Goal: Task Accomplishment & Management: Use online tool/utility

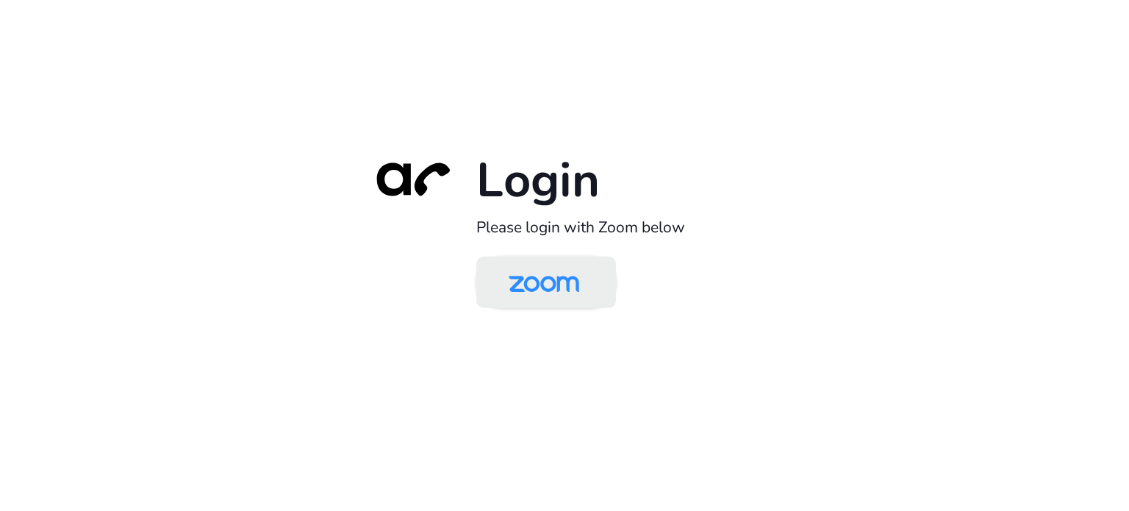
click at [552, 276] on img at bounding box center [543, 283] width 101 height 48
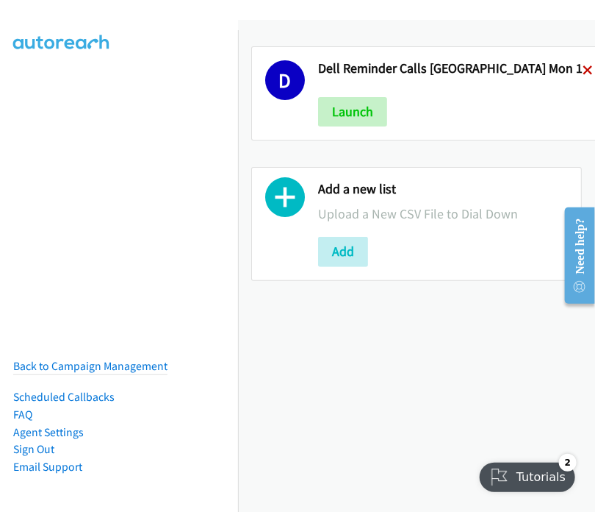
click at [583, 67] on icon at bounding box center [588, 71] width 10 height 10
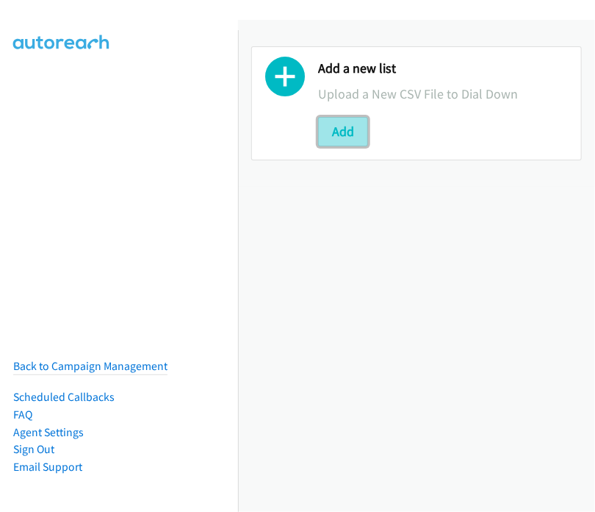
drag, startPoint x: 335, startPoint y: 123, endPoint x: 360, endPoint y: 143, distance: 32.4
click at [340, 123] on button "Add" at bounding box center [343, 131] width 50 height 29
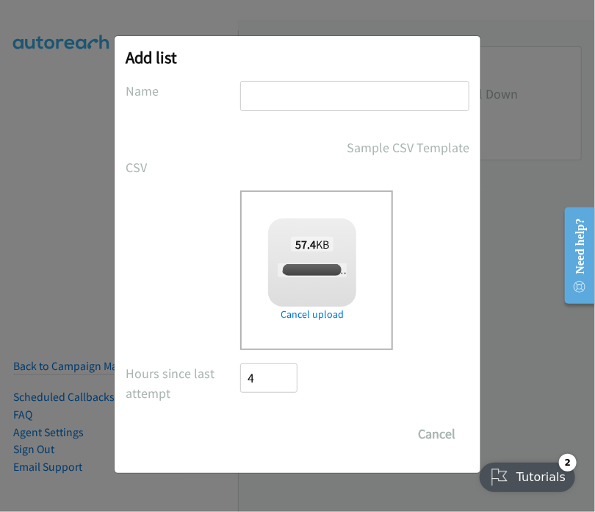
checkbox input "true"
click at [265, 94] on input "text" at bounding box center [354, 96] width 229 height 30
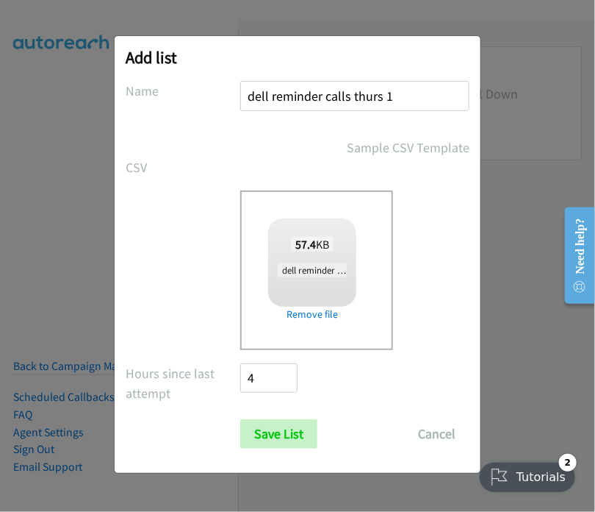
click at [381, 92] on input "dell reminder calls thurs 1" at bounding box center [354, 96] width 229 height 30
click at [353, 95] on input "dell reminder calls tues 1" at bounding box center [354, 96] width 229 height 30
type input "dell reminder calls [PERSON_NAME] tues 1"
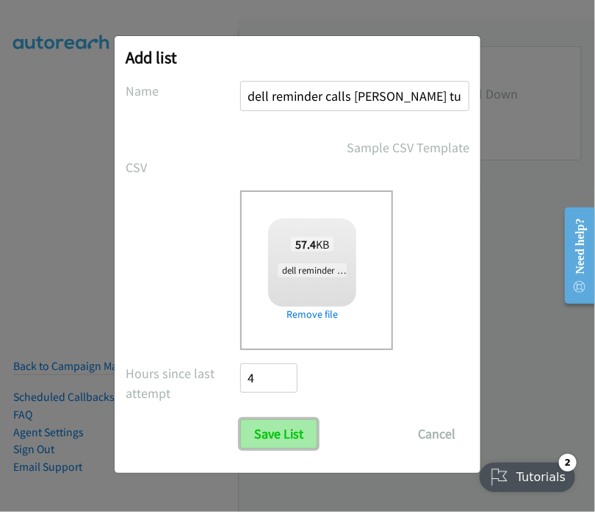
click at [270, 430] on input "Save List" at bounding box center [278, 433] width 77 height 29
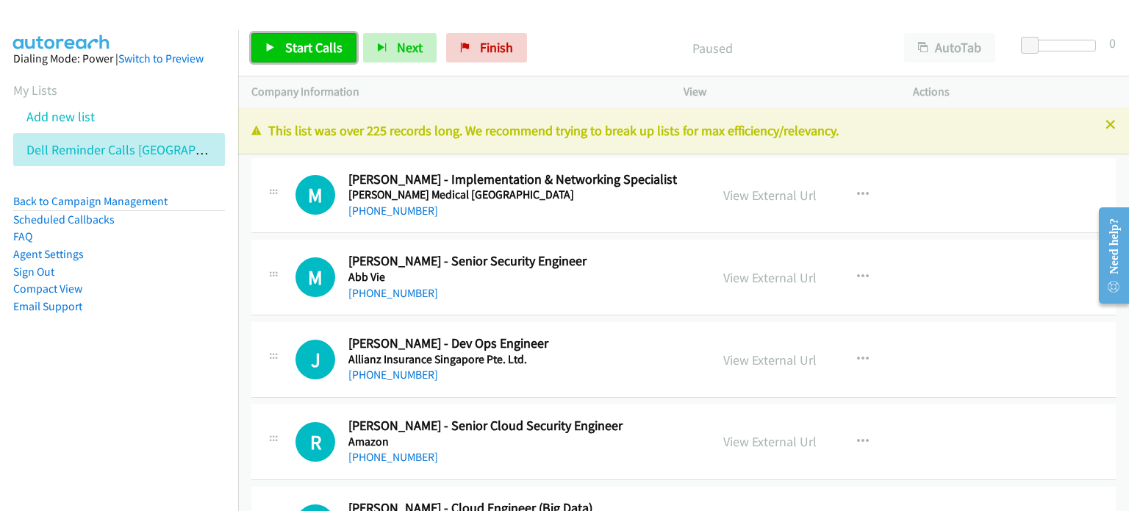
click at [304, 46] on span "Start Calls" at bounding box center [313, 47] width 57 height 17
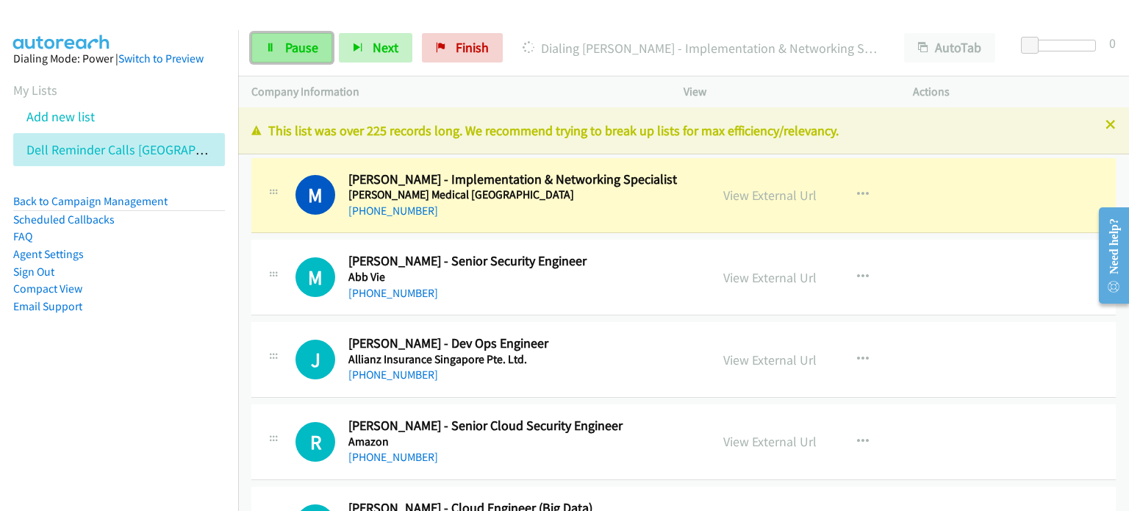
click at [298, 41] on span "Pause" at bounding box center [301, 47] width 33 height 17
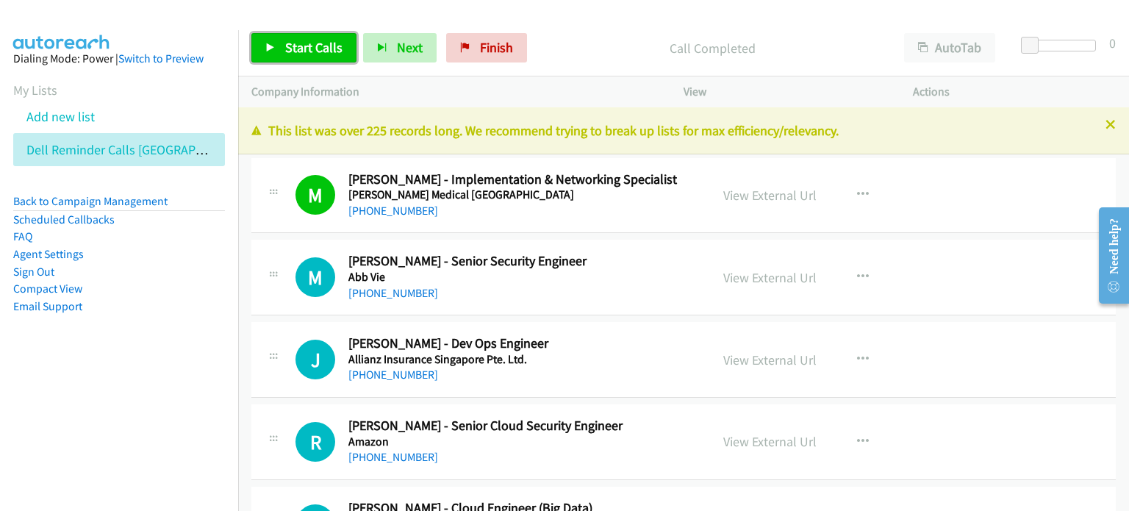
click at [309, 42] on span "Start Calls" at bounding box center [313, 47] width 57 height 17
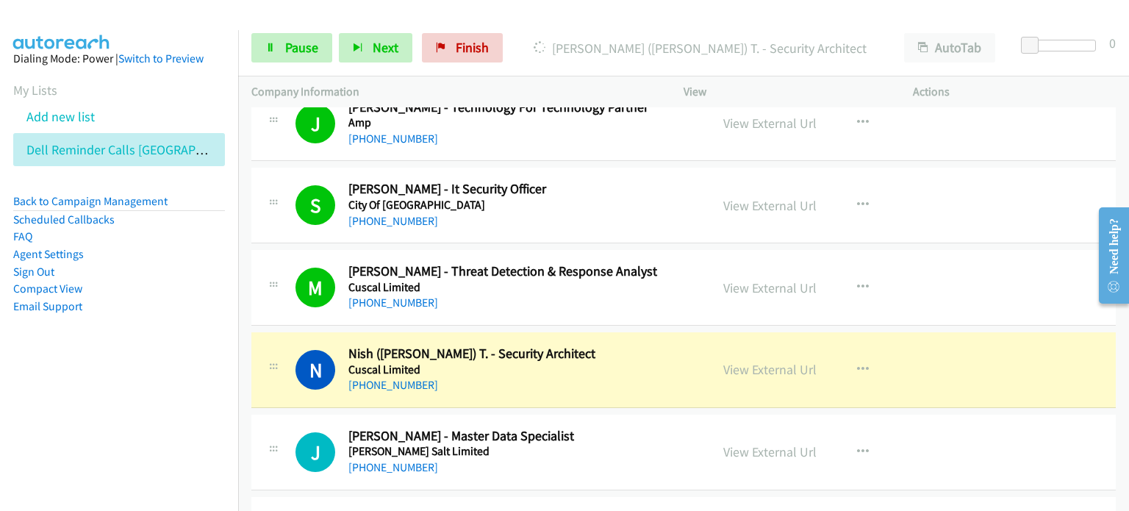
scroll to position [515, 0]
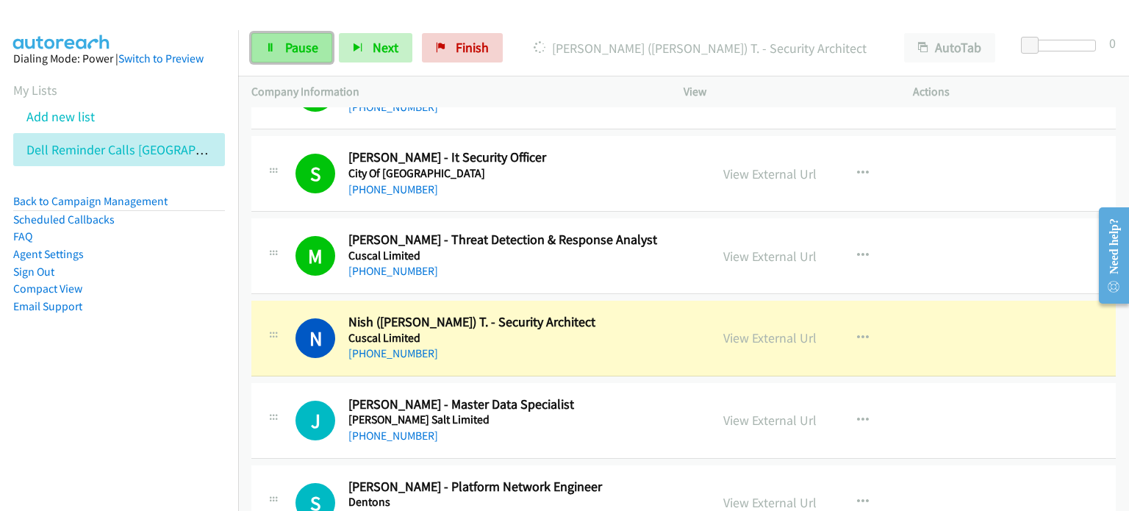
click at [304, 51] on span "Pause" at bounding box center [301, 47] width 33 height 17
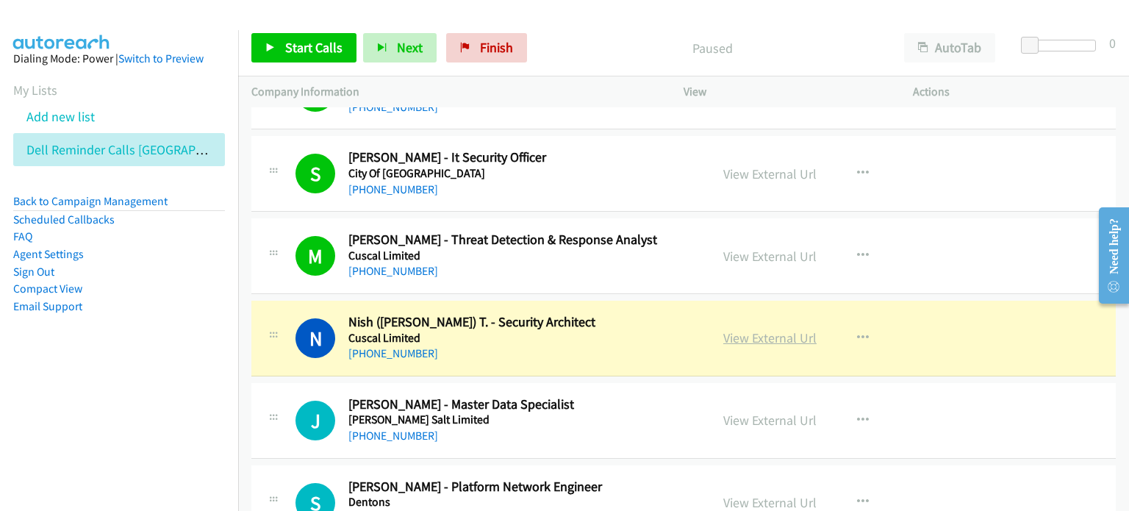
click at [595, 339] on link "View External Url" at bounding box center [769, 337] width 93 height 17
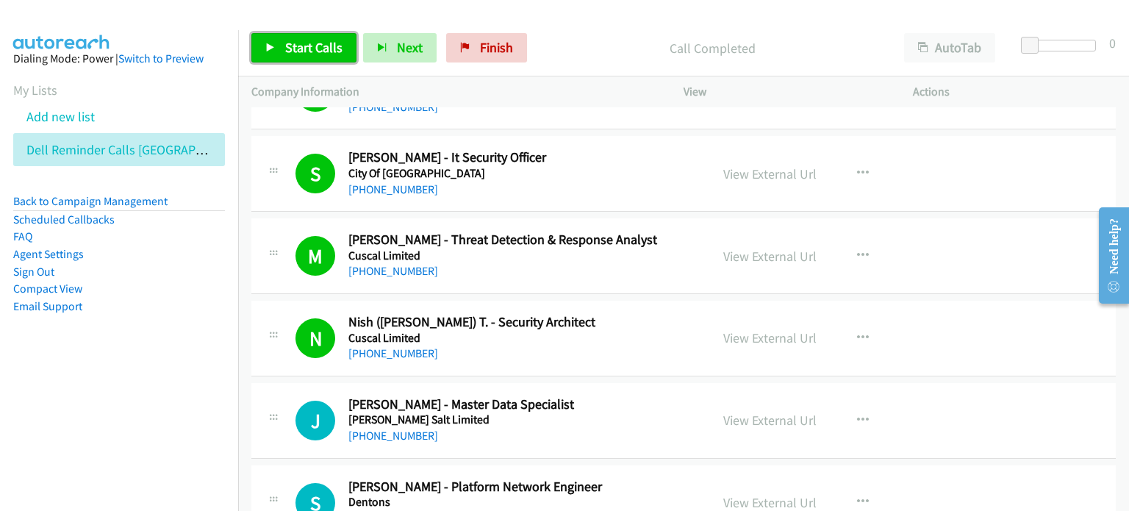
click at [304, 46] on span "Start Calls" at bounding box center [313, 47] width 57 height 17
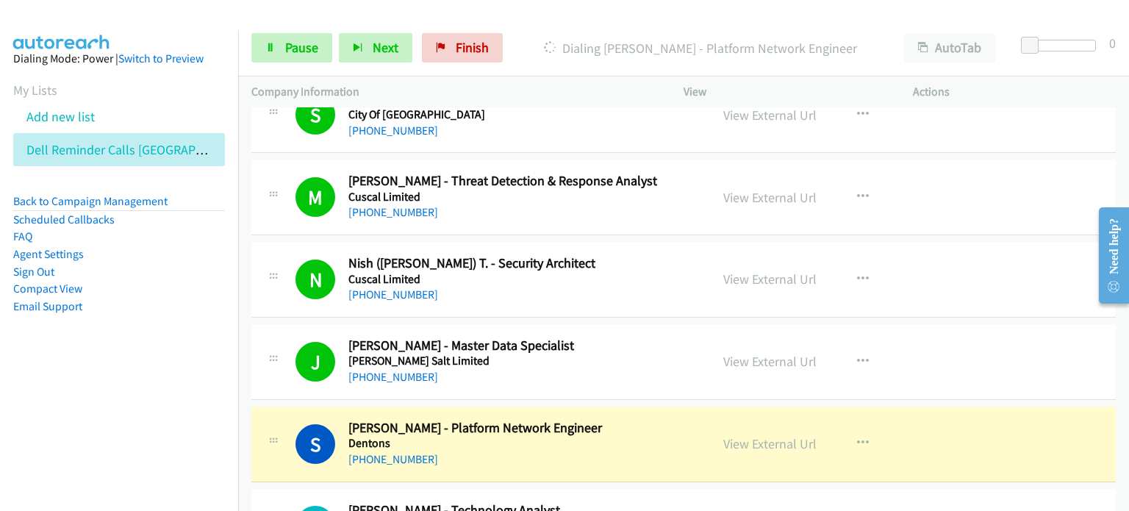
scroll to position [662, 0]
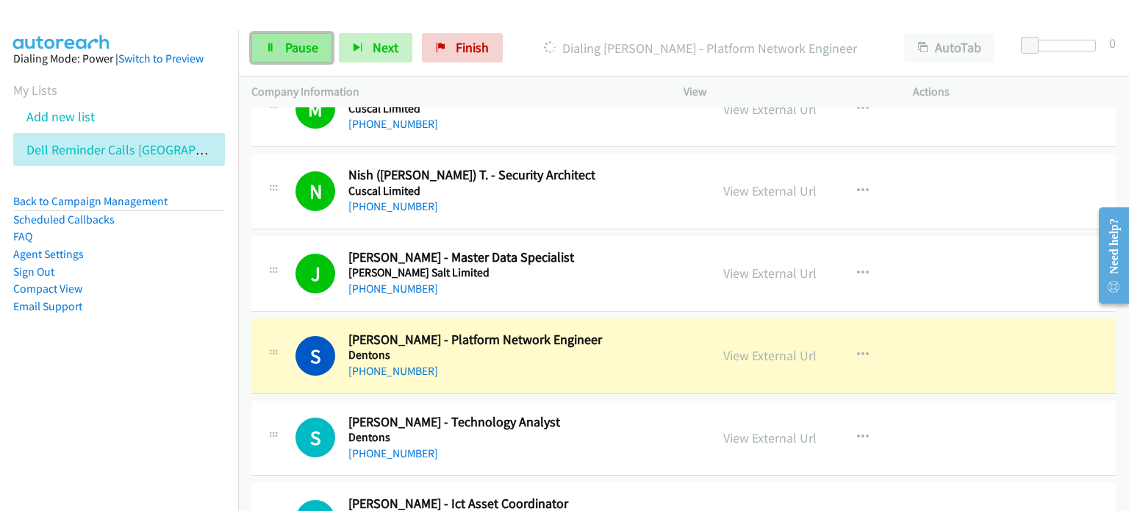
click at [294, 40] on span "Pause" at bounding box center [301, 47] width 33 height 17
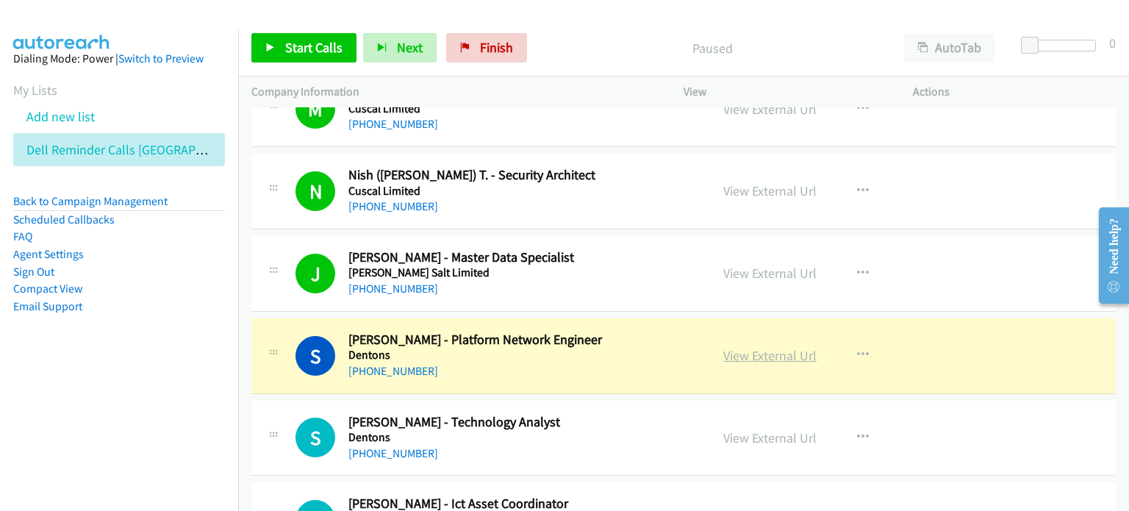
click at [595, 356] on link "View External Url" at bounding box center [769, 355] width 93 height 17
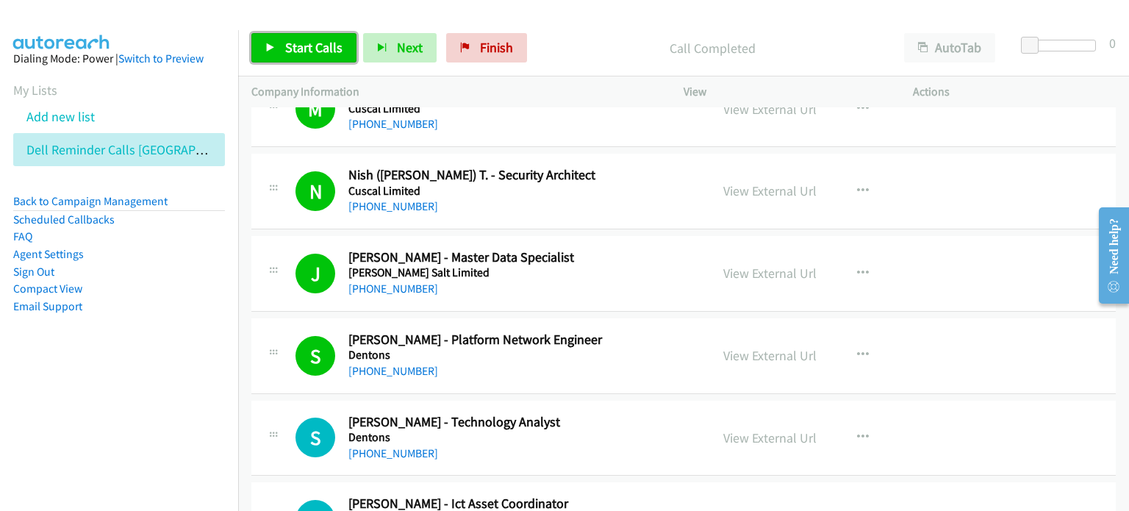
drag, startPoint x: 307, startPoint y: 47, endPoint x: 515, endPoint y: 89, distance: 212.9
click at [307, 46] on span "Start Calls" at bounding box center [313, 47] width 57 height 17
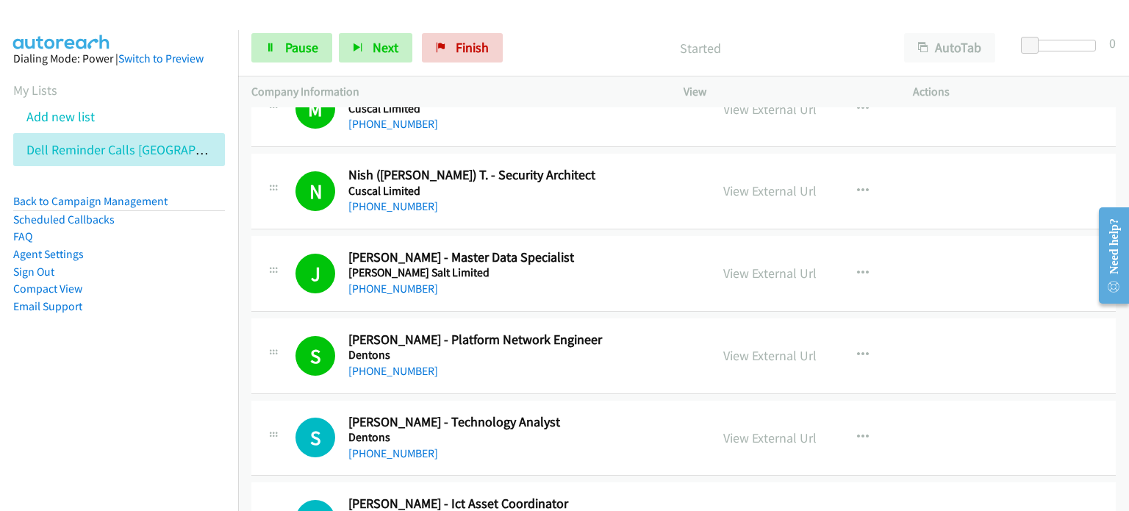
scroll to position [735, 0]
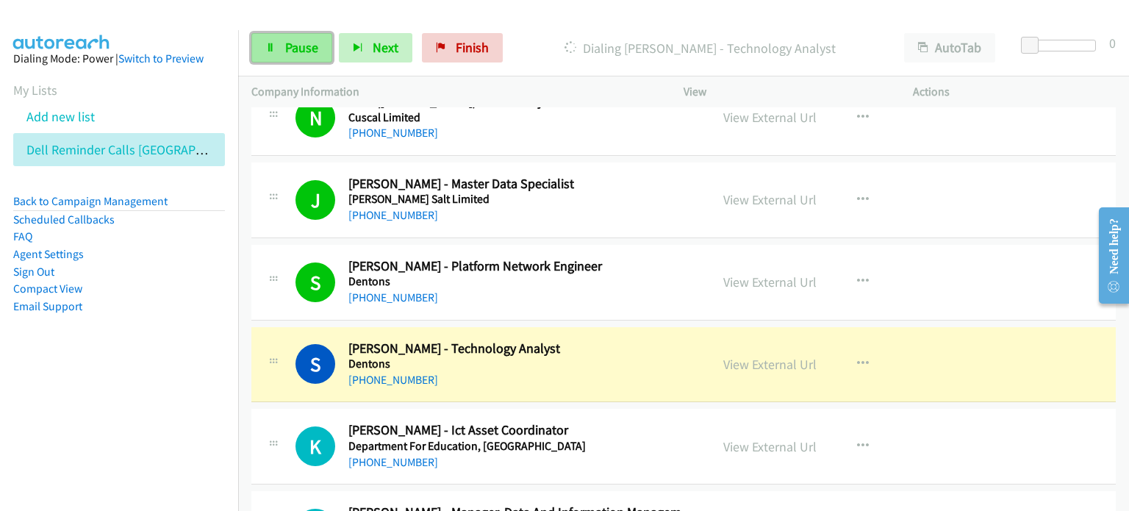
click at [291, 49] on span "Pause" at bounding box center [301, 47] width 33 height 17
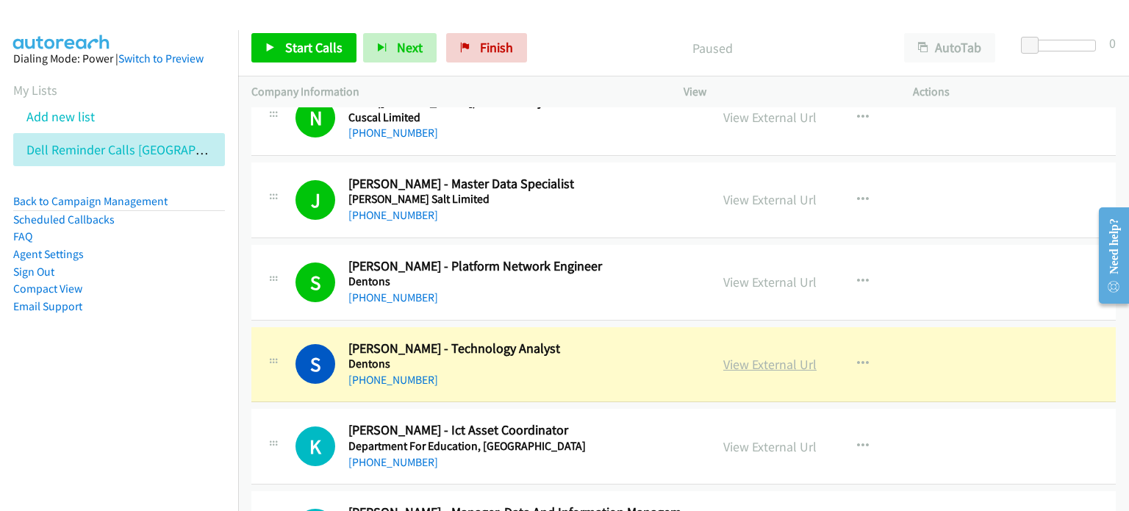
click at [595, 363] on link "View External Url" at bounding box center [769, 364] width 93 height 17
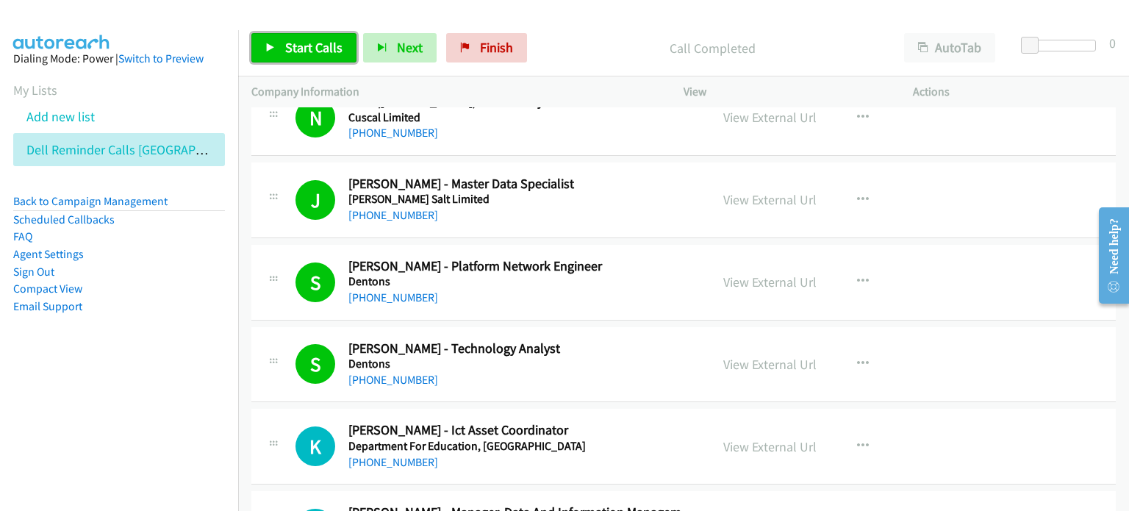
drag, startPoint x: 309, startPoint y: 43, endPoint x: 356, endPoint y: 36, distance: 48.3
click at [307, 43] on span "Start Calls" at bounding box center [313, 47] width 57 height 17
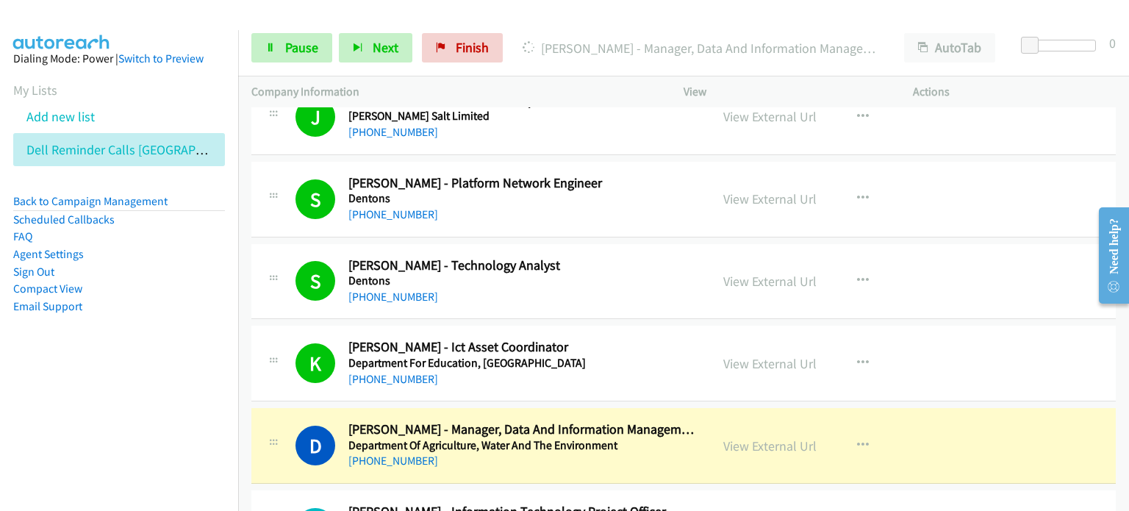
scroll to position [882, 0]
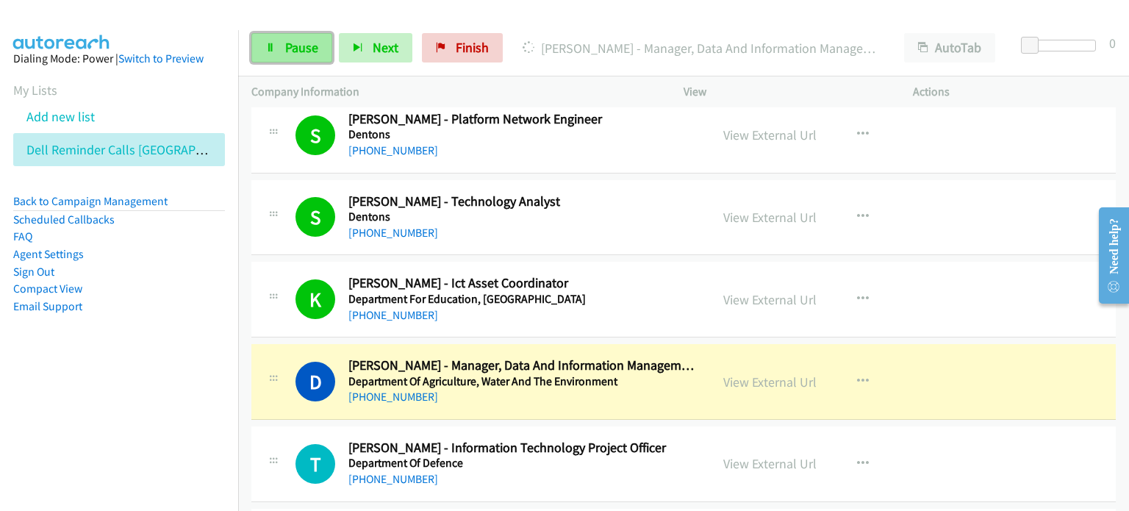
click at [303, 47] on span "Pause" at bounding box center [301, 47] width 33 height 17
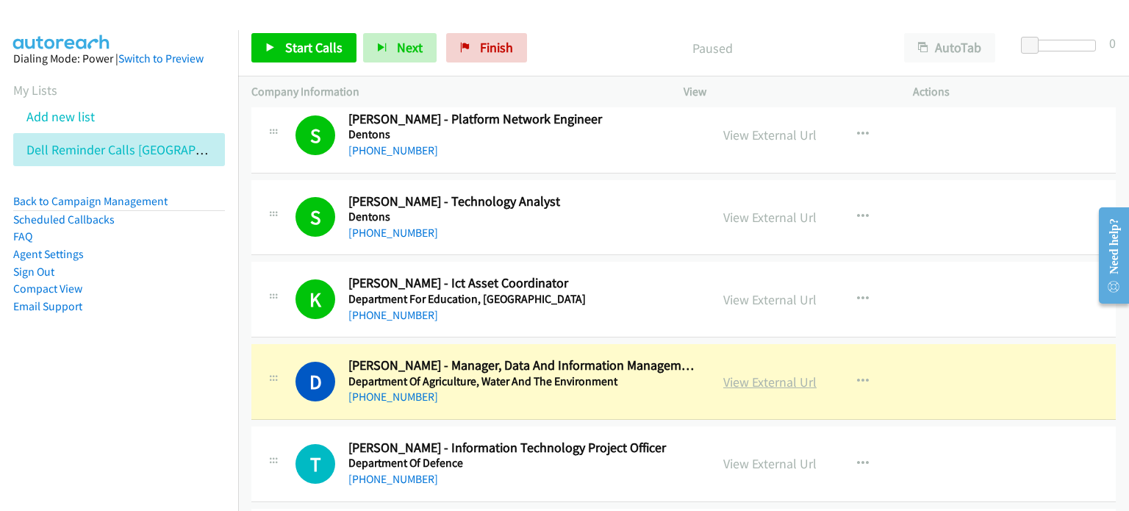
click at [595, 379] on link "View External Url" at bounding box center [769, 381] width 93 height 17
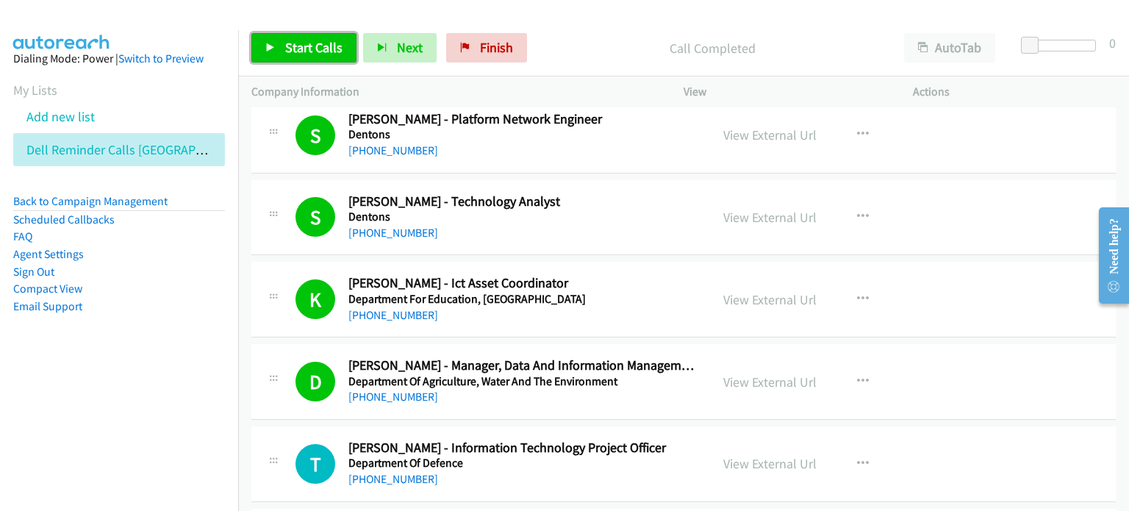
click at [312, 43] on span "Start Calls" at bounding box center [313, 47] width 57 height 17
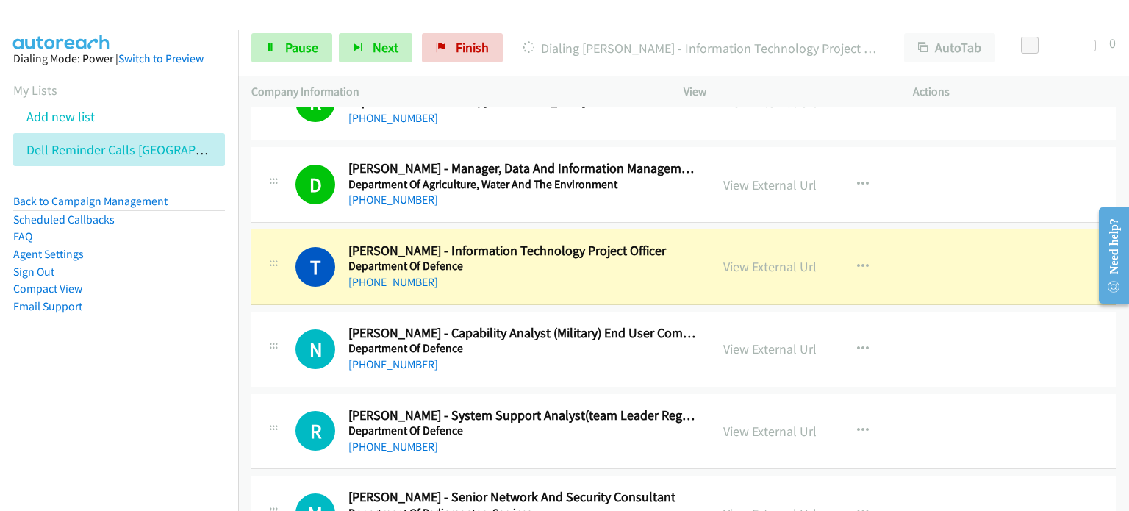
scroll to position [1103, 0]
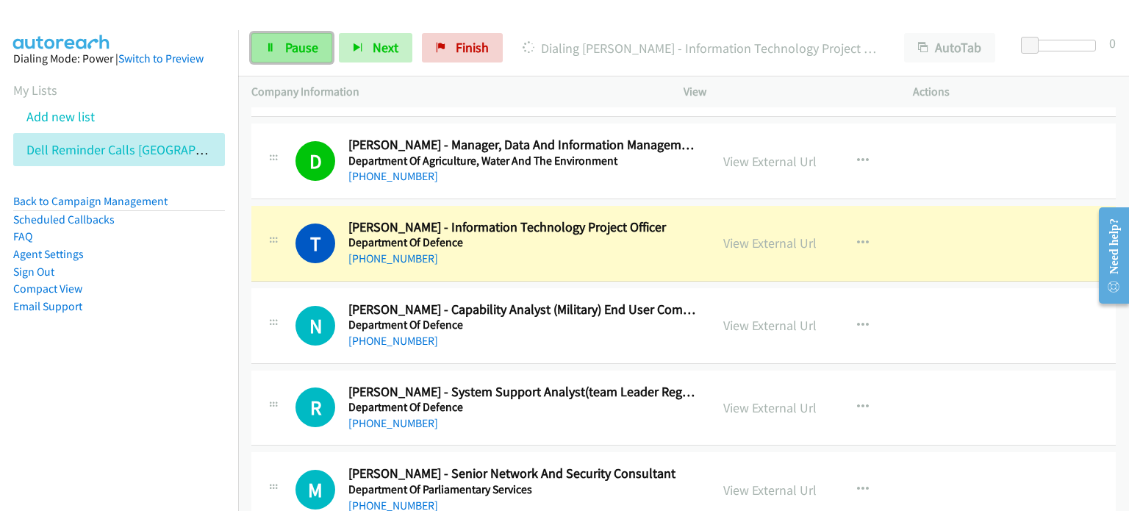
click at [294, 46] on span "Pause" at bounding box center [301, 47] width 33 height 17
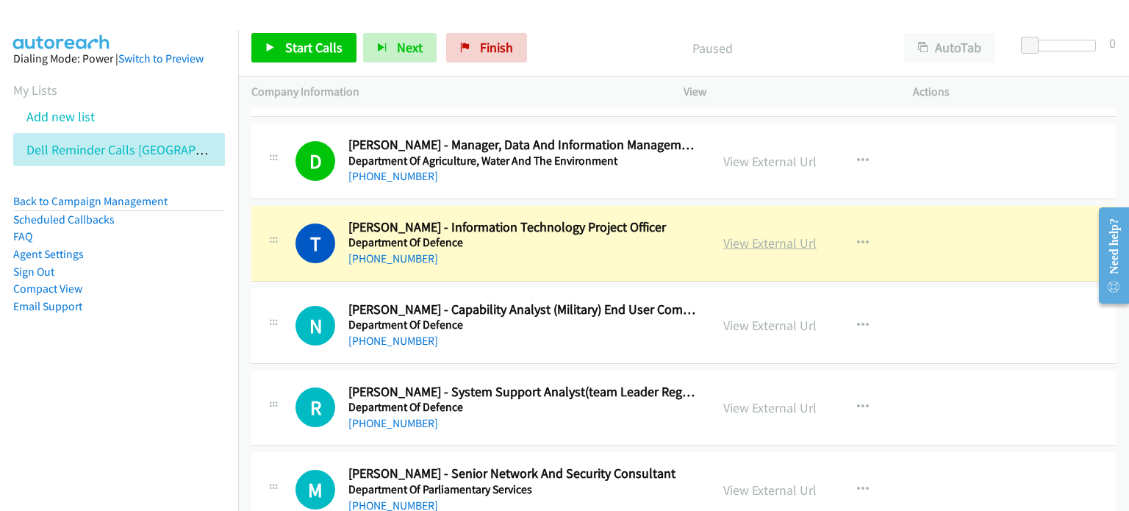
click at [595, 243] on link "View External Url" at bounding box center [769, 242] width 93 height 17
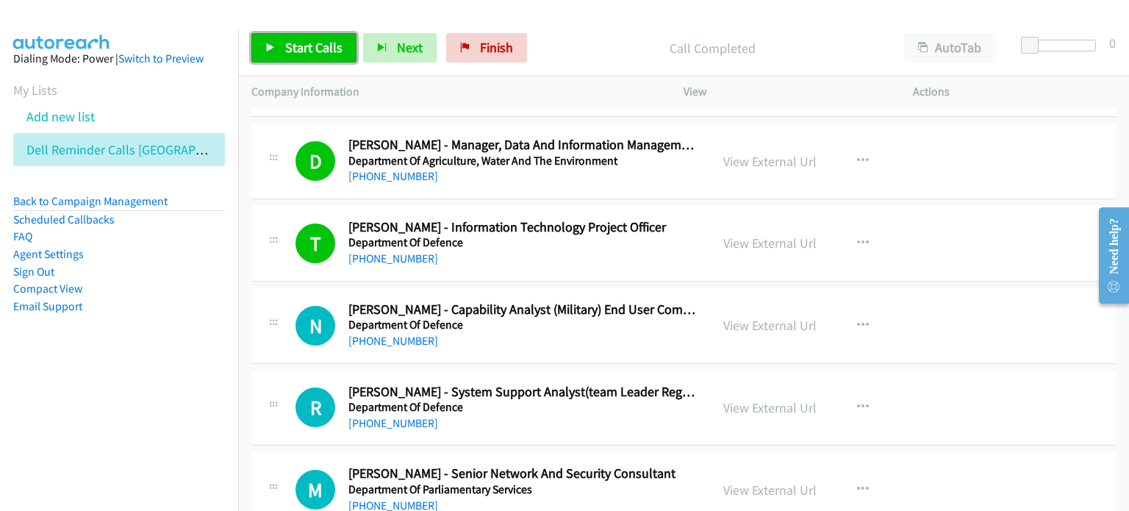
click at [300, 43] on span "Start Calls" at bounding box center [313, 47] width 57 height 17
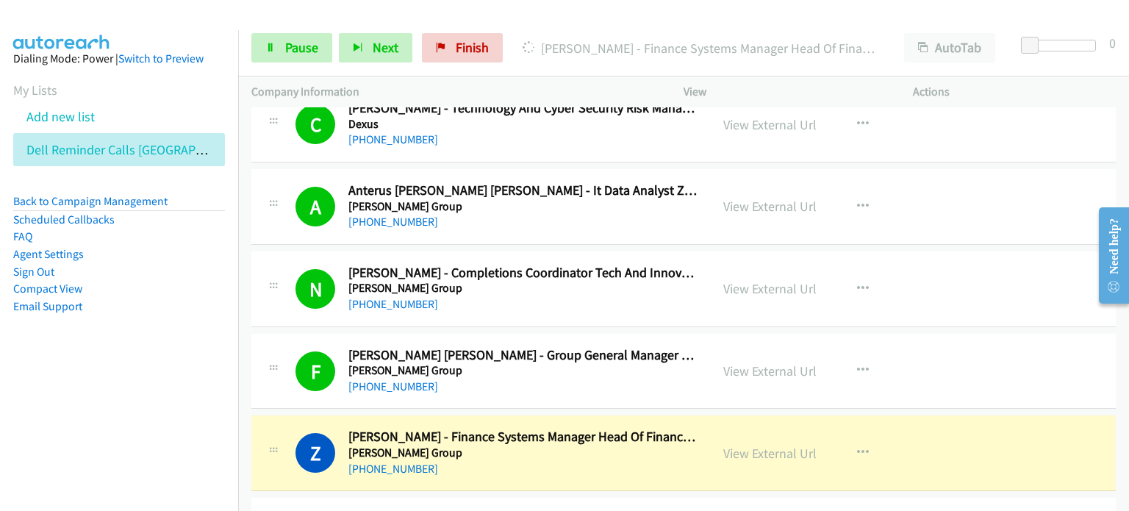
scroll to position [1691, 0]
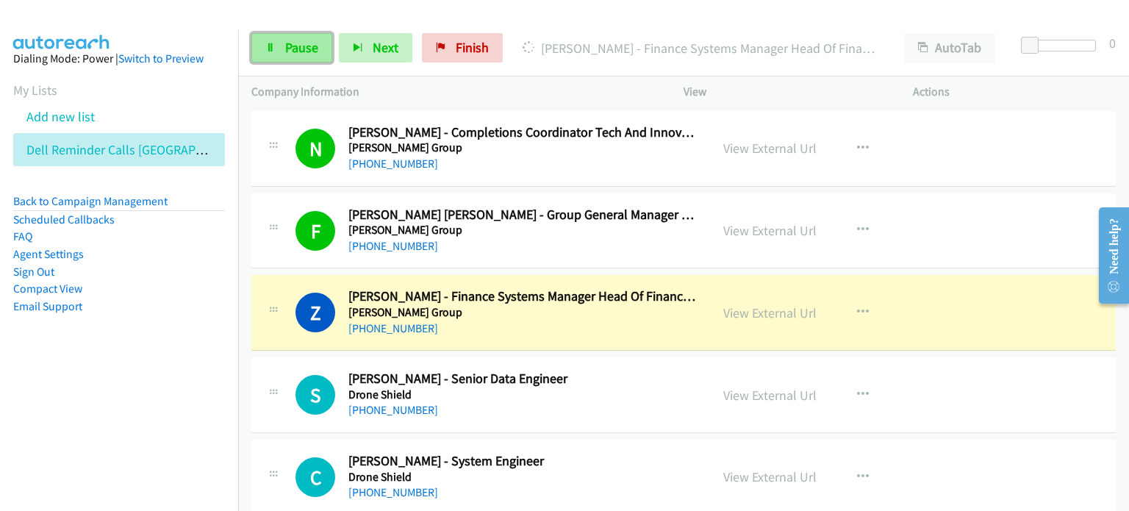
click at [297, 45] on span "Pause" at bounding box center [301, 47] width 33 height 17
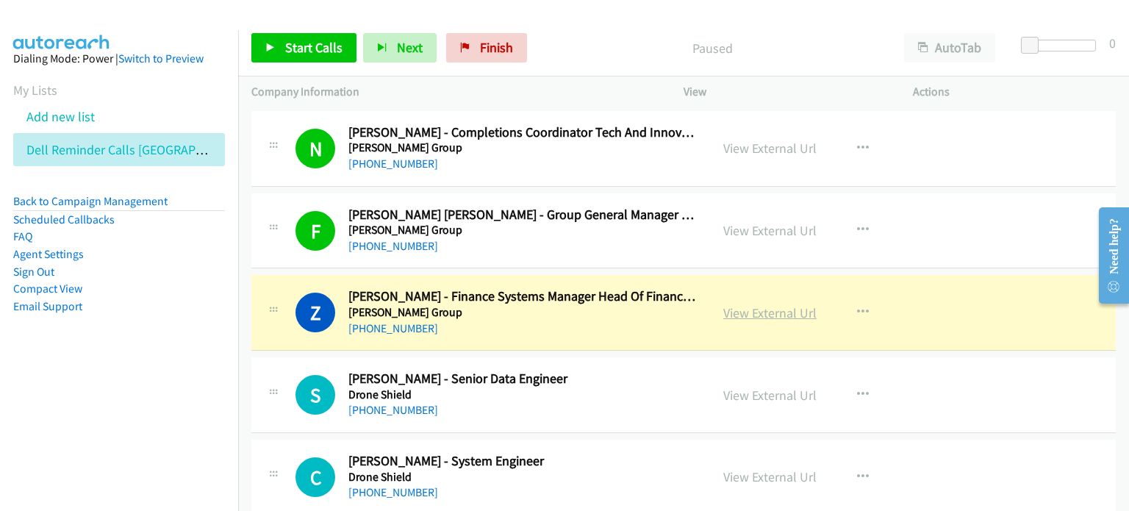
click at [595, 311] on link "View External Url" at bounding box center [769, 312] width 93 height 17
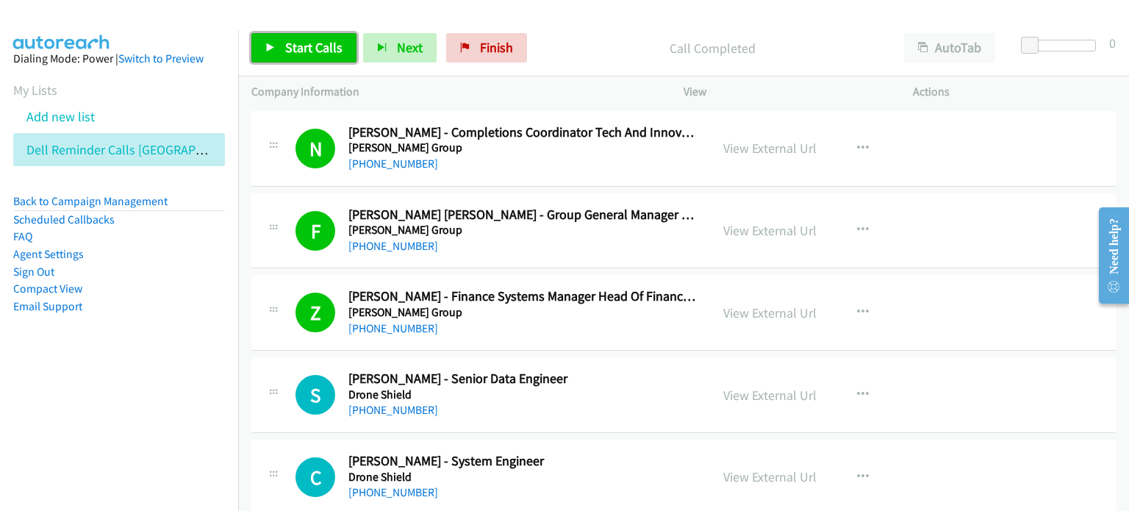
click at [309, 37] on link "Start Calls" at bounding box center [303, 47] width 105 height 29
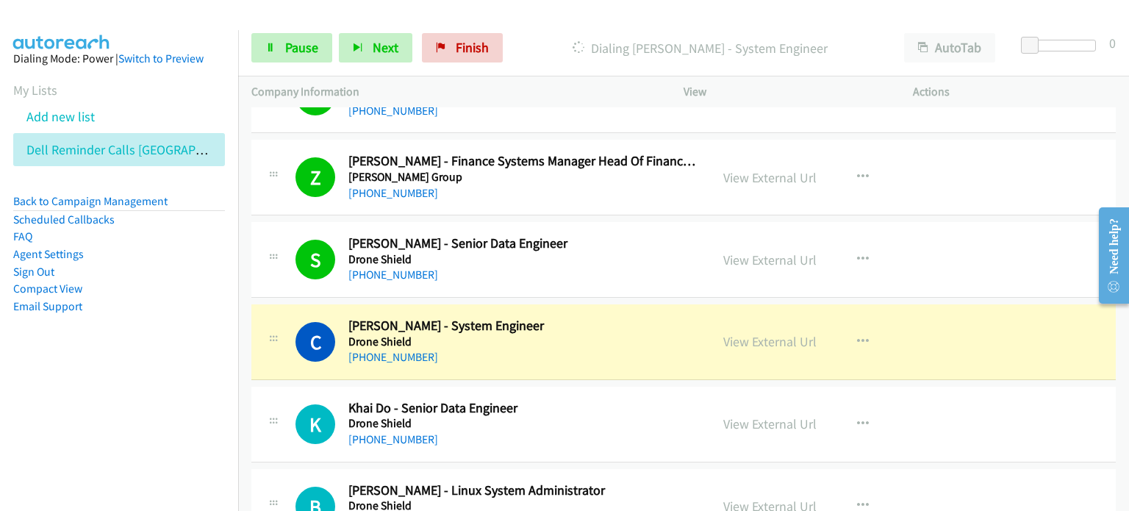
scroll to position [1911, 0]
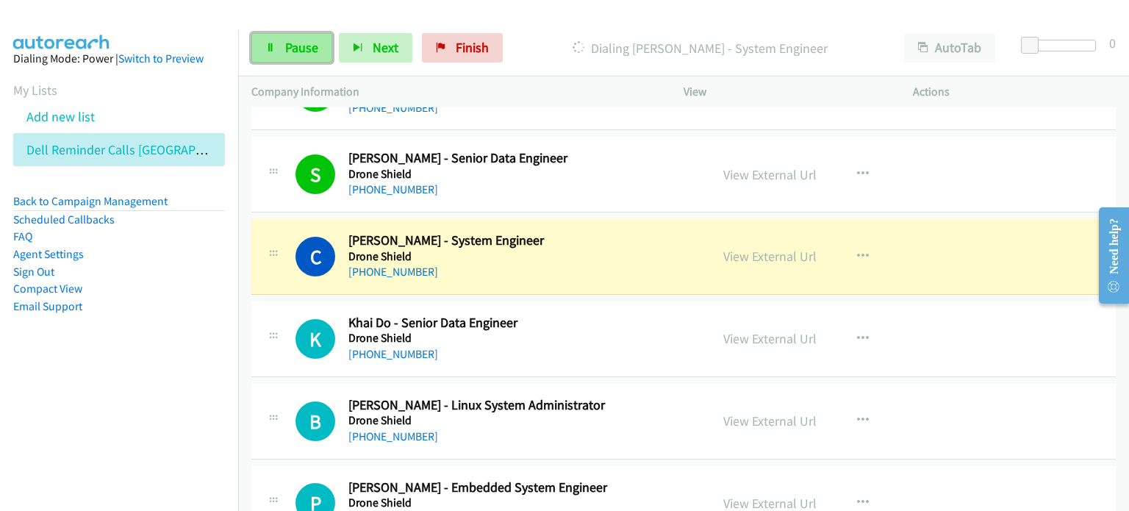
click at [306, 47] on span "Pause" at bounding box center [301, 47] width 33 height 17
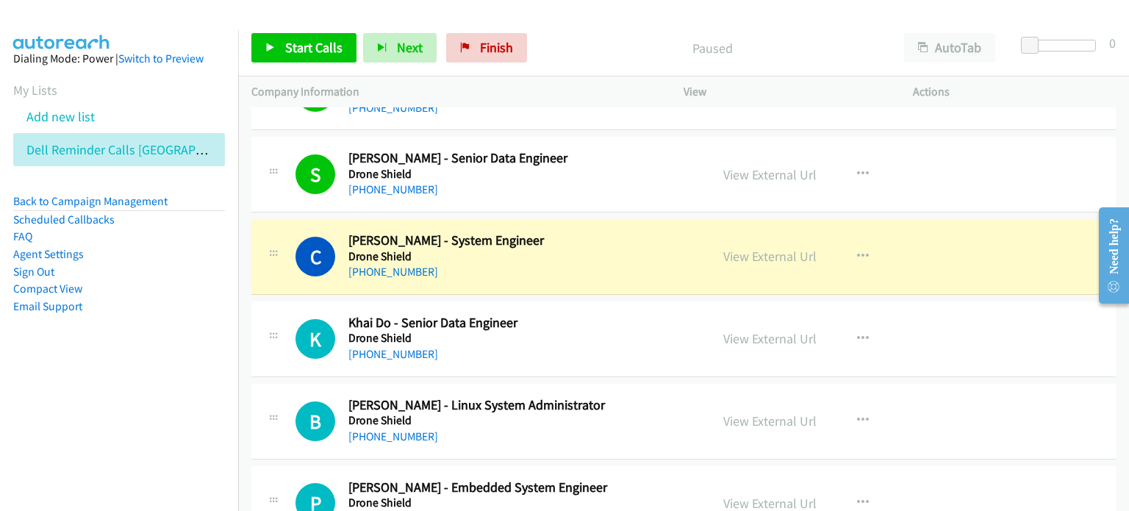
click at [595, 37] on div "Paused" at bounding box center [712, 47] width 357 height 29
click at [595, 255] on link "View External Url" at bounding box center [769, 256] width 93 height 17
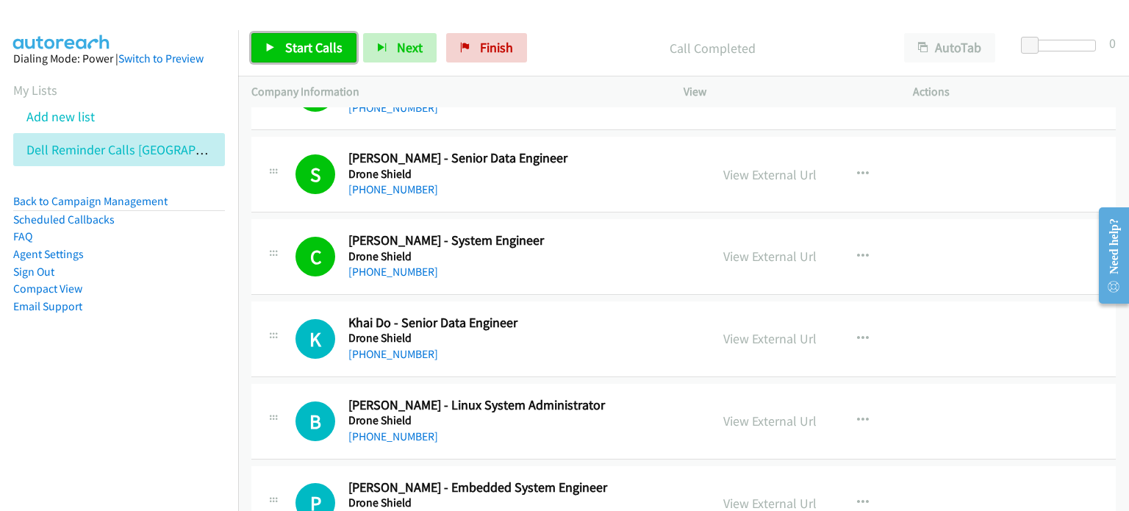
click at [320, 43] on span "Start Calls" at bounding box center [313, 47] width 57 height 17
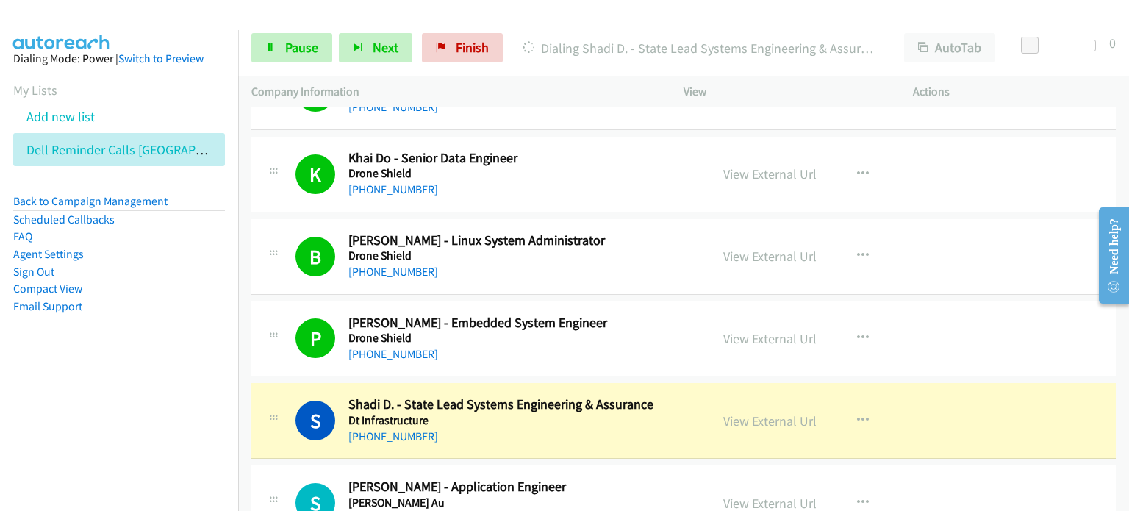
scroll to position [2132, 0]
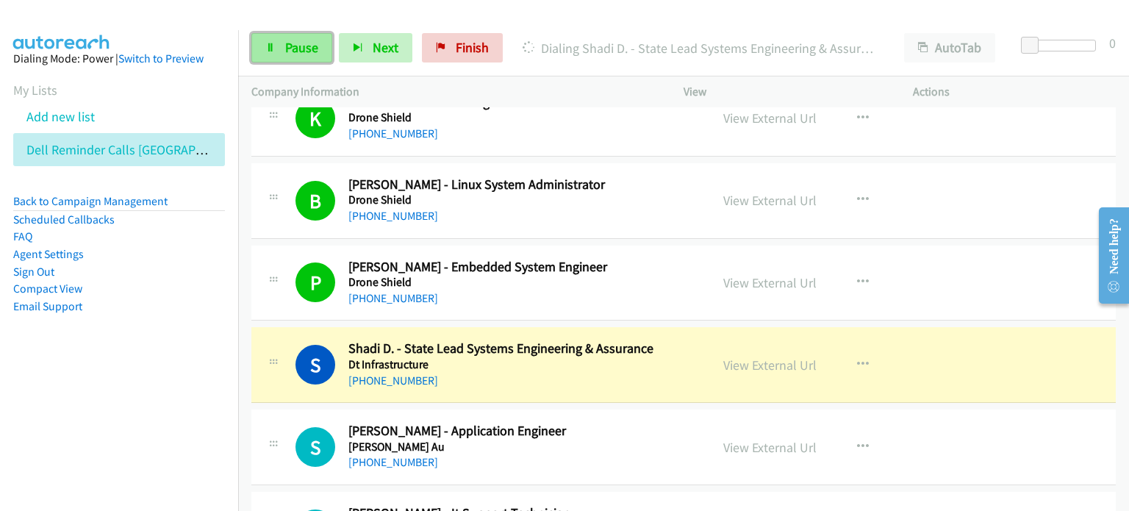
click at [288, 46] on span "Pause" at bounding box center [301, 47] width 33 height 17
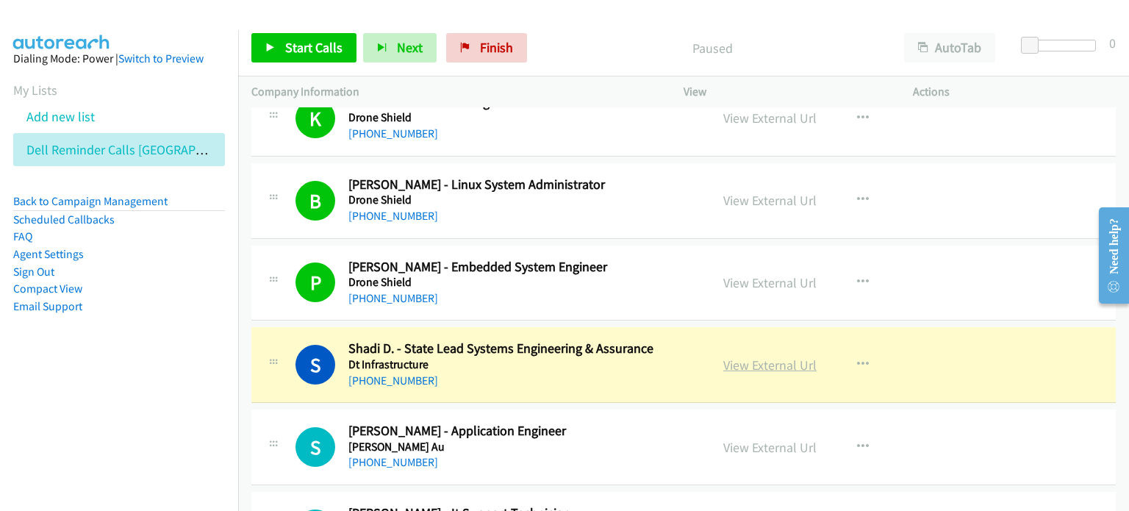
click at [595, 360] on link "View External Url" at bounding box center [769, 364] width 93 height 17
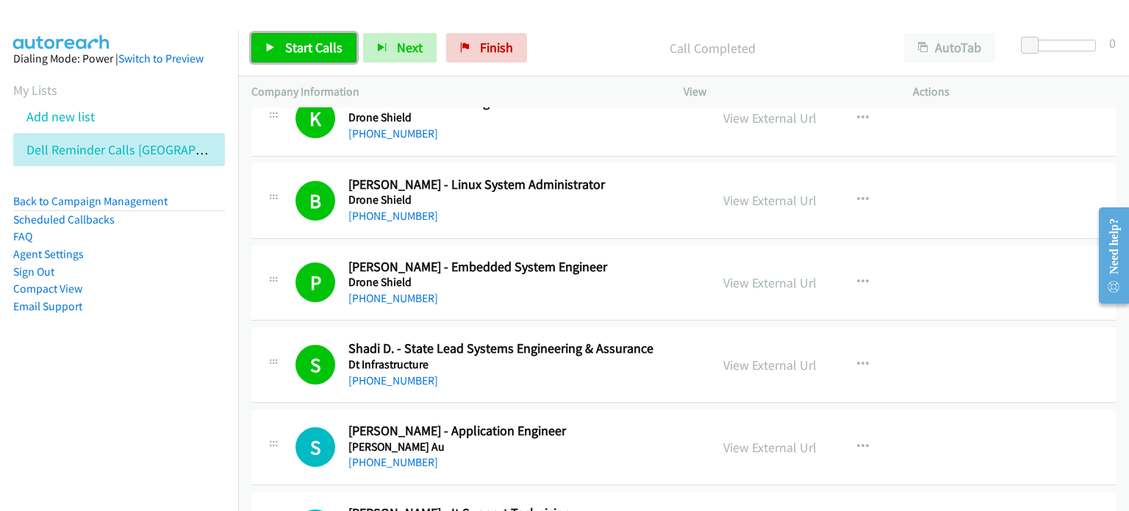
click at [307, 46] on span "Start Calls" at bounding box center [313, 47] width 57 height 17
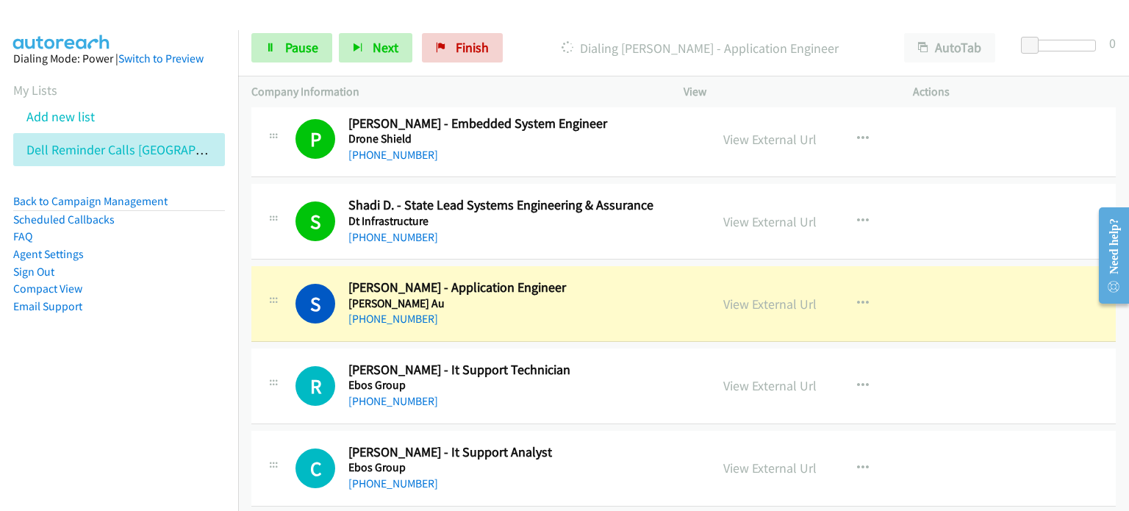
scroll to position [2279, 0]
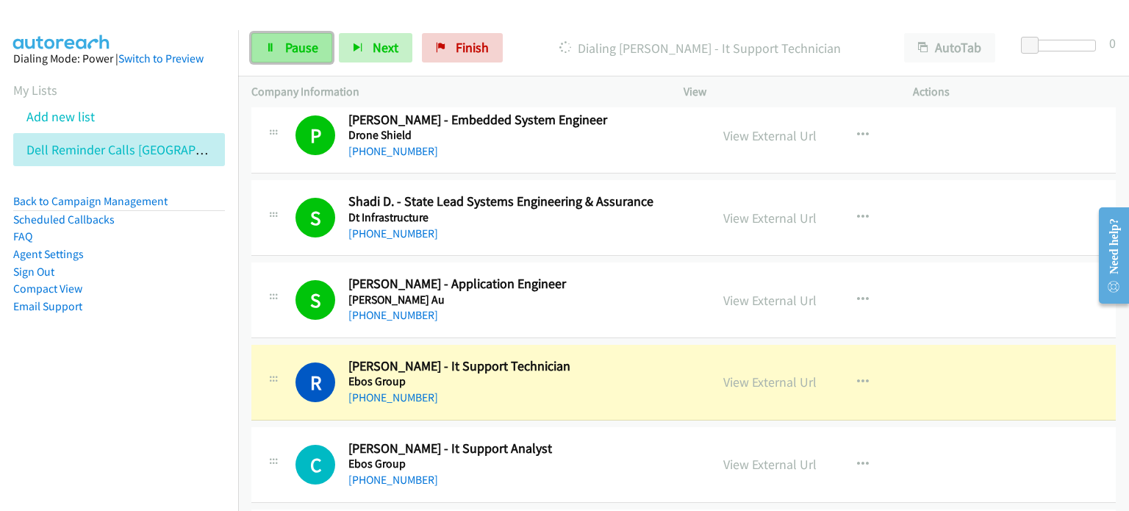
click at [306, 47] on span "Pause" at bounding box center [301, 47] width 33 height 17
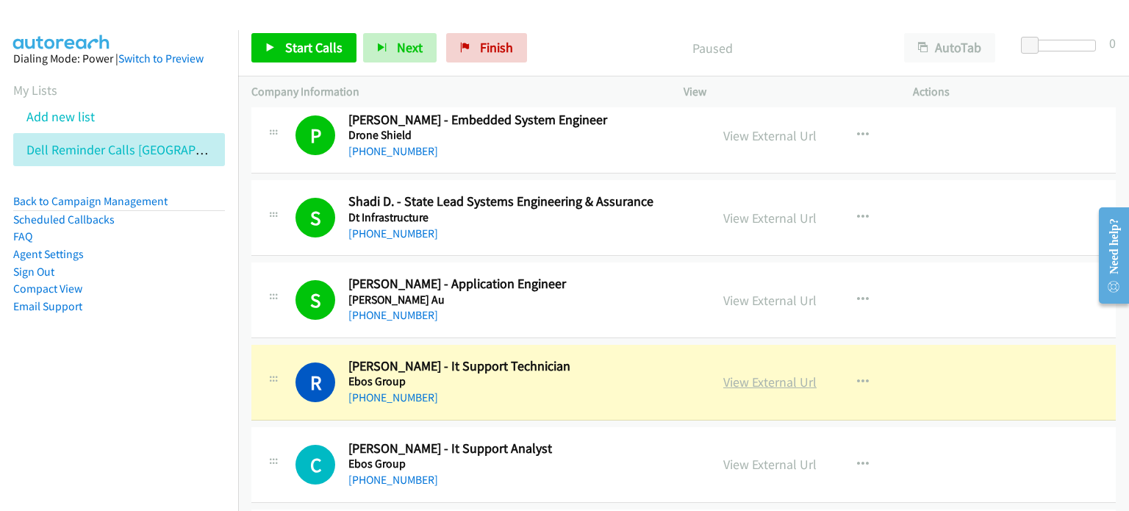
click at [595, 379] on link "View External Url" at bounding box center [769, 381] width 93 height 17
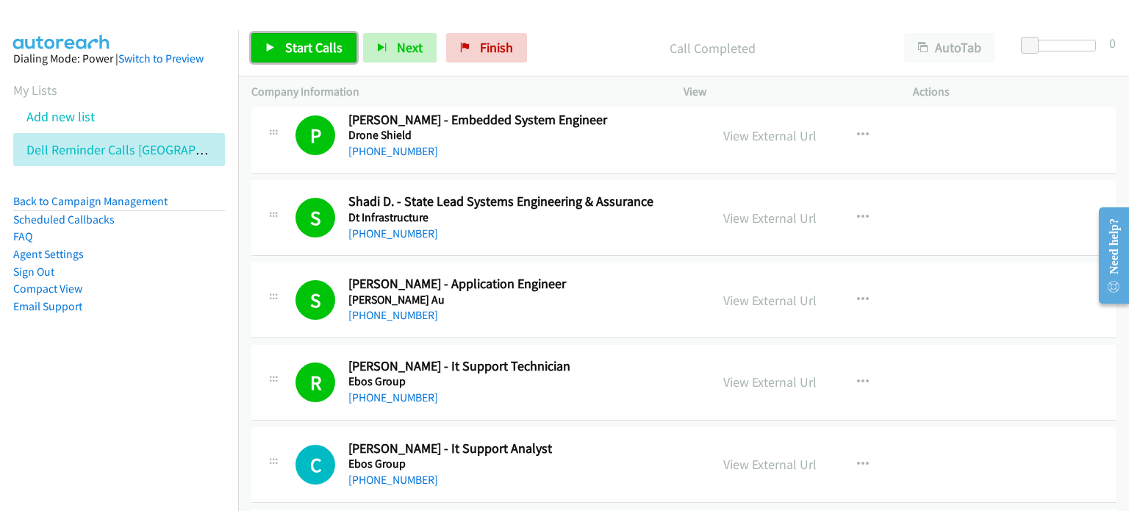
click at [307, 42] on span "Start Calls" at bounding box center [313, 47] width 57 height 17
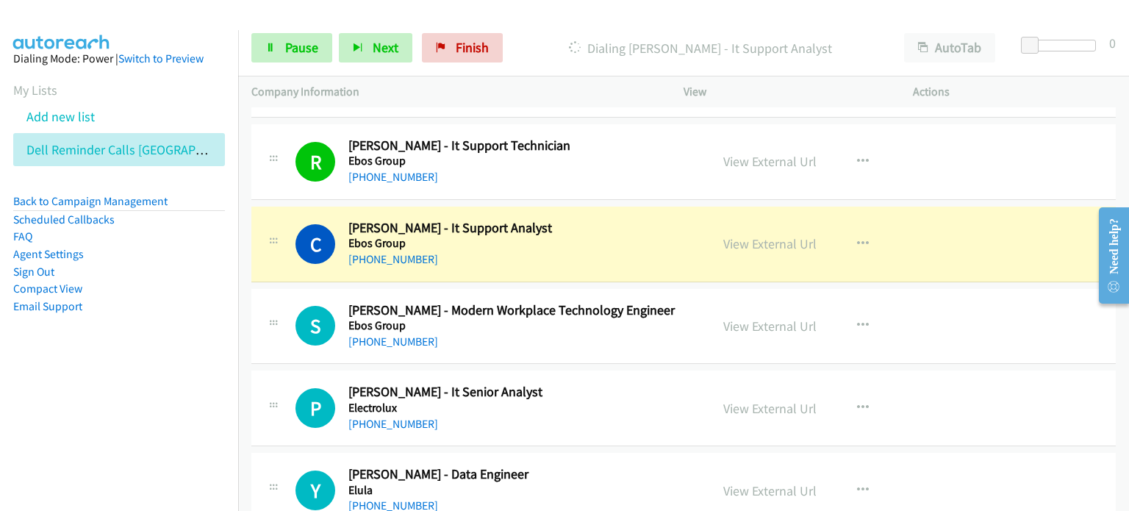
scroll to position [2573, 0]
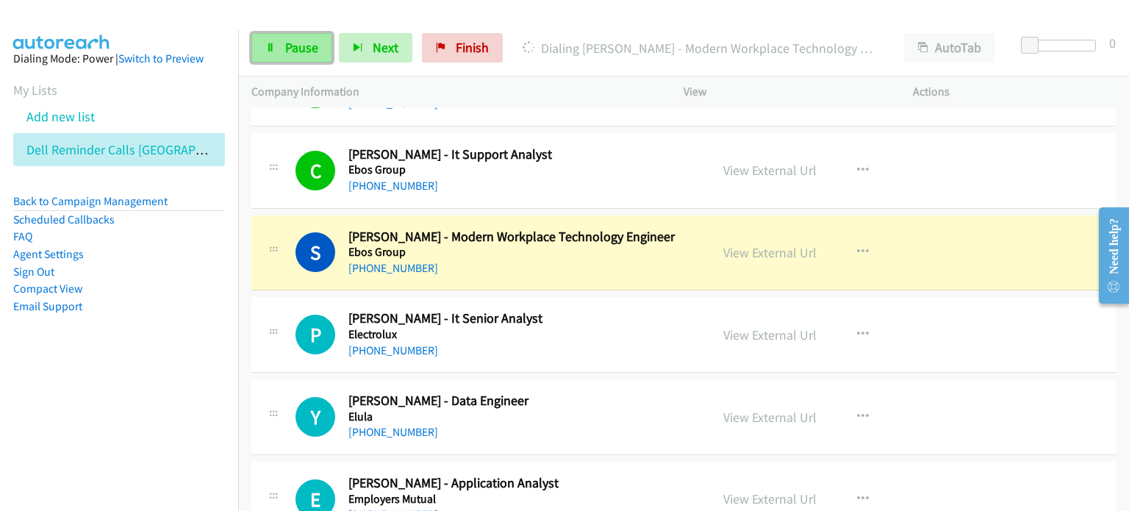
click at [298, 43] on span "Pause" at bounding box center [301, 47] width 33 height 17
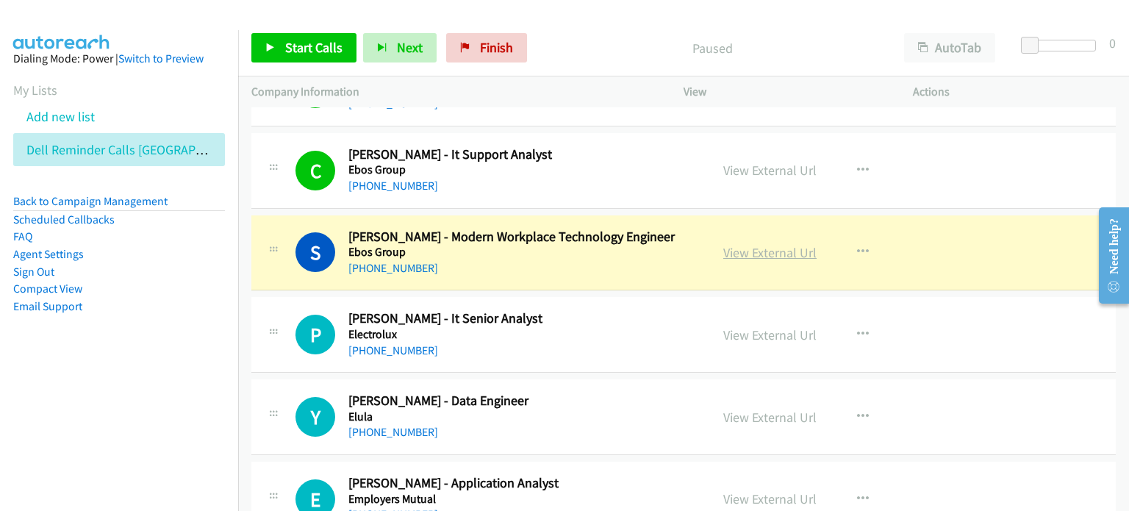
click at [595, 248] on link "View External Url" at bounding box center [769, 252] width 93 height 17
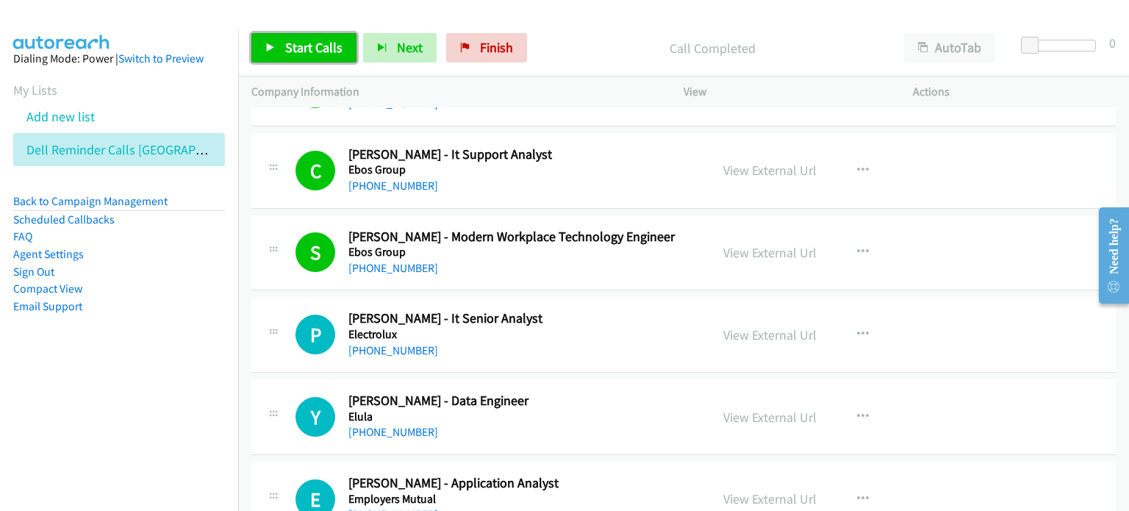
click at [315, 43] on span "Start Calls" at bounding box center [313, 47] width 57 height 17
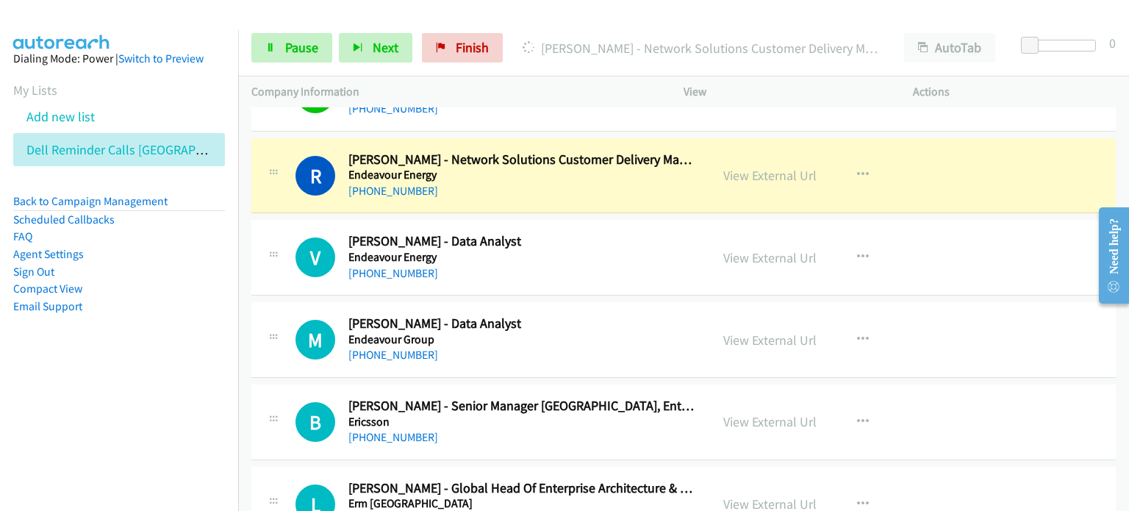
scroll to position [3087, 0]
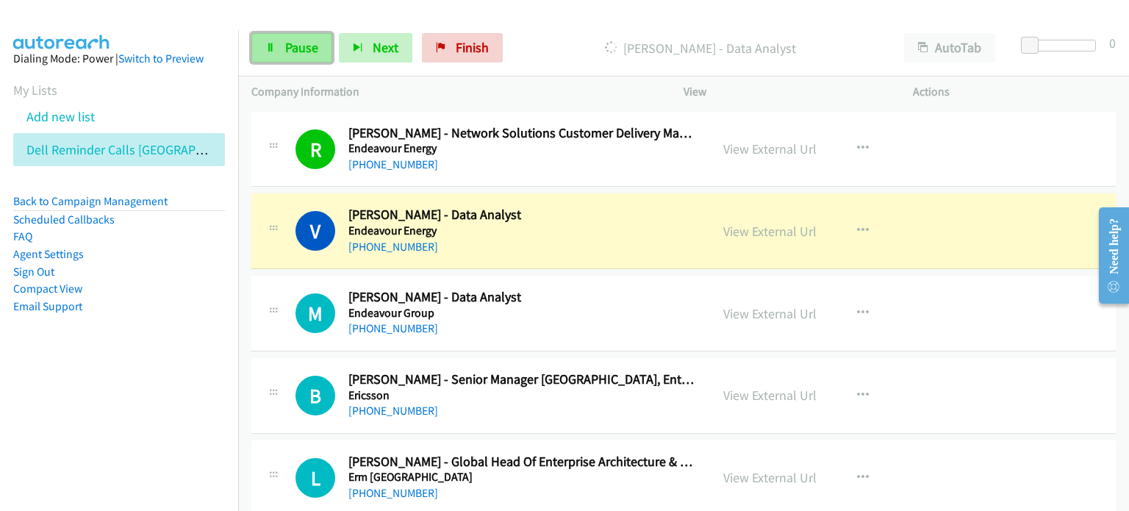
click at [307, 44] on span "Pause" at bounding box center [301, 47] width 33 height 17
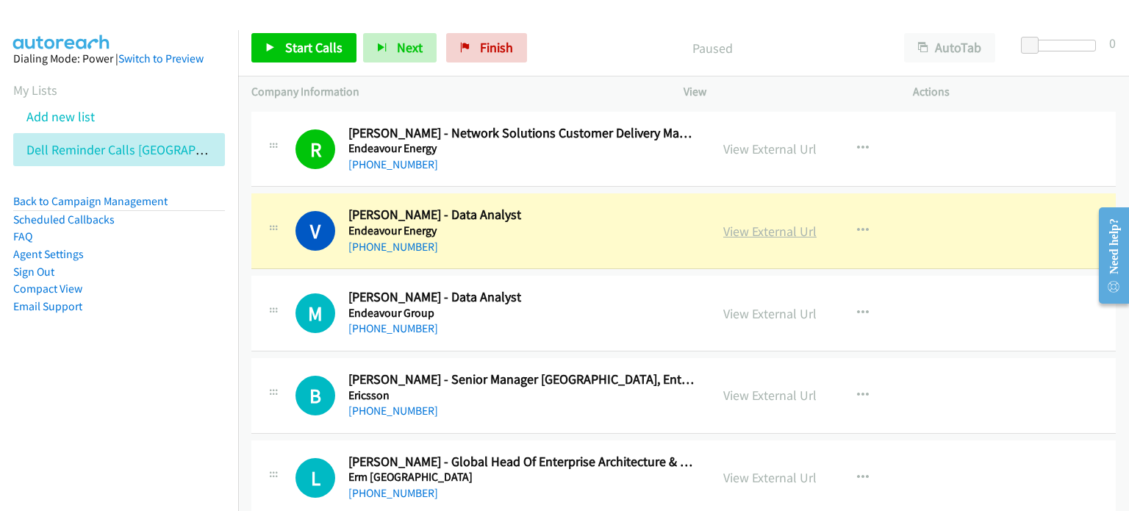
click at [595, 228] on link "View External Url" at bounding box center [769, 231] width 93 height 17
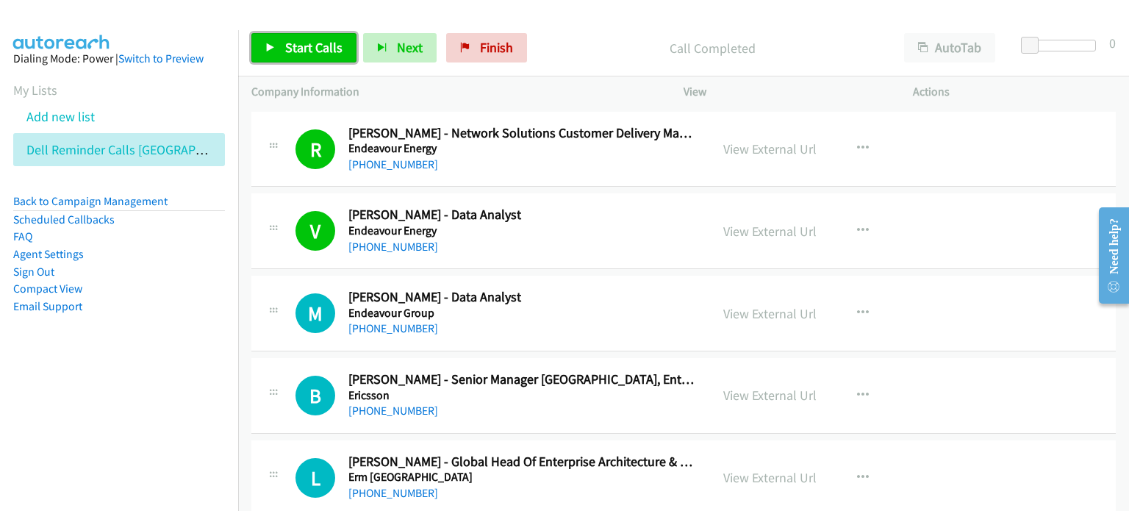
click at [287, 40] on span "Start Calls" at bounding box center [313, 47] width 57 height 17
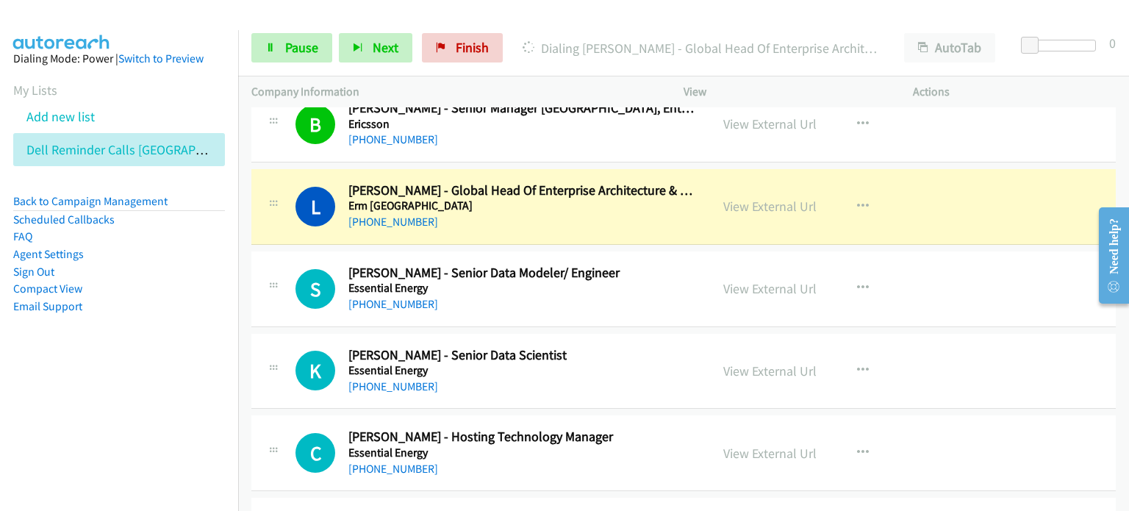
scroll to position [3381, 0]
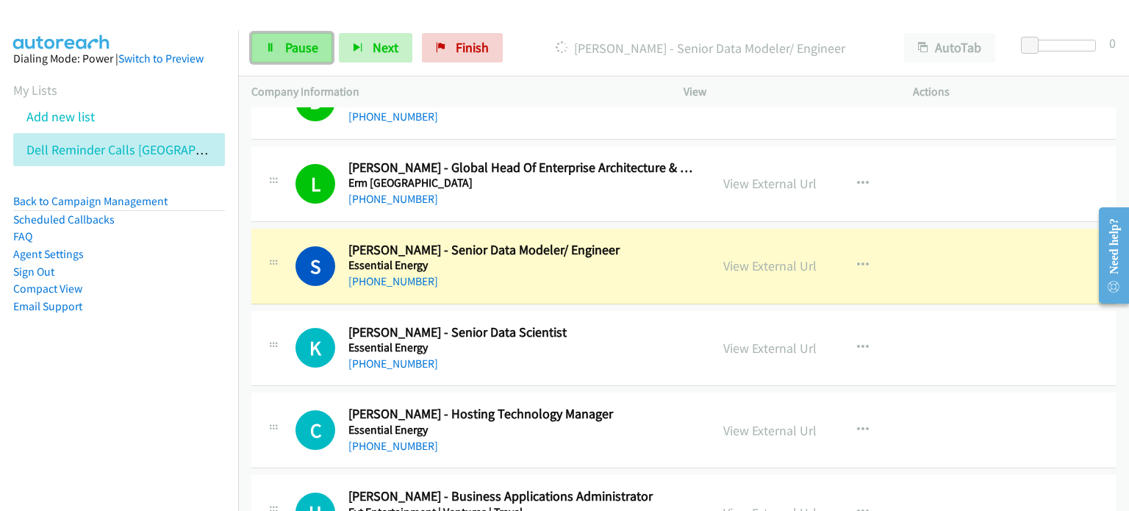
click at [295, 39] on span "Pause" at bounding box center [301, 47] width 33 height 17
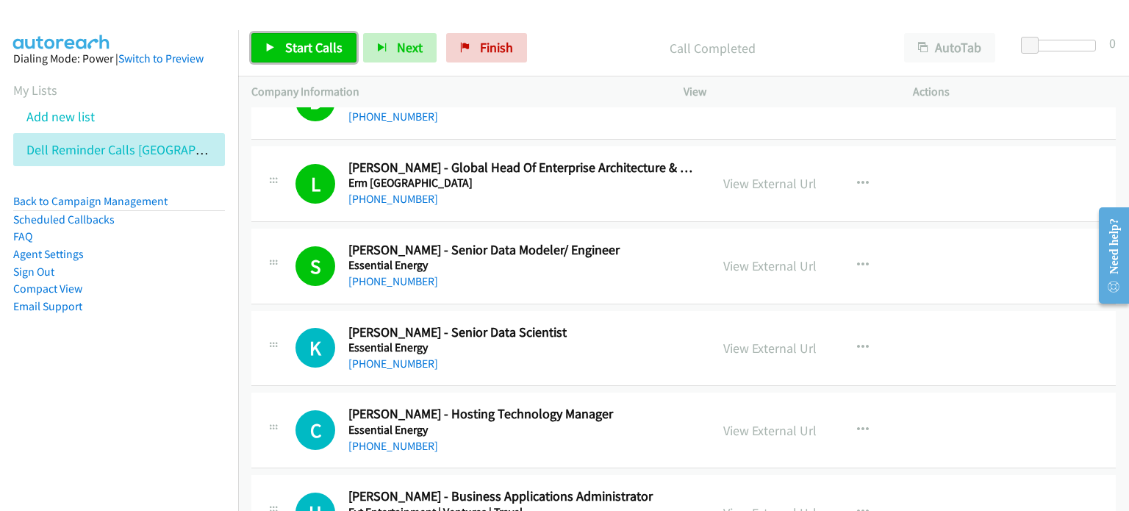
click at [300, 47] on span "Start Calls" at bounding box center [313, 47] width 57 height 17
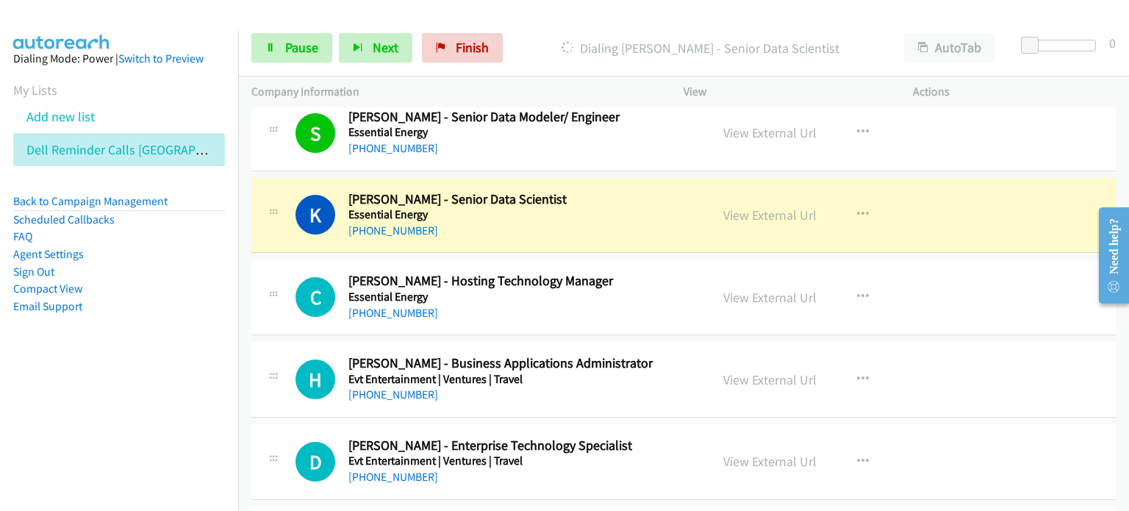
scroll to position [3528, 0]
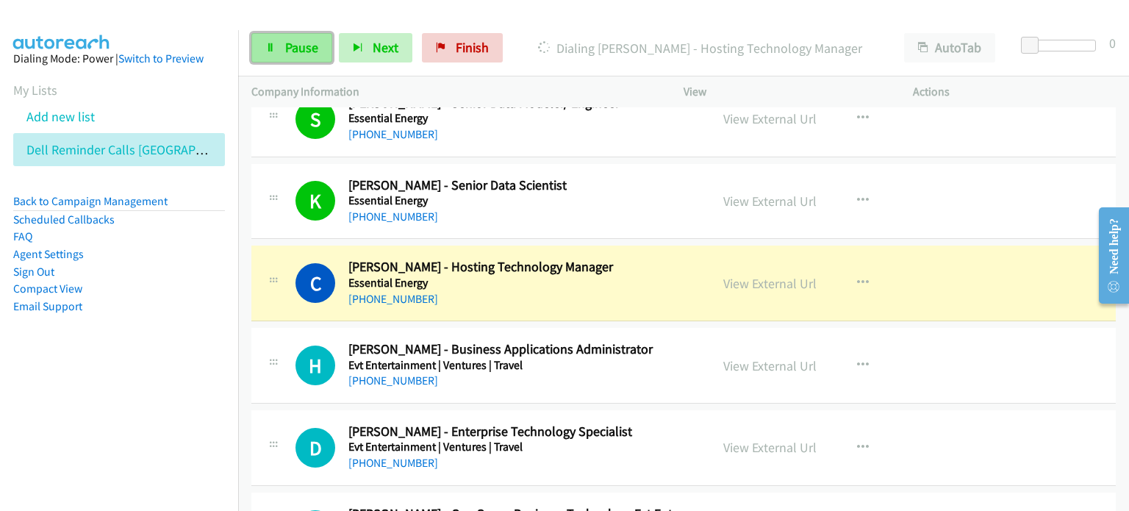
click at [298, 46] on span "Pause" at bounding box center [301, 47] width 33 height 17
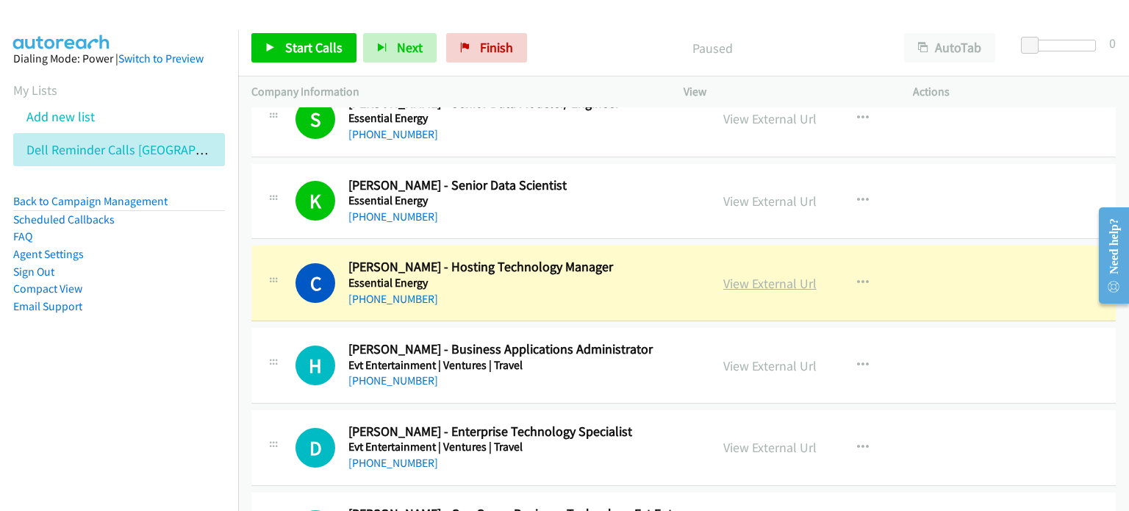
click at [595, 279] on link "View External Url" at bounding box center [769, 283] width 93 height 17
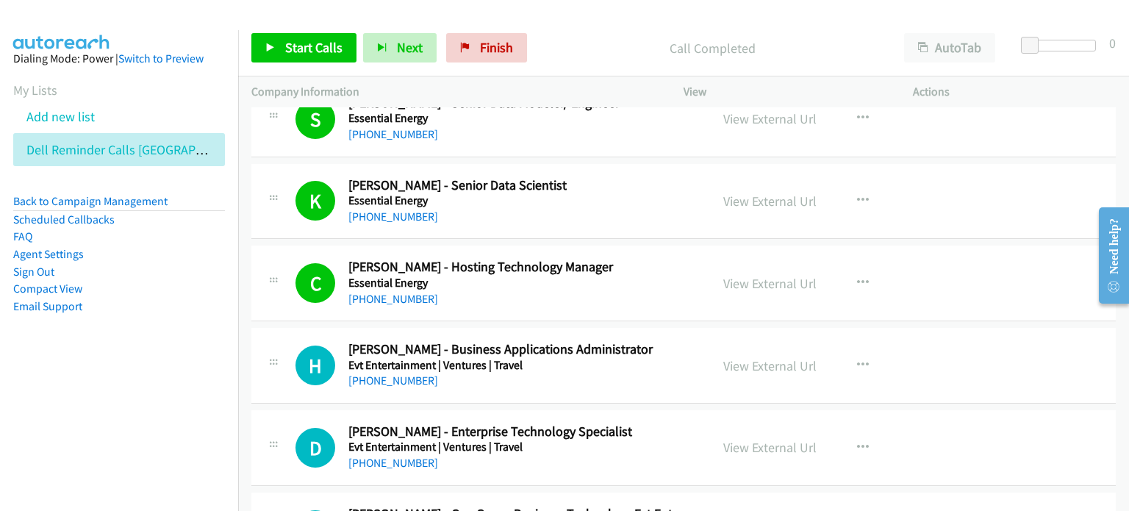
click at [568, 35] on div "Call Completed" at bounding box center [712, 47] width 357 height 29
click at [282, 43] on link "Start Calls" at bounding box center [303, 47] width 105 height 29
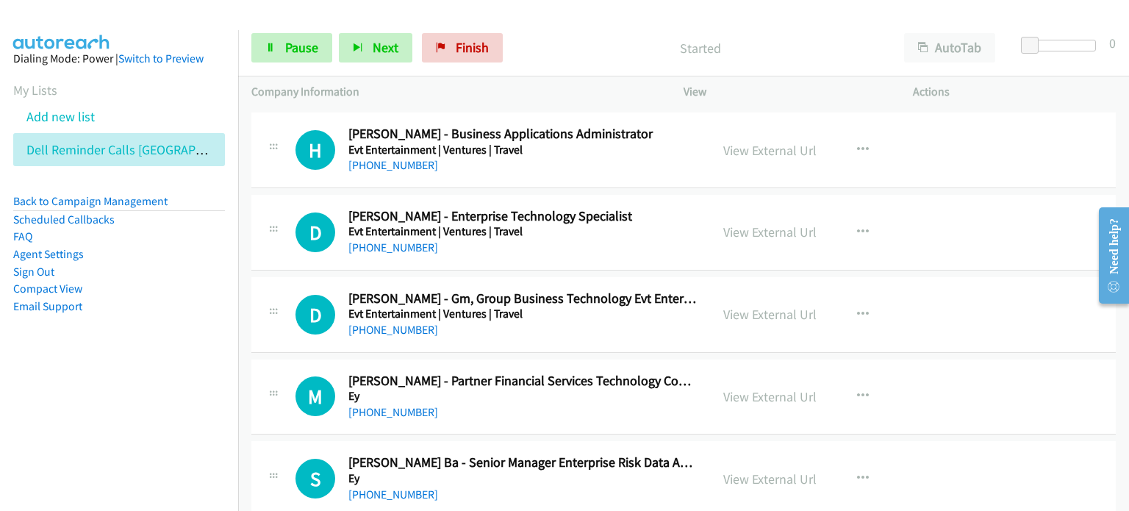
scroll to position [3749, 0]
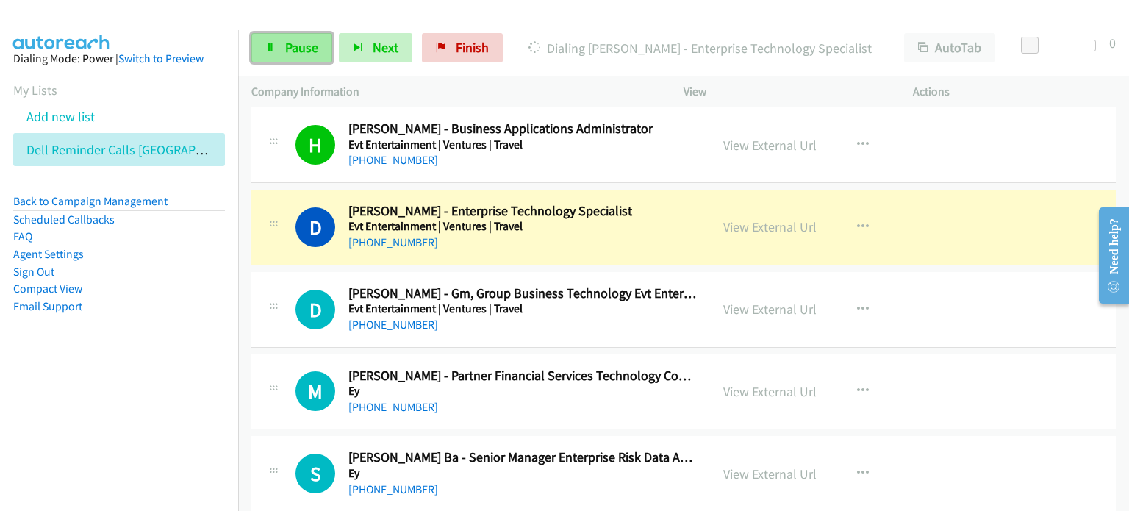
click at [300, 49] on span "Pause" at bounding box center [301, 47] width 33 height 17
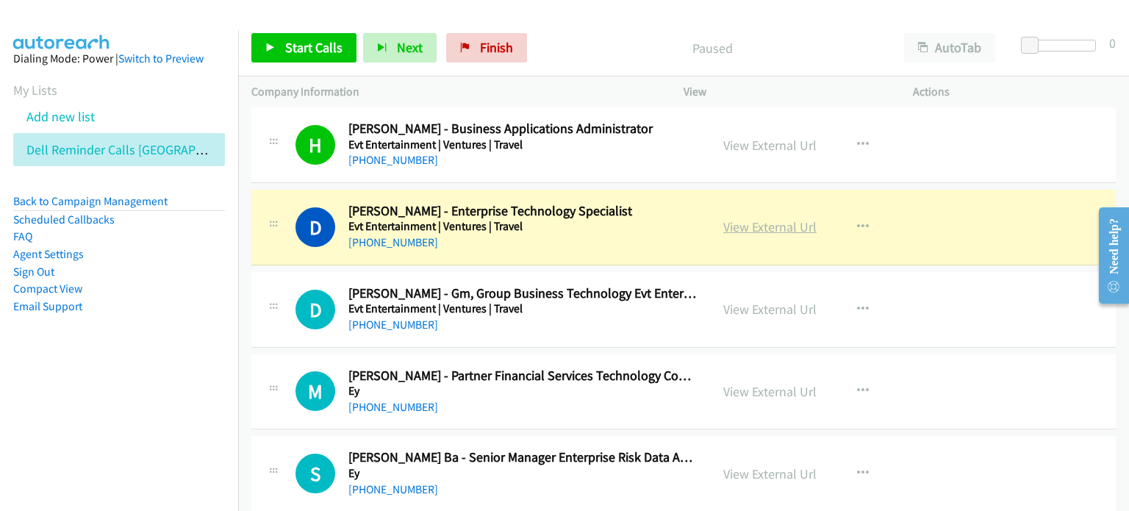
click at [595, 220] on link "View External Url" at bounding box center [769, 226] width 93 height 17
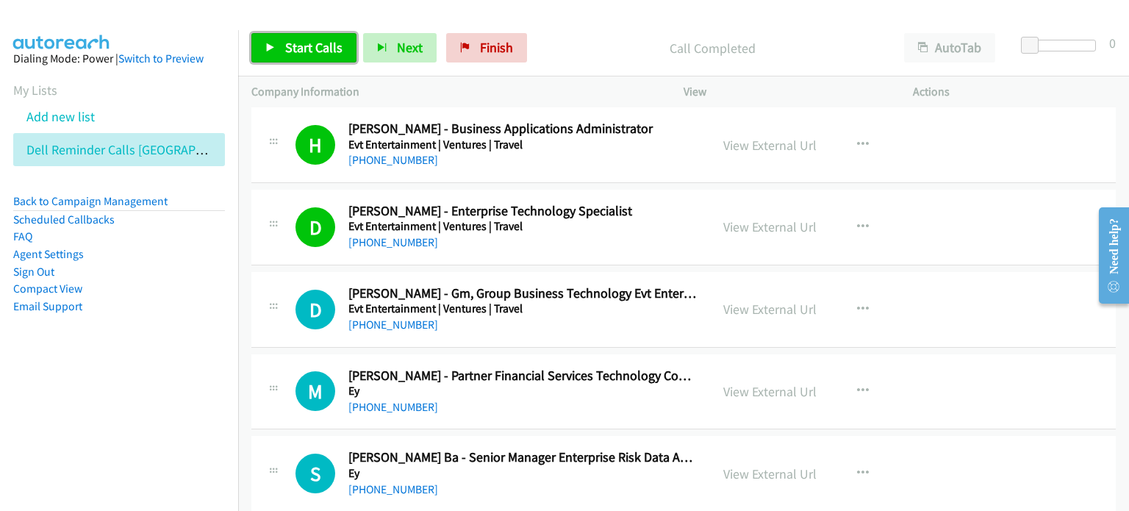
click at [291, 43] on span "Start Calls" at bounding box center [313, 47] width 57 height 17
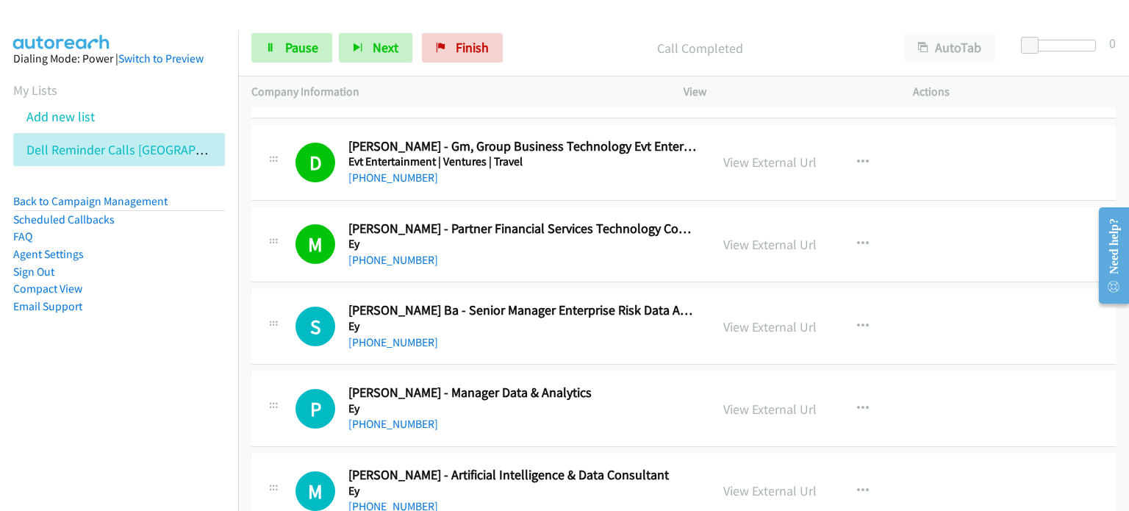
scroll to position [3969, 0]
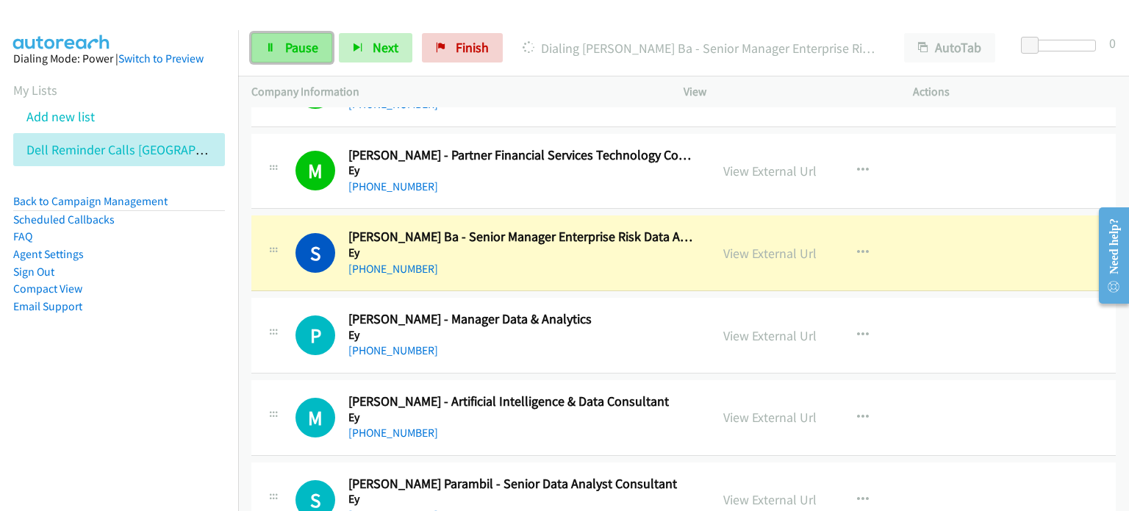
click at [295, 49] on span "Pause" at bounding box center [301, 47] width 33 height 17
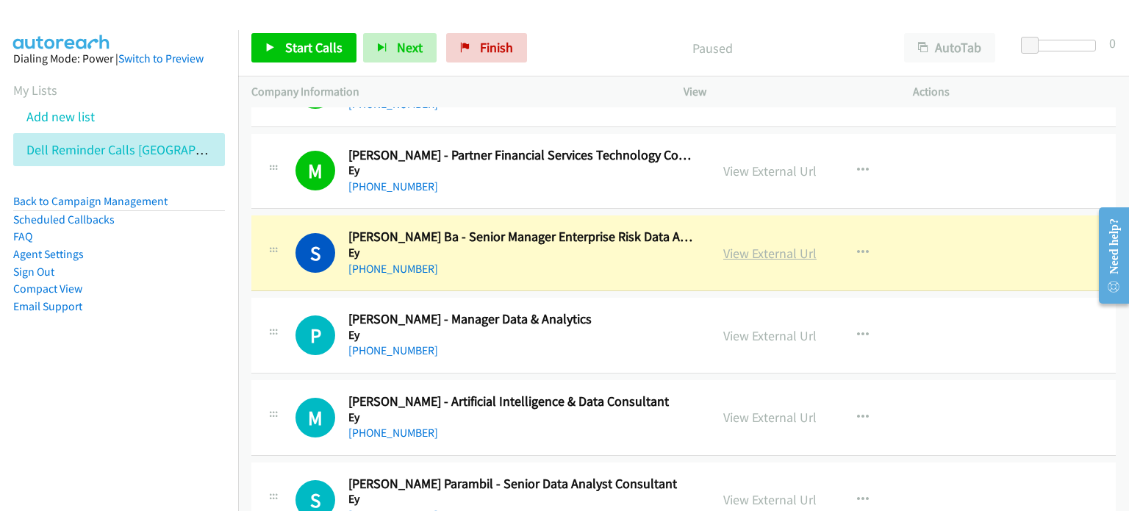
click at [595, 245] on link "View External Url" at bounding box center [769, 253] width 93 height 17
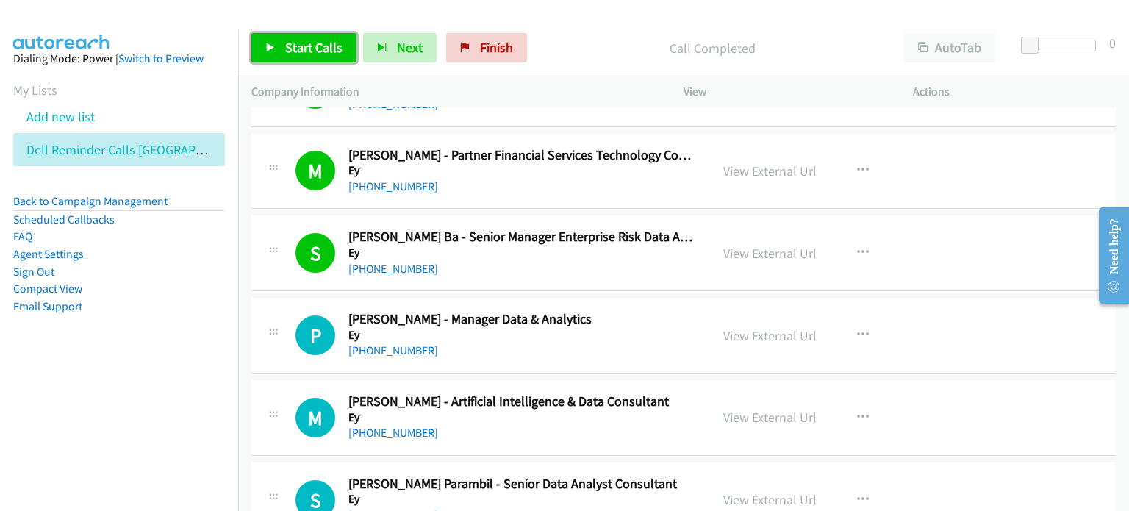
click at [312, 43] on span "Start Calls" at bounding box center [313, 47] width 57 height 17
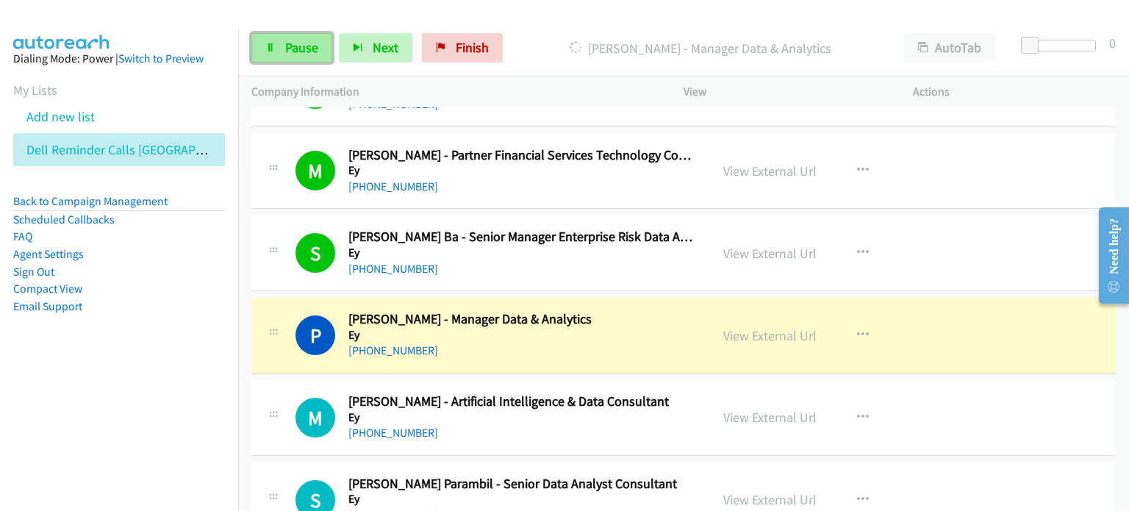
click at [282, 49] on link "Pause" at bounding box center [291, 47] width 81 height 29
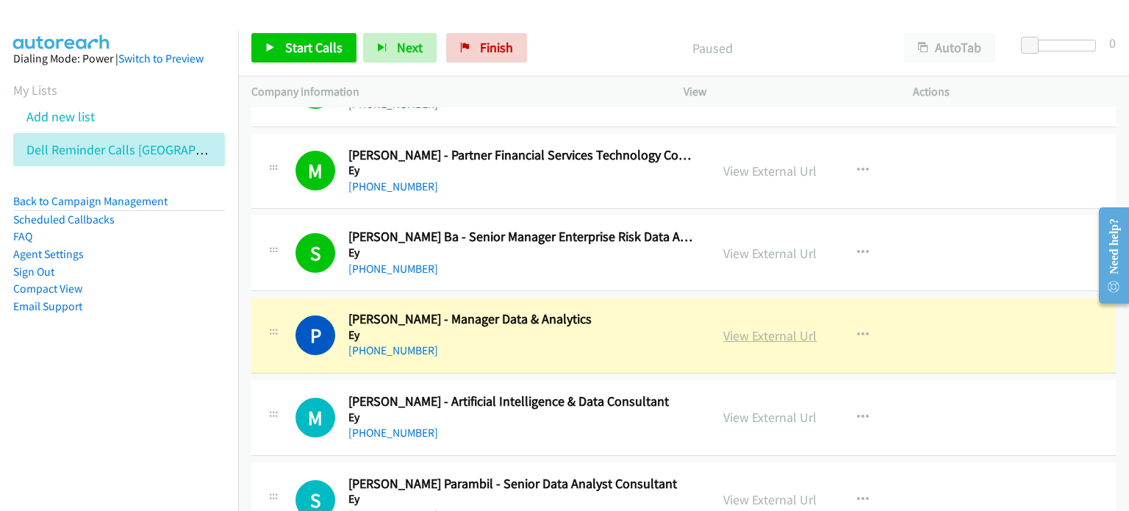
click at [595, 327] on link "View External Url" at bounding box center [769, 335] width 93 height 17
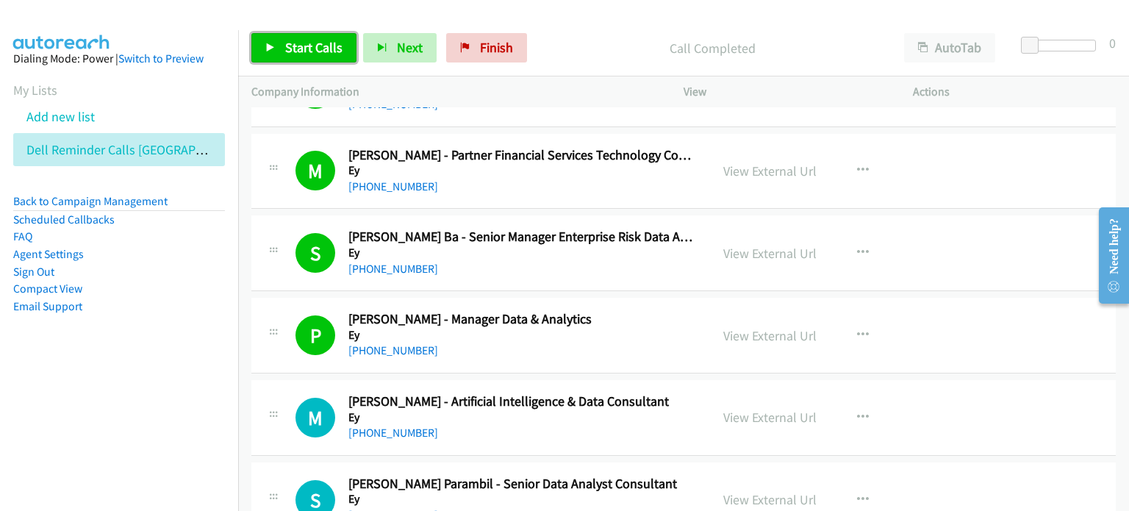
click at [295, 44] on span "Start Calls" at bounding box center [313, 47] width 57 height 17
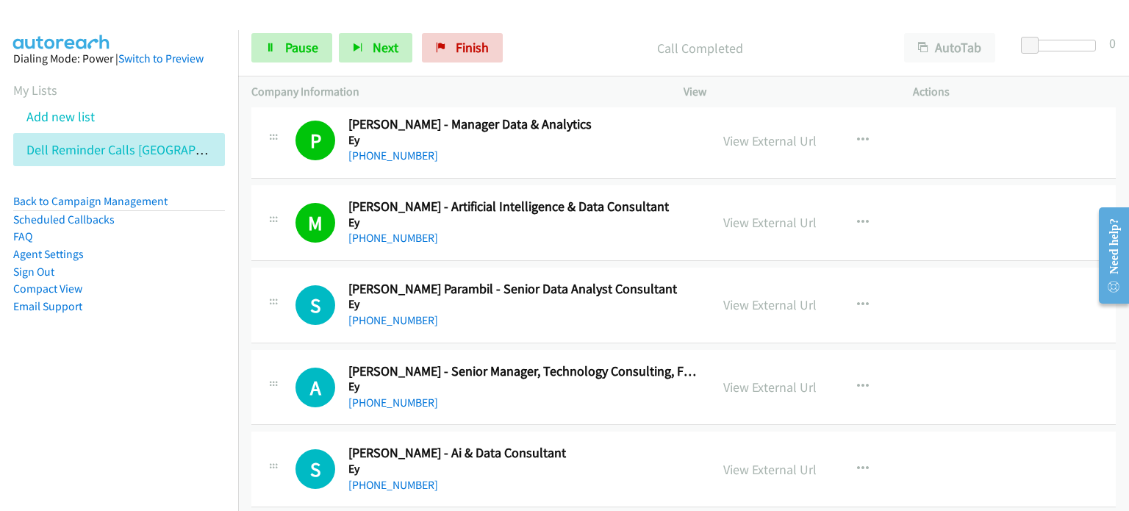
scroll to position [4190, 0]
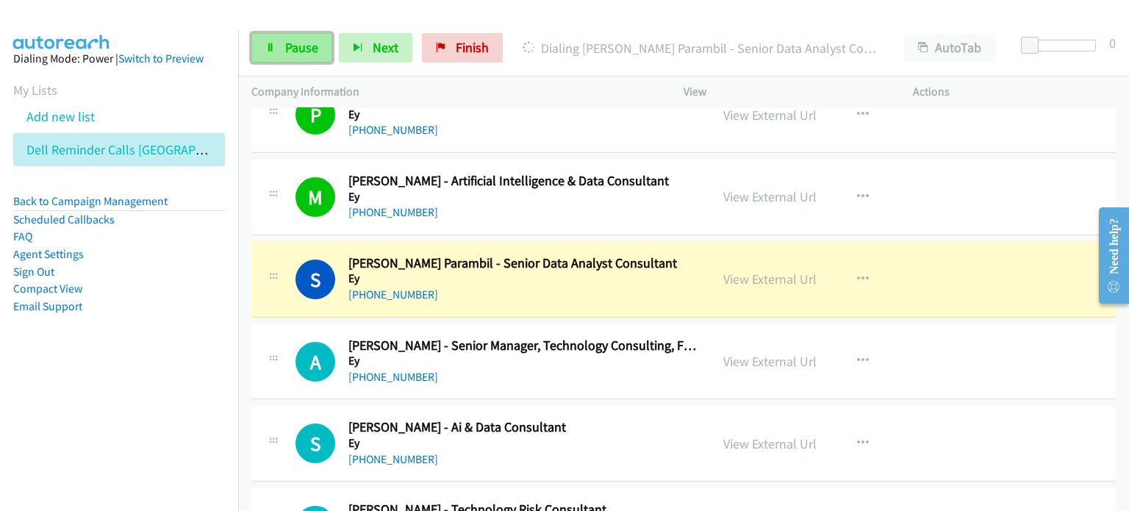
click at [303, 47] on span "Pause" at bounding box center [301, 47] width 33 height 17
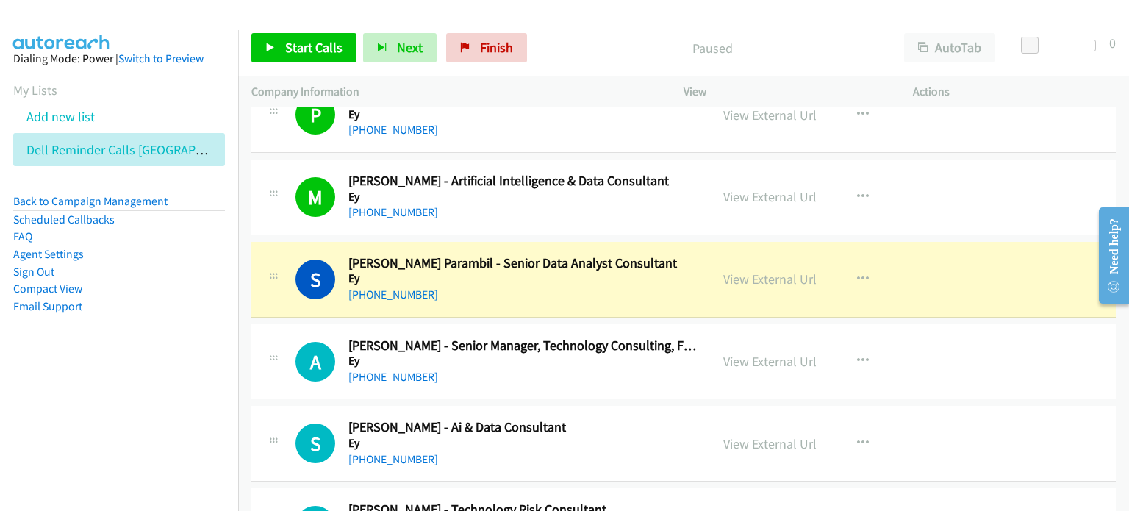
click at [595, 274] on link "View External Url" at bounding box center [769, 278] width 93 height 17
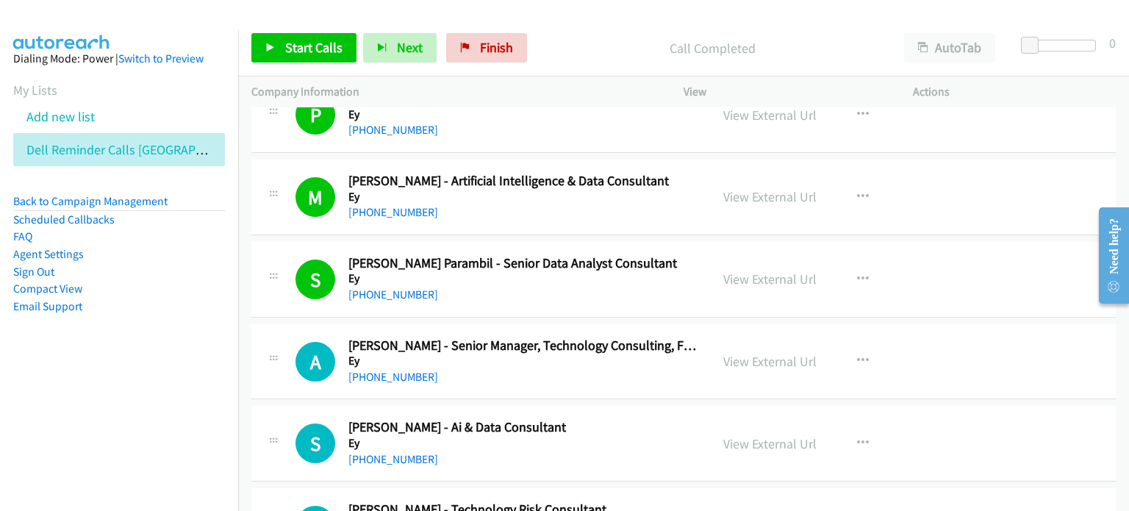
click at [589, 40] on p "Call Completed" at bounding box center [712, 48] width 331 height 20
click at [302, 43] on span "Start Calls" at bounding box center [313, 47] width 57 height 17
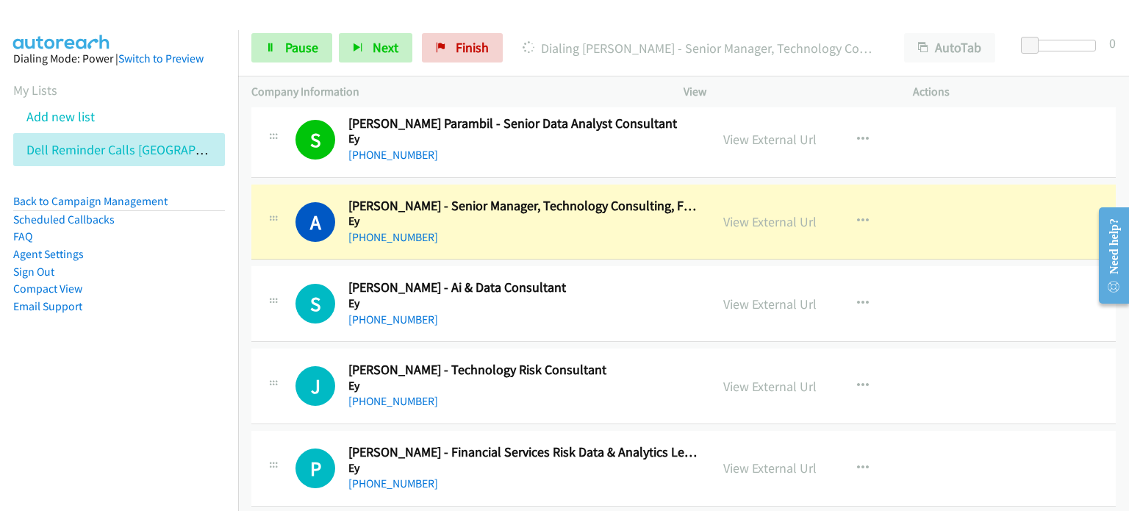
scroll to position [4337, 0]
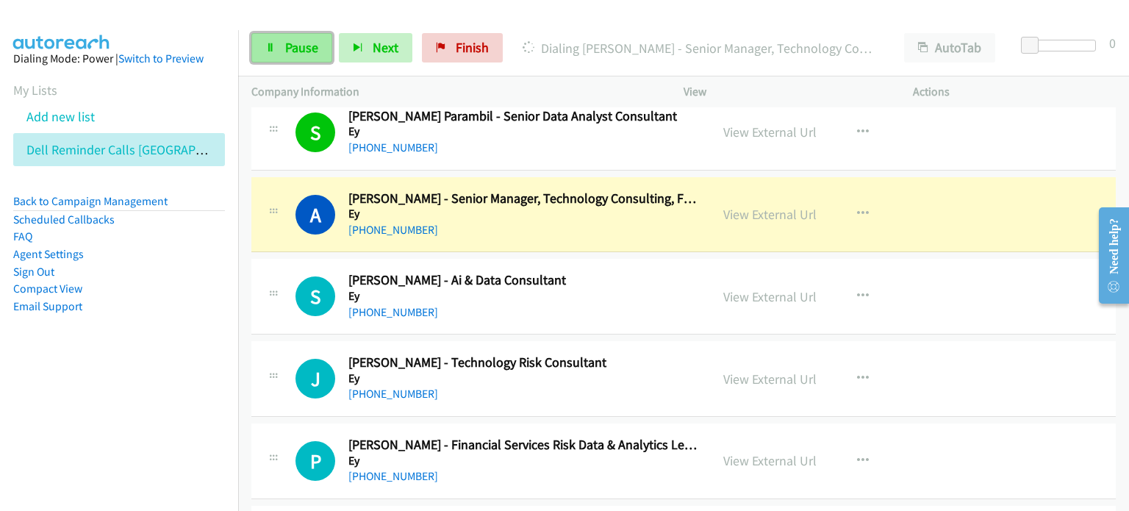
click at [302, 40] on span "Pause" at bounding box center [301, 47] width 33 height 17
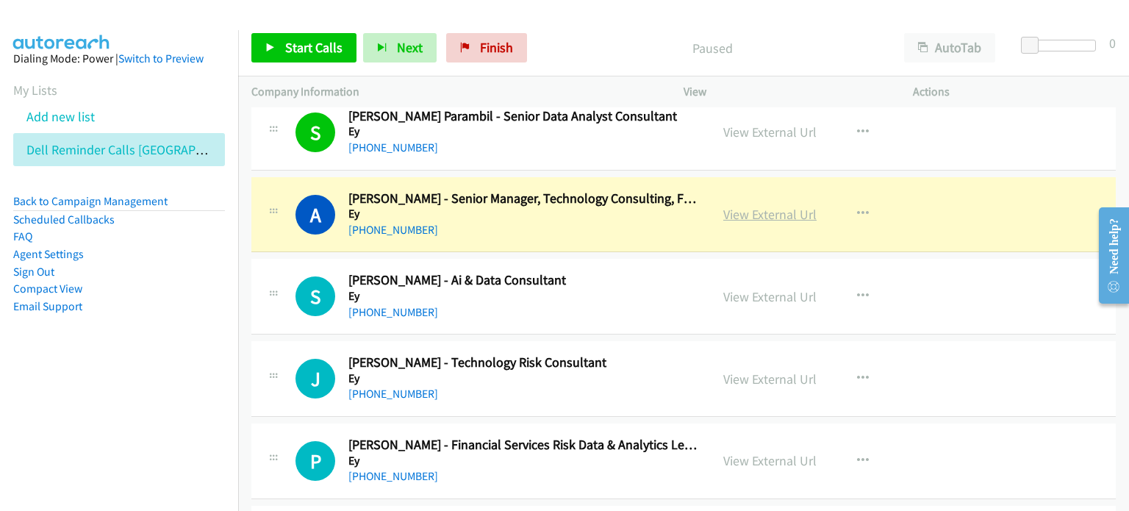
click at [595, 209] on link "View External Url" at bounding box center [769, 214] width 93 height 17
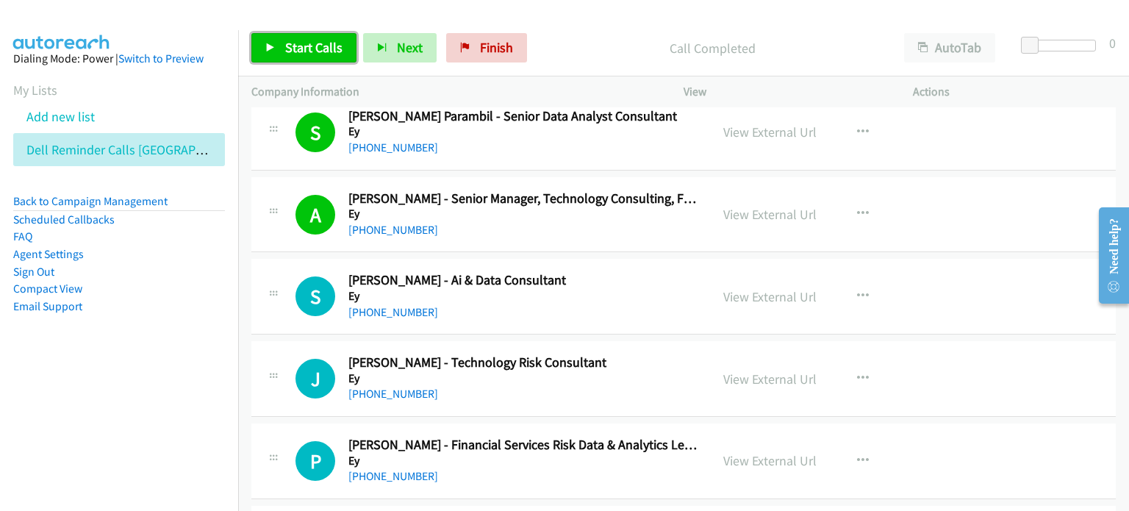
click at [287, 47] on span "Start Calls" at bounding box center [313, 47] width 57 height 17
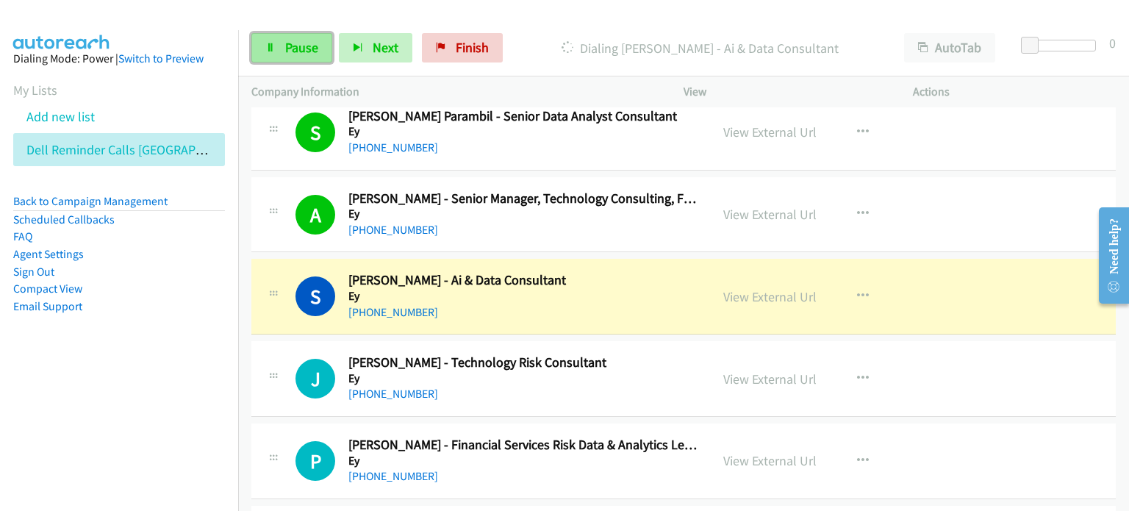
click at [295, 41] on span "Pause" at bounding box center [301, 47] width 33 height 17
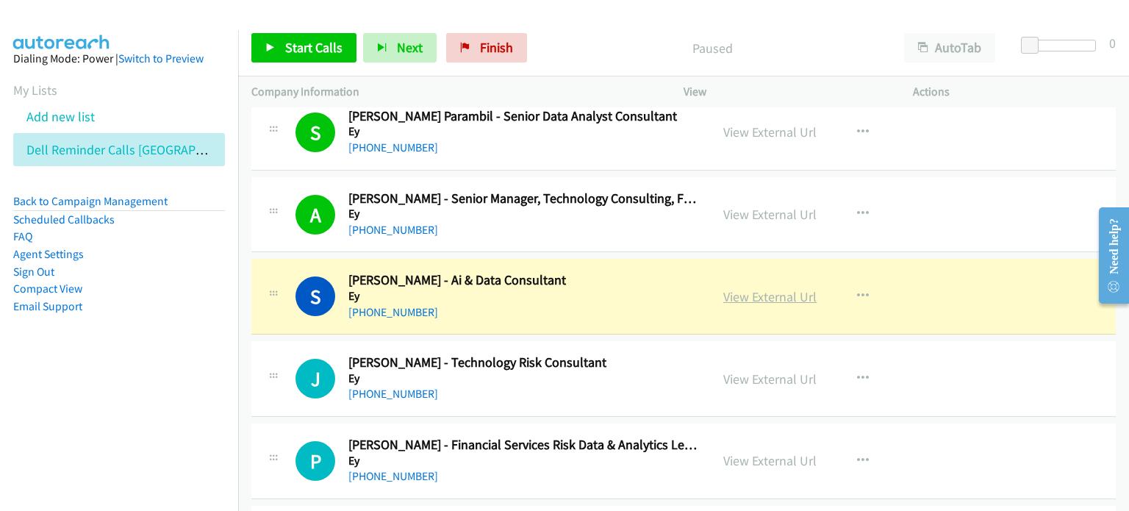
click at [595, 288] on link "View External Url" at bounding box center [769, 296] width 93 height 17
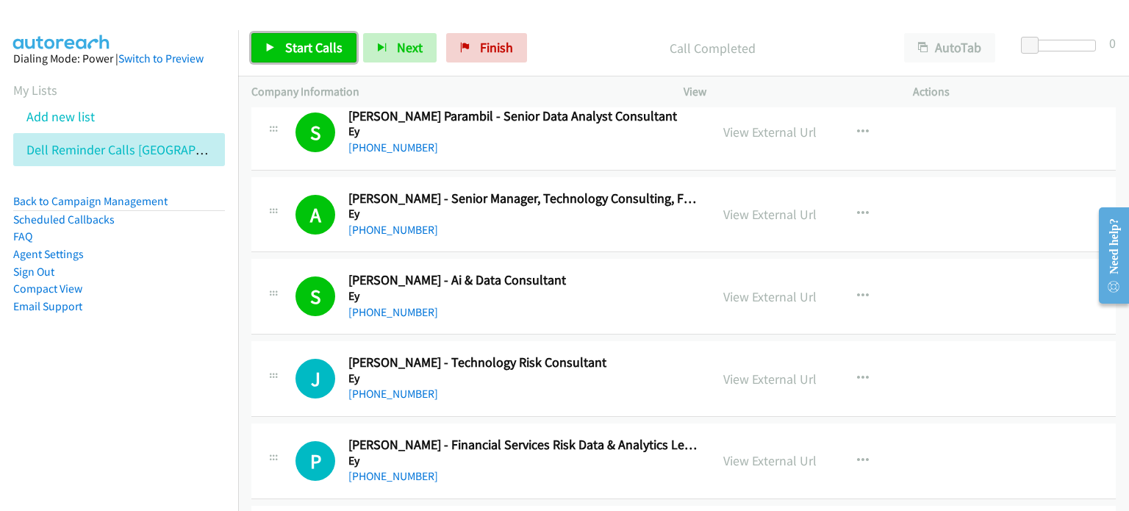
click at [290, 47] on span "Start Calls" at bounding box center [313, 47] width 57 height 17
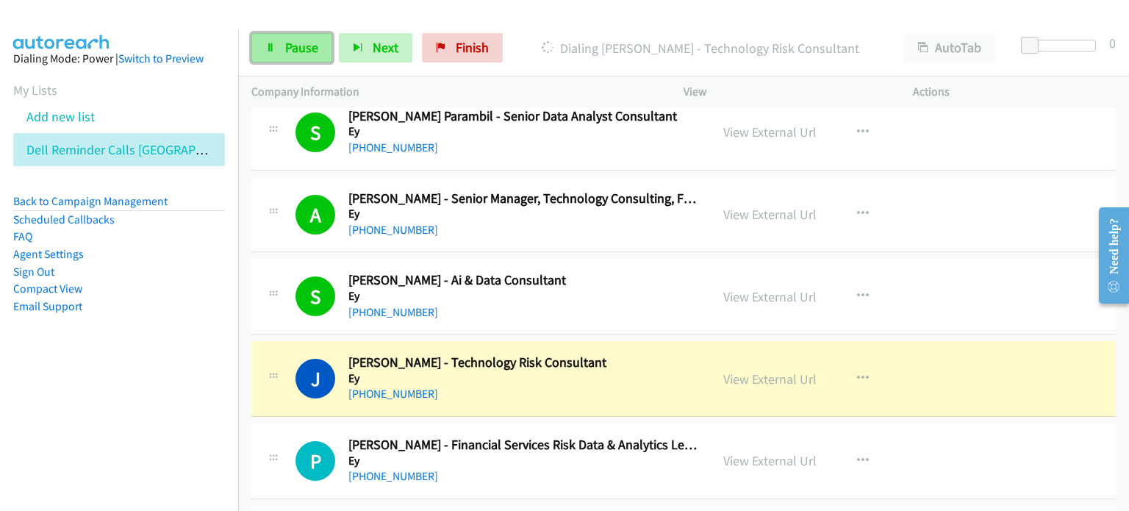
click at [289, 45] on span "Pause" at bounding box center [301, 47] width 33 height 17
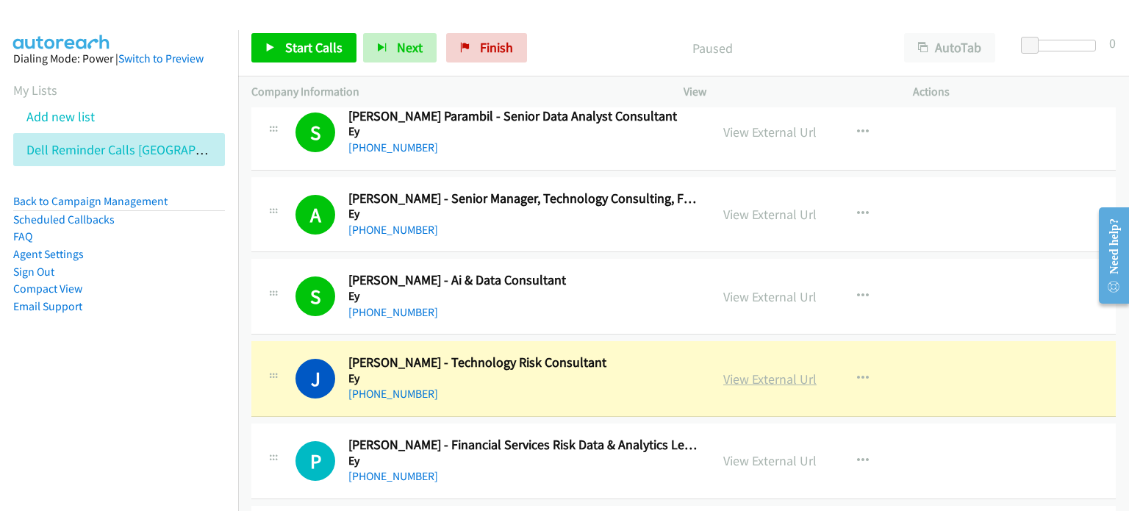
click at [595, 370] on link "View External Url" at bounding box center [769, 378] width 93 height 17
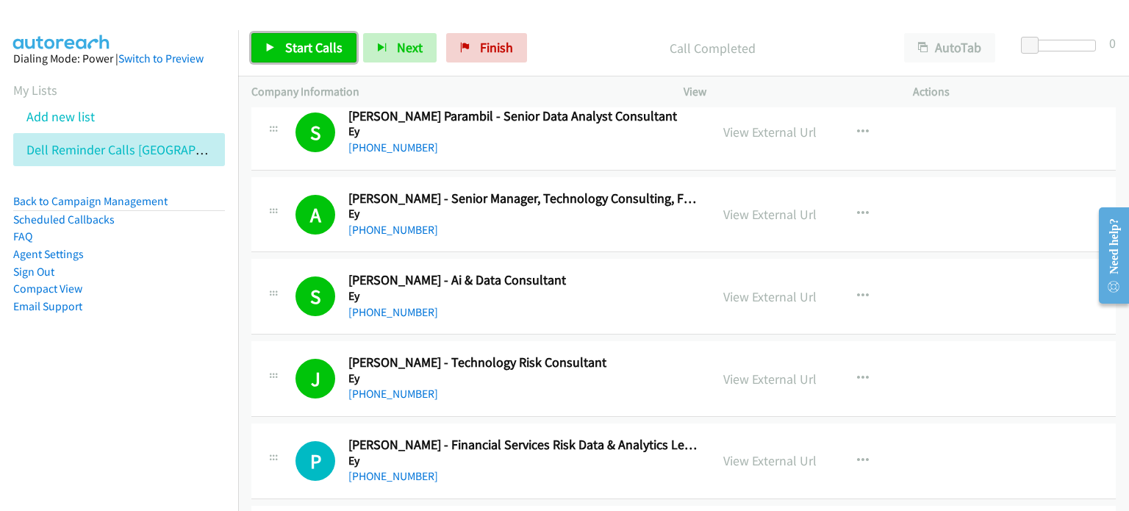
click at [303, 50] on span "Start Calls" at bounding box center [313, 47] width 57 height 17
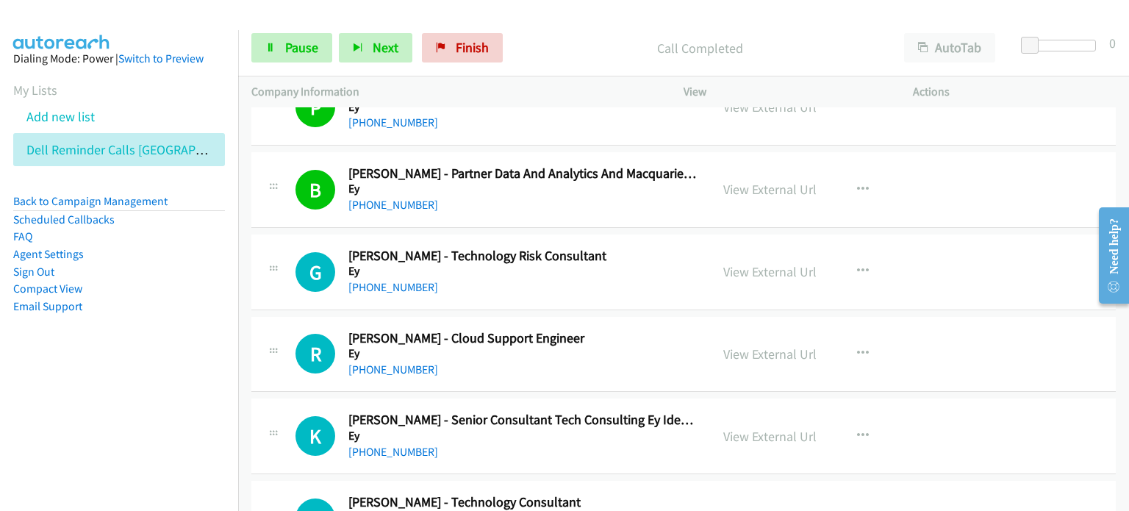
scroll to position [4704, 0]
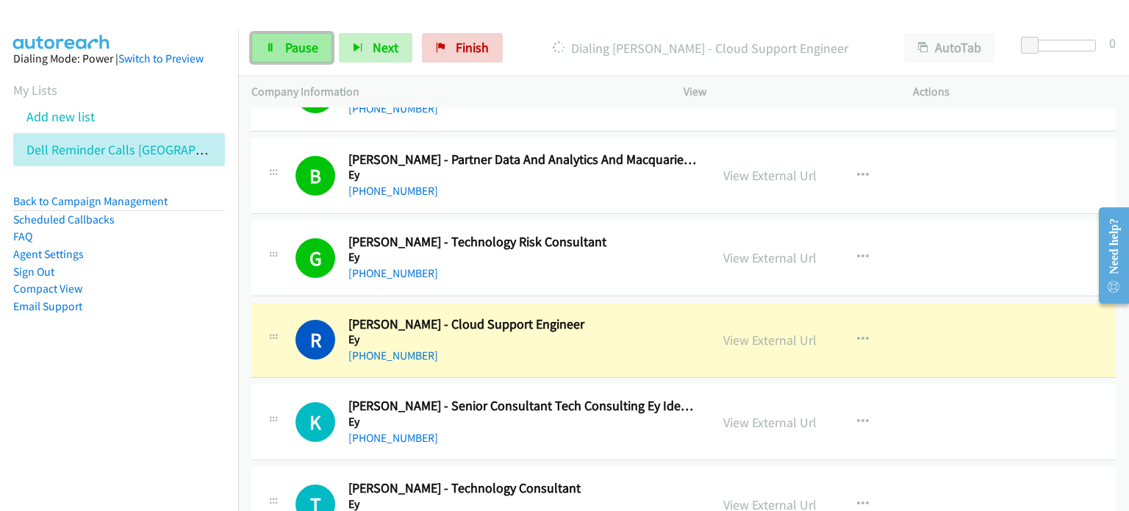
click at [296, 49] on span "Pause" at bounding box center [301, 47] width 33 height 17
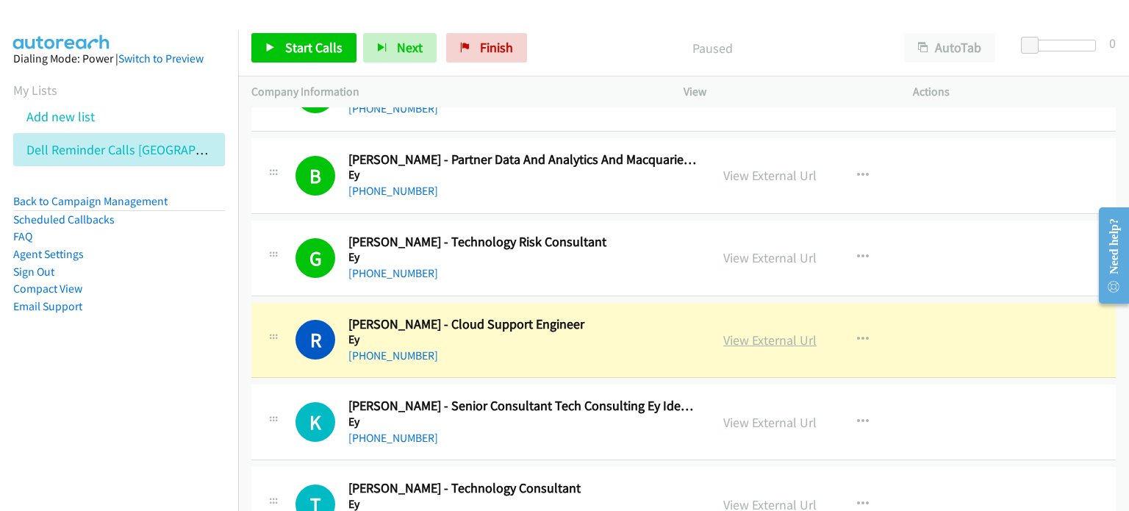
click at [595, 331] on link "View External Url" at bounding box center [769, 339] width 93 height 17
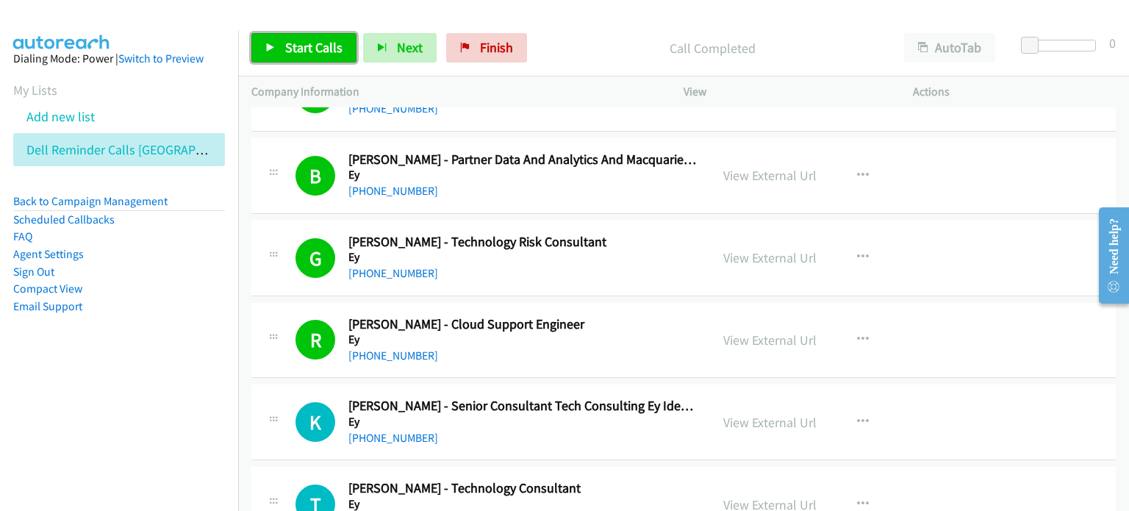
click at [301, 48] on span "Start Calls" at bounding box center [313, 47] width 57 height 17
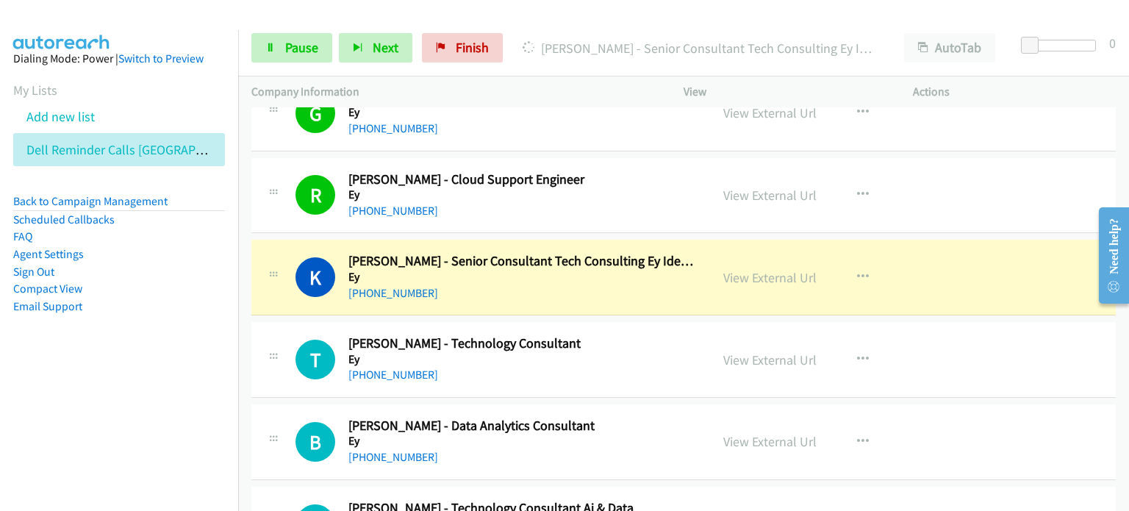
scroll to position [4851, 0]
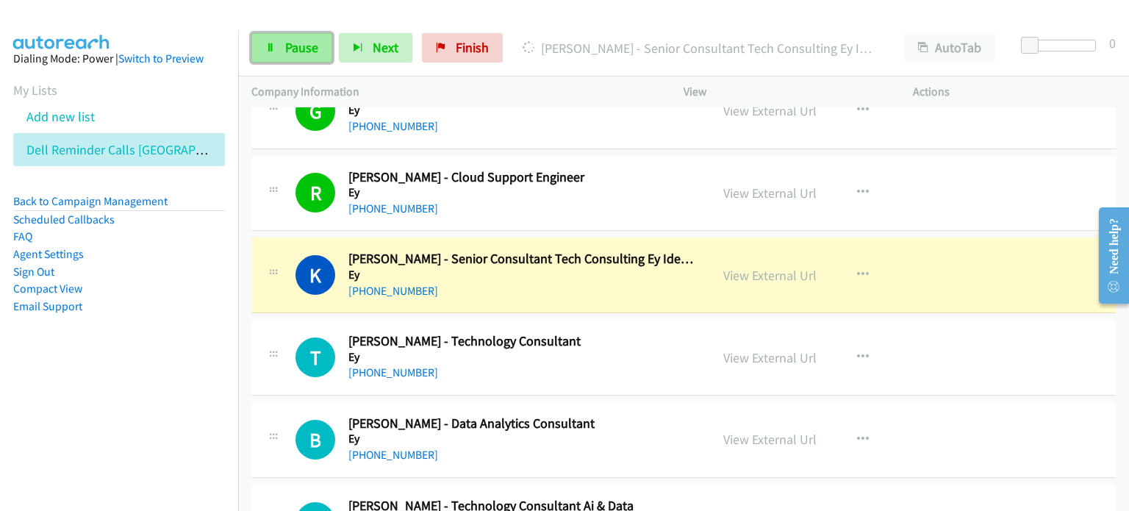
click at [294, 46] on span "Pause" at bounding box center [301, 47] width 33 height 17
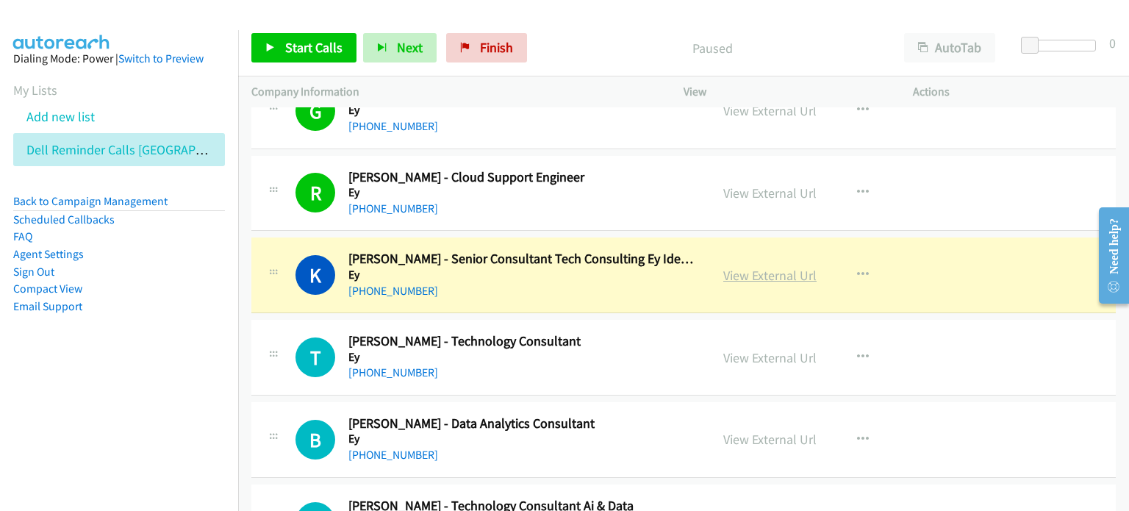
click at [595, 267] on link "View External Url" at bounding box center [769, 275] width 93 height 17
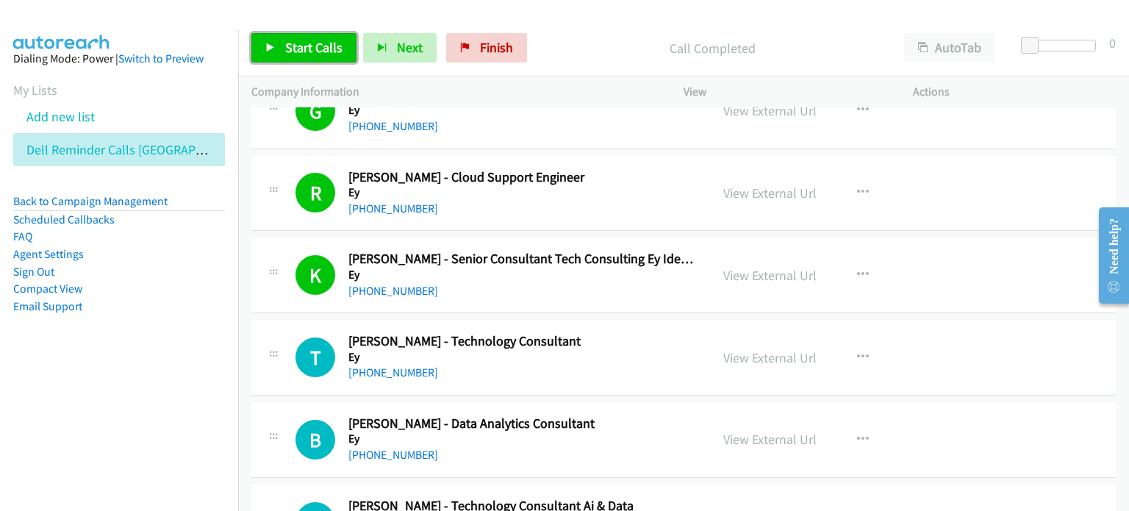
click at [303, 48] on span "Start Calls" at bounding box center [313, 47] width 57 height 17
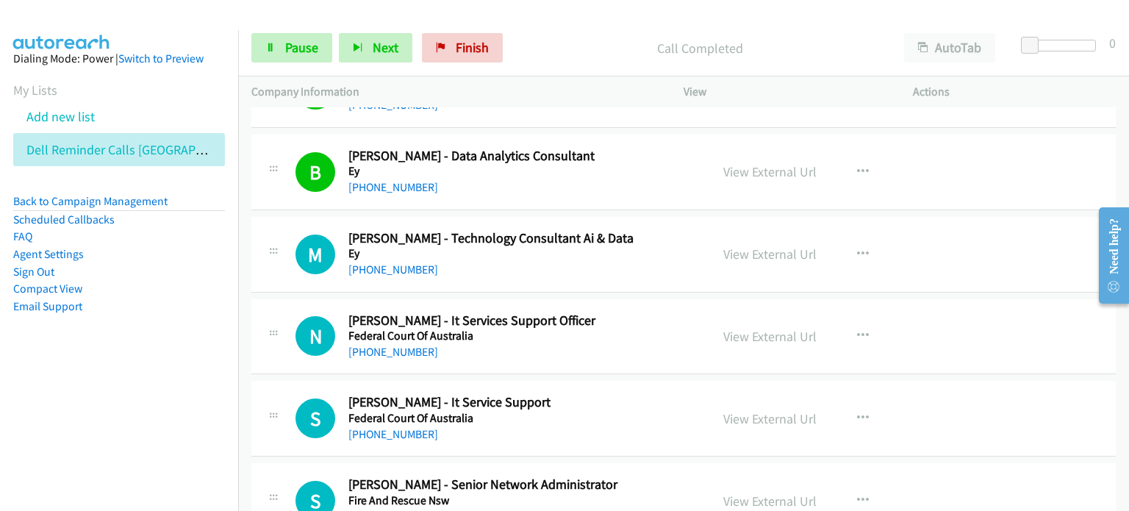
scroll to position [5145, 0]
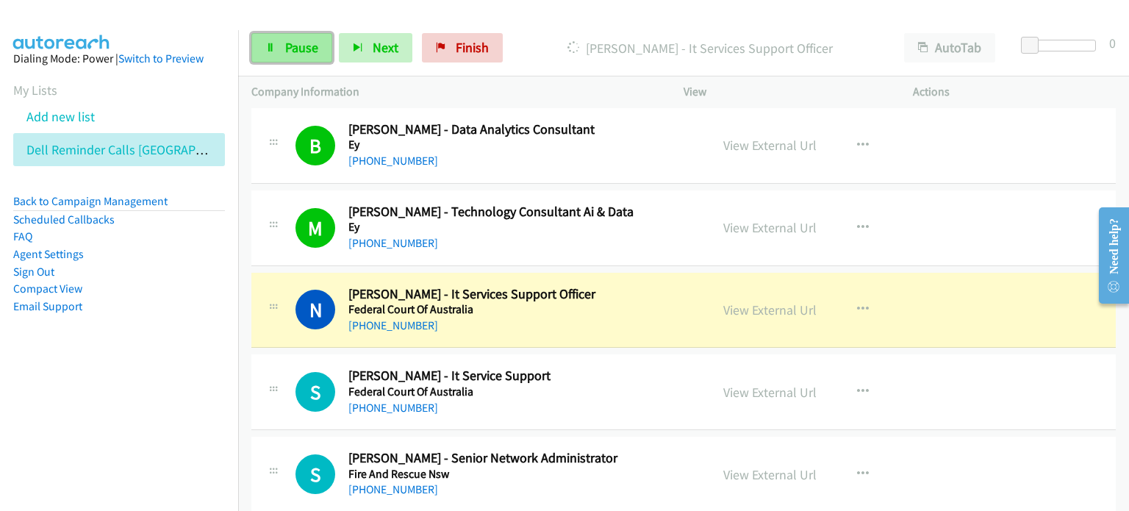
click at [291, 40] on span "Pause" at bounding box center [301, 47] width 33 height 17
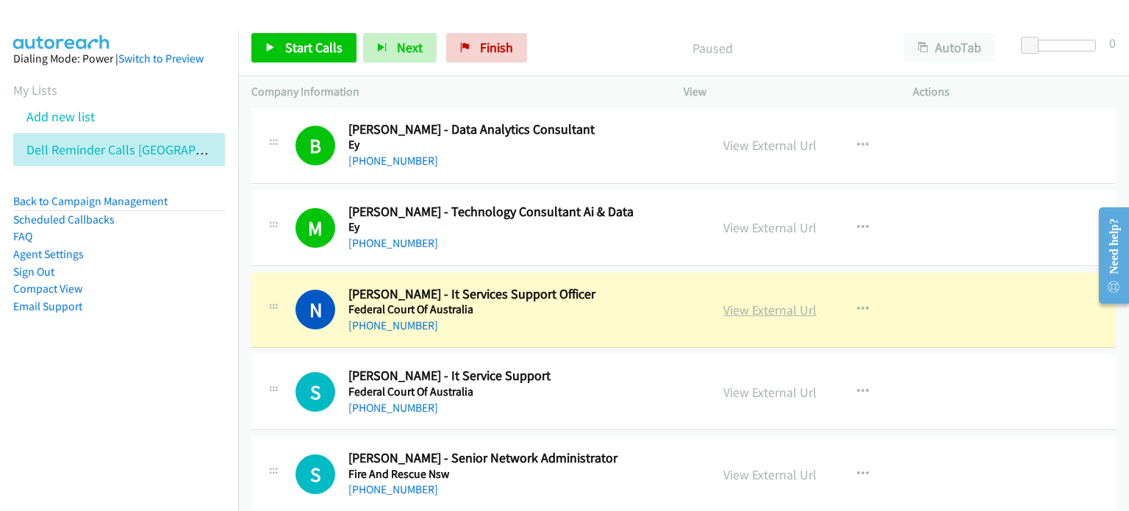
click at [595, 305] on link "View External Url" at bounding box center [769, 309] width 93 height 17
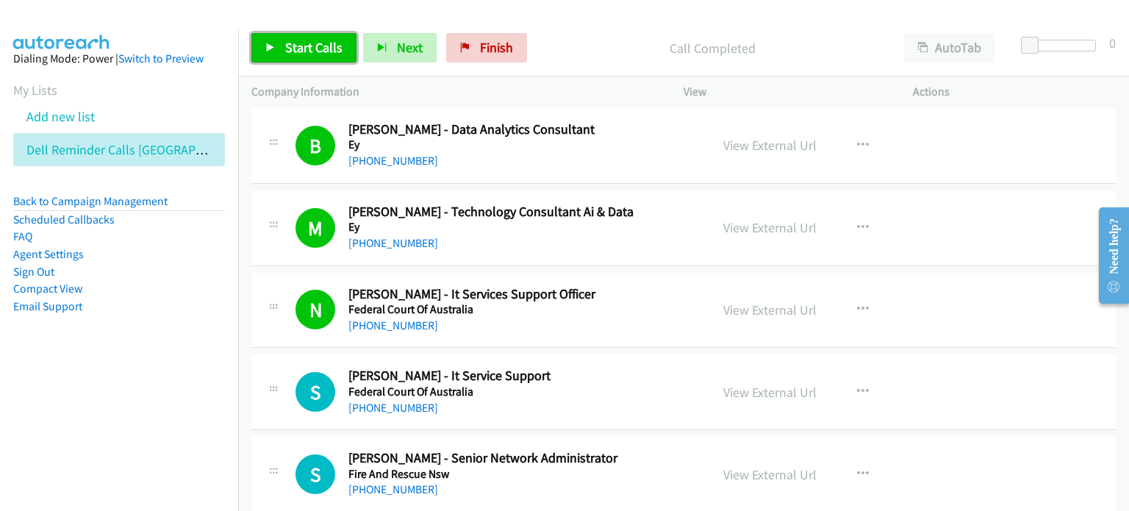
click at [266, 37] on link "Start Calls" at bounding box center [303, 47] width 105 height 29
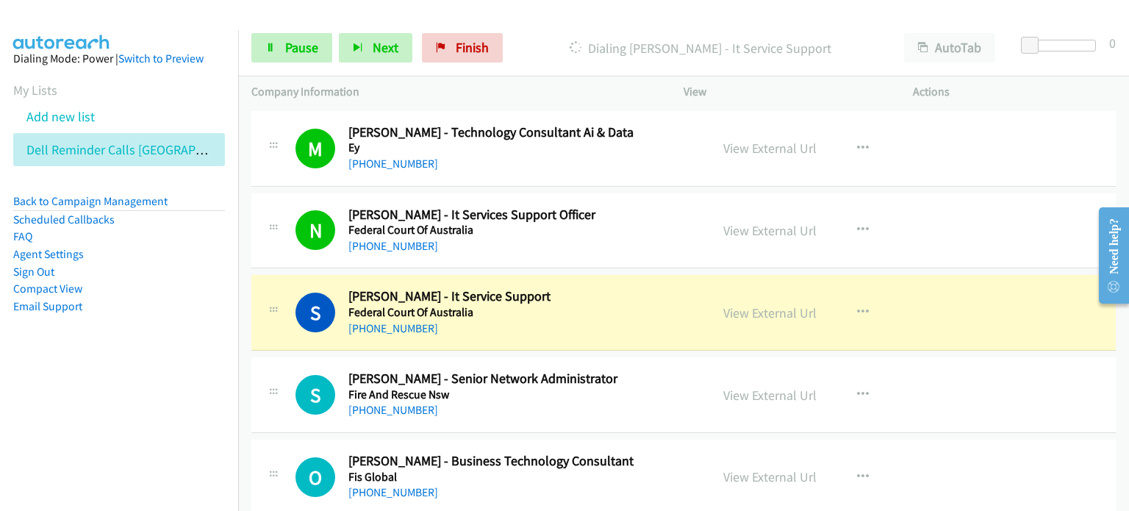
scroll to position [5292, 0]
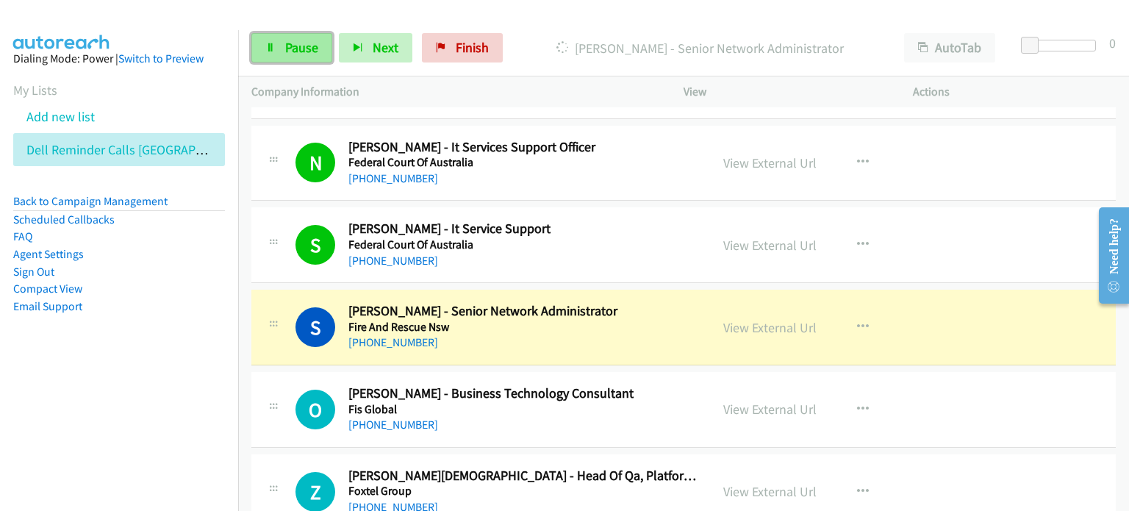
click at [287, 43] on span "Pause" at bounding box center [301, 47] width 33 height 17
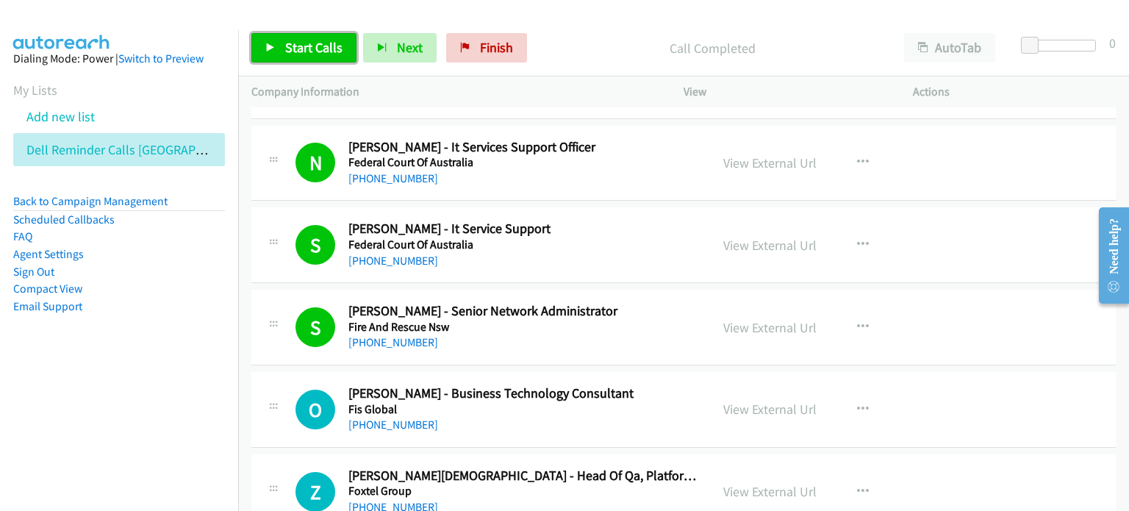
click at [308, 46] on span "Start Calls" at bounding box center [313, 47] width 57 height 17
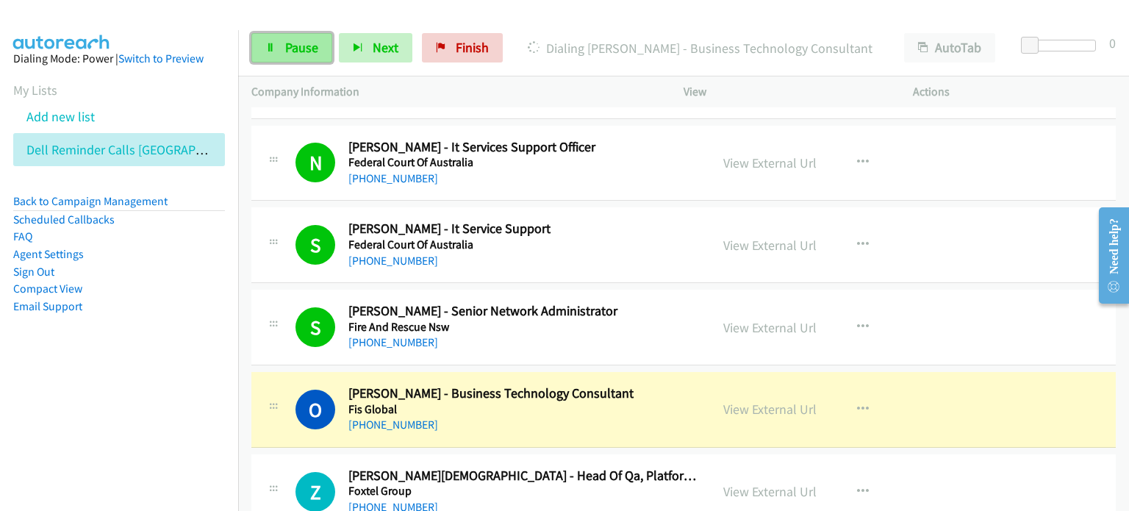
click at [301, 46] on span "Pause" at bounding box center [301, 47] width 33 height 17
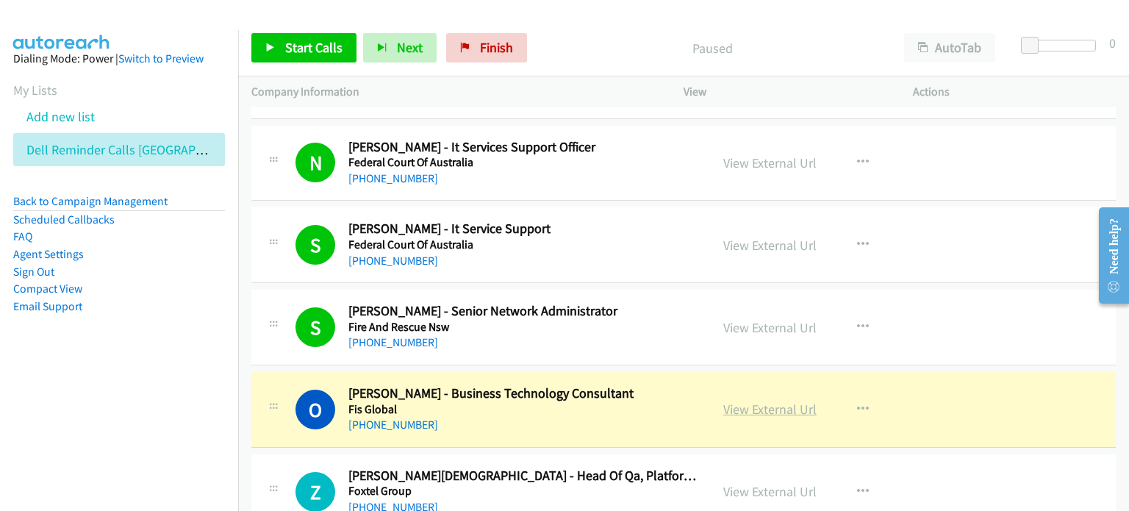
click at [595, 401] on link "View External Url" at bounding box center [769, 409] width 93 height 17
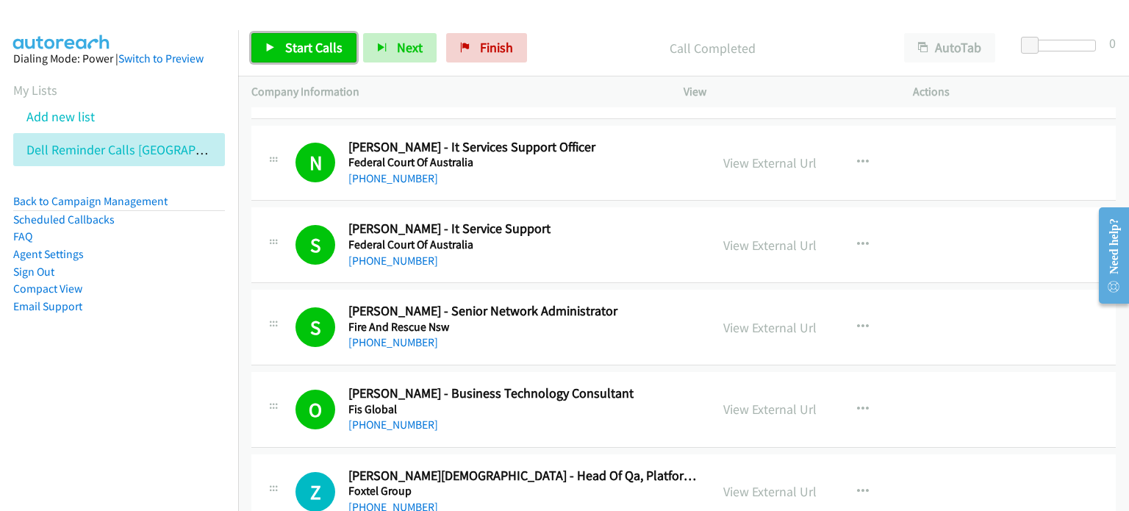
click at [275, 40] on link "Start Calls" at bounding box center [303, 47] width 105 height 29
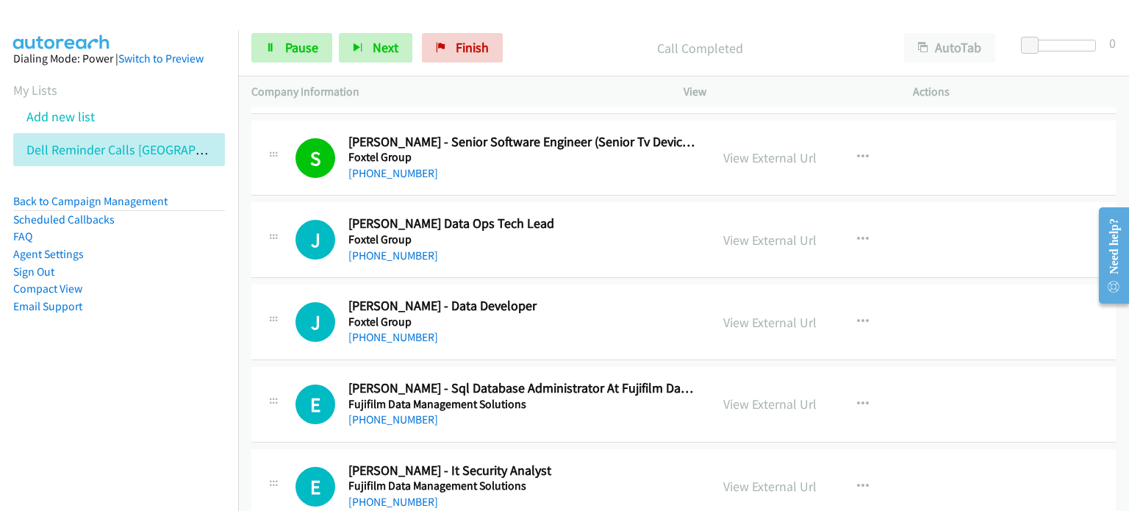
scroll to position [5733, 0]
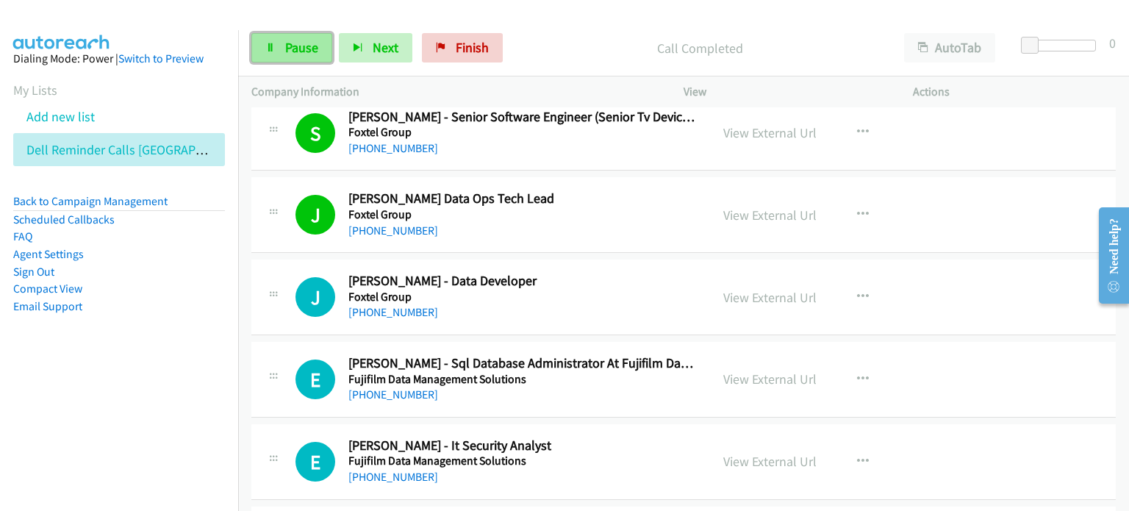
click at [300, 46] on span "Pause" at bounding box center [301, 47] width 33 height 17
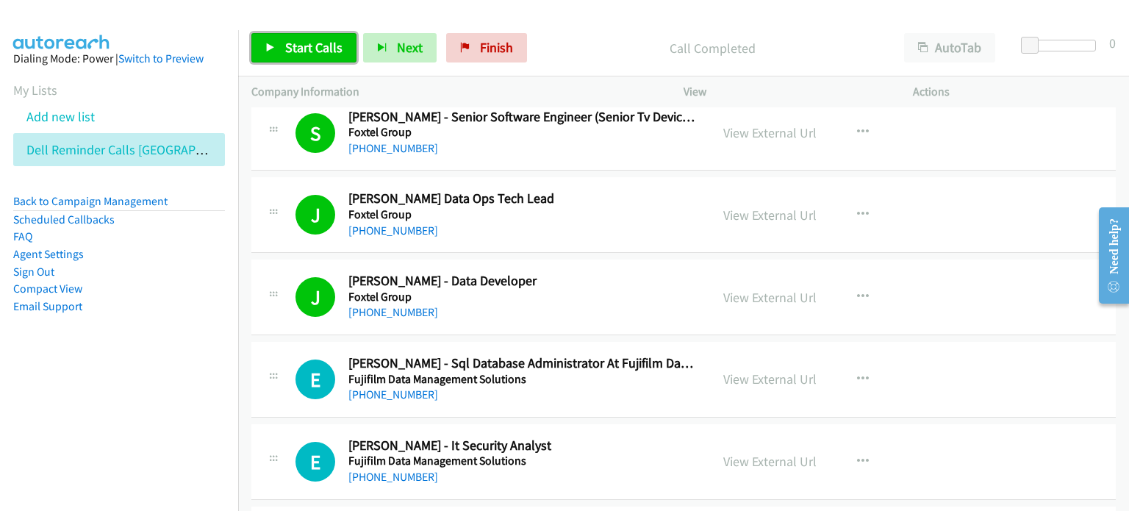
click at [303, 46] on span "Start Calls" at bounding box center [313, 47] width 57 height 17
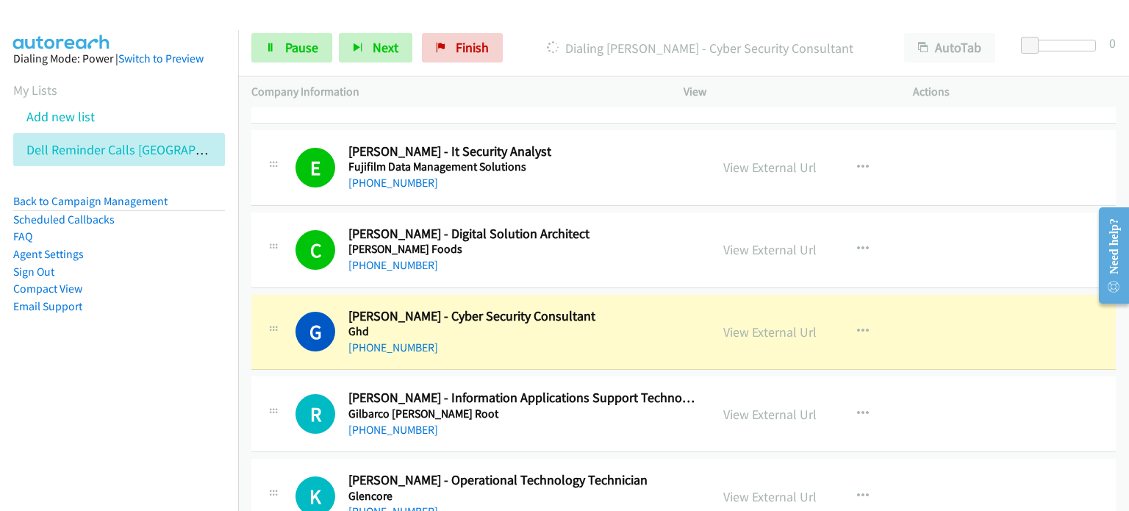
scroll to position [6101, 0]
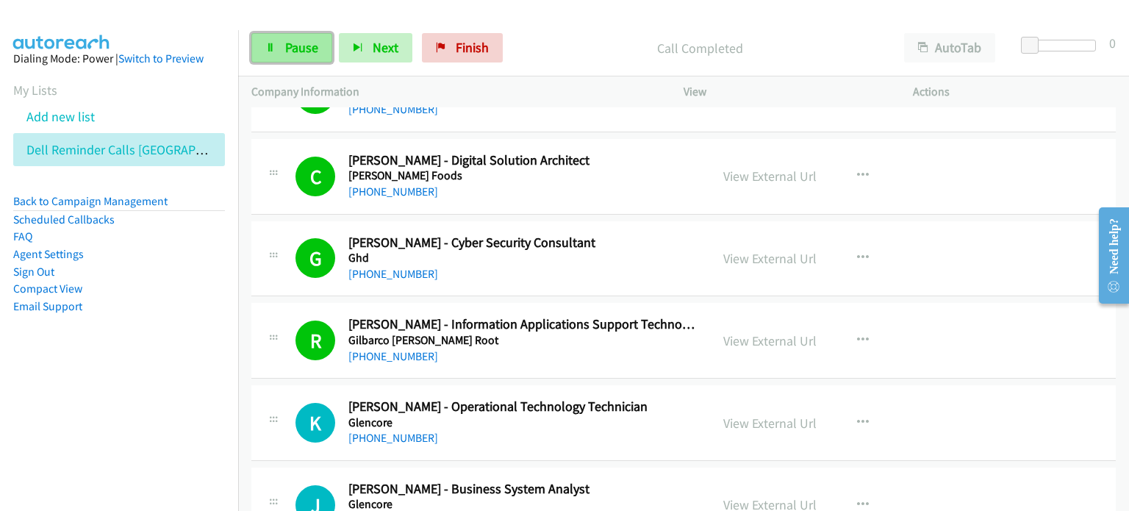
click at [285, 43] on span "Pause" at bounding box center [301, 47] width 33 height 17
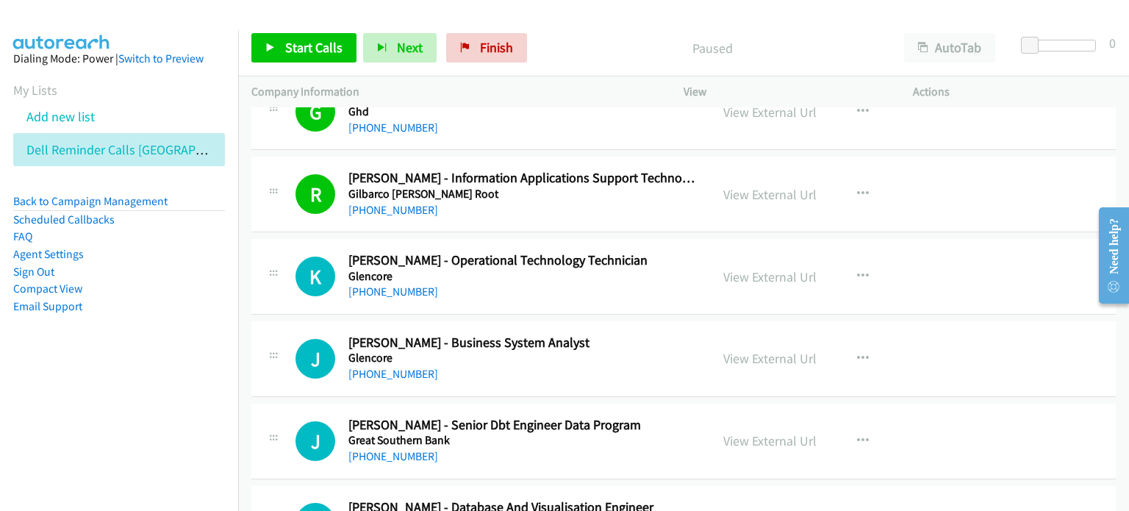
scroll to position [6248, 0]
click at [578, 43] on p "Paused" at bounding box center [712, 48] width 331 height 20
click at [311, 47] on span "Start Calls" at bounding box center [313, 47] width 57 height 17
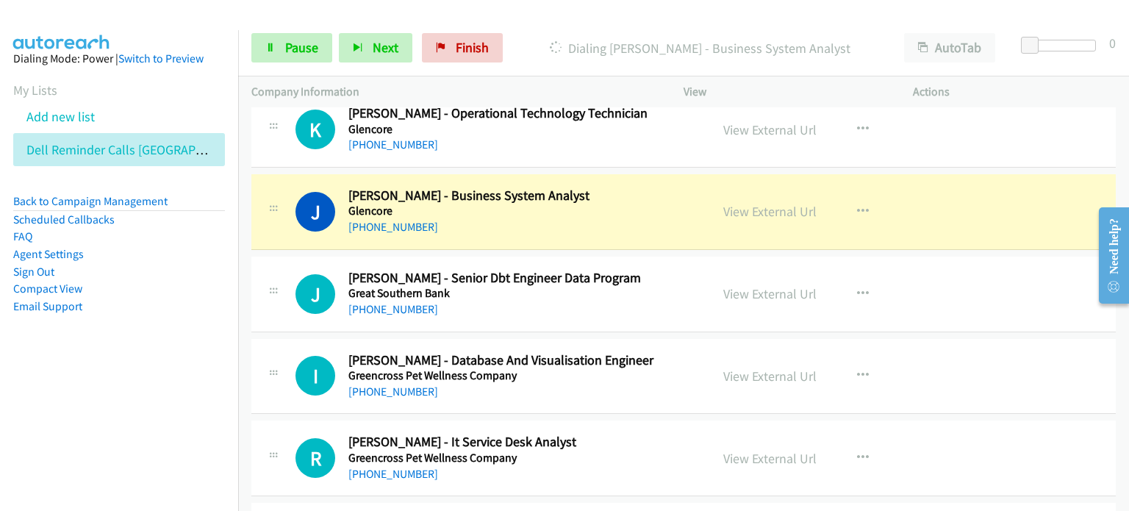
scroll to position [6395, 0]
click at [285, 41] on span "Pause" at bounding box center [301, 47] width 33 height 17
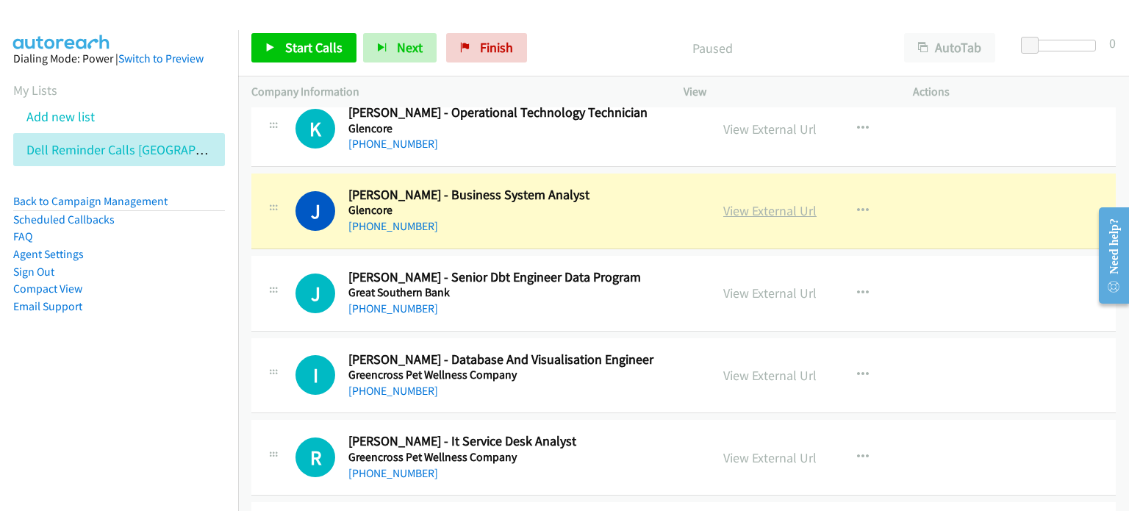
click at [595, 202] on link "View External Url" at bounding box center [769, 210] width 93 height 17
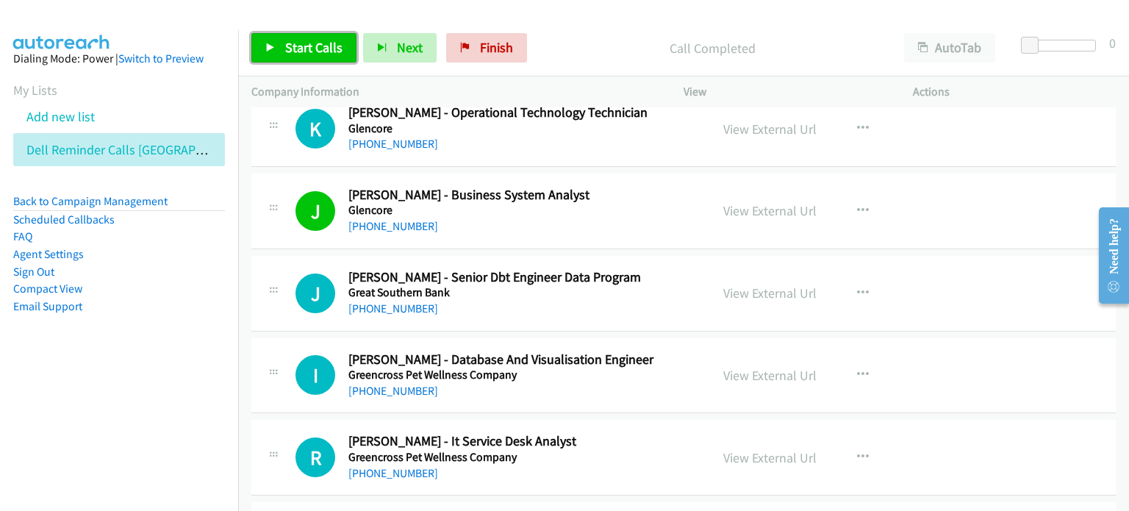
click at [314, 40] on span "Start Calls" at bounding box center [313, 47] width 57 height 17
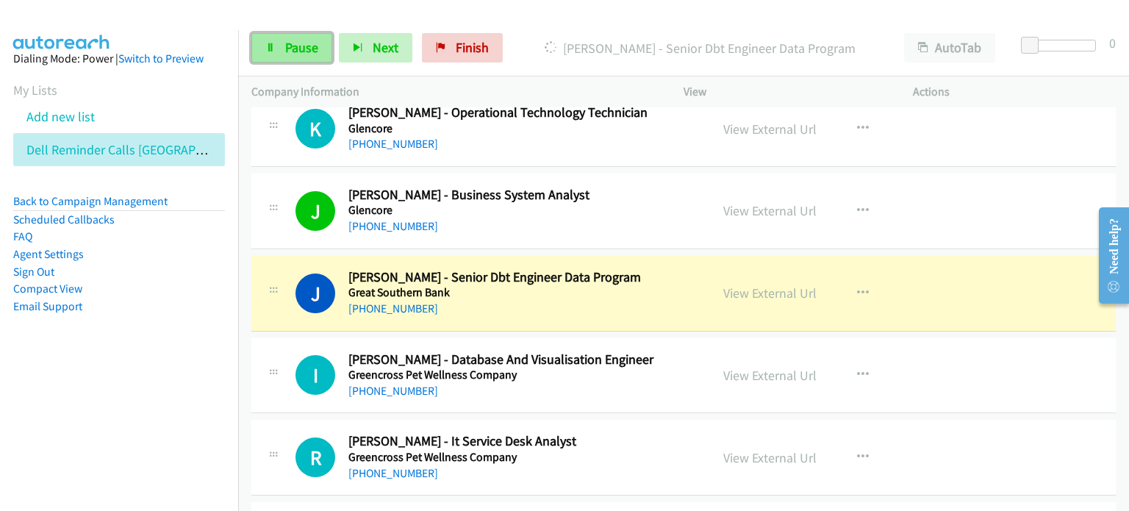
click at [297, 41] on span "Pause" at bounding box center [301, 47] width 33 height 17
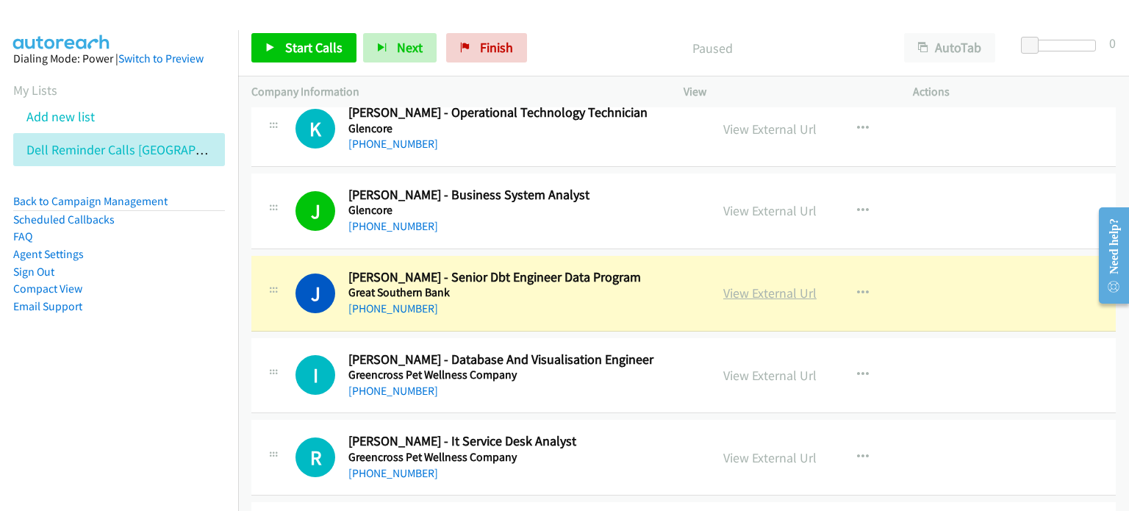
click at [595, 284] on link "View External Url" at bounding box center [769, 292] width 93 height 17
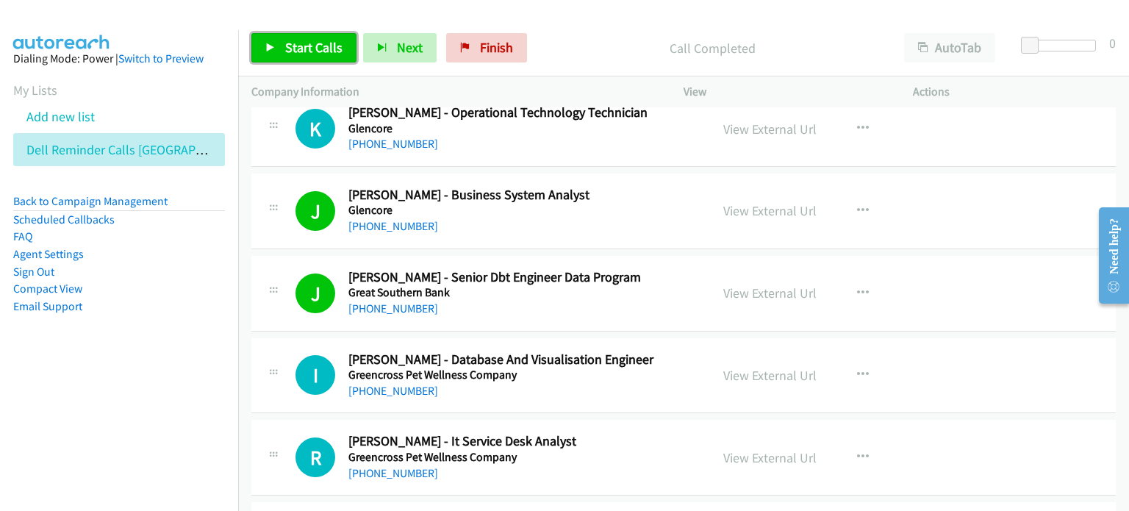
click at [309, 43] on span "Start Calls" at bounding box center [313, 47] width 57 height 17
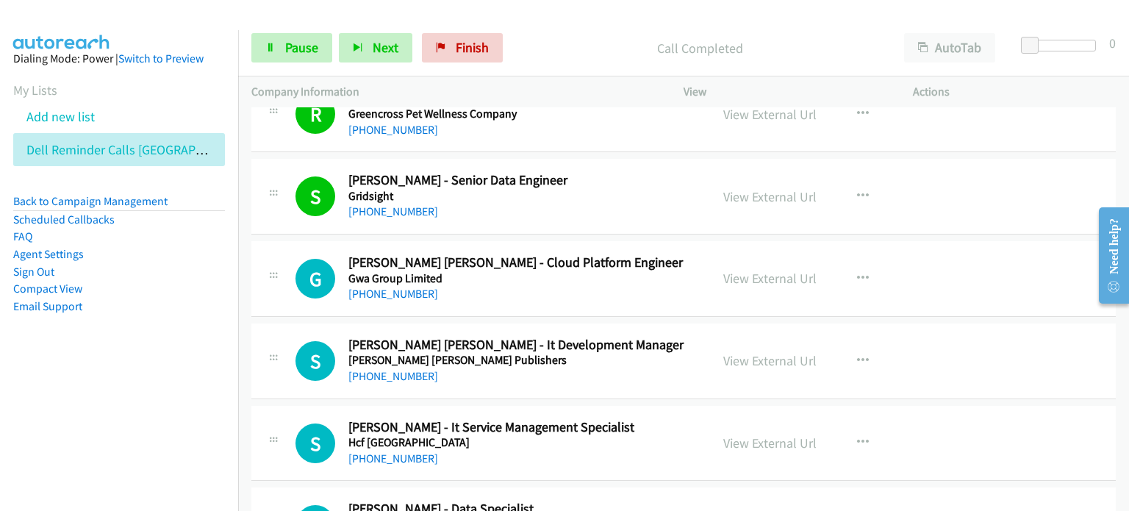
scroll to position [6762, 0]
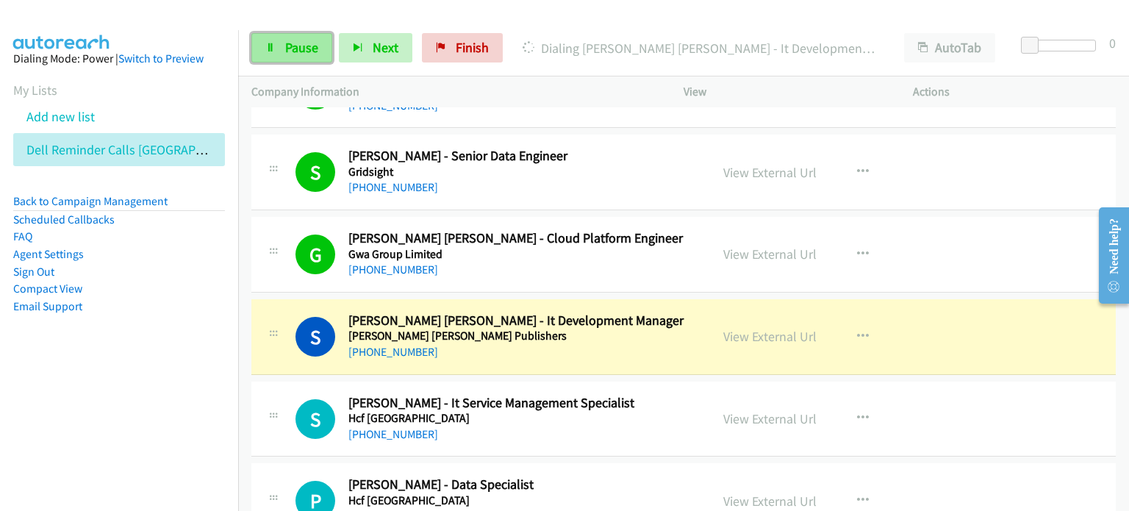
click at [299, 49] on span "Pause" at bounding box center [301, 47] width 33 height 17
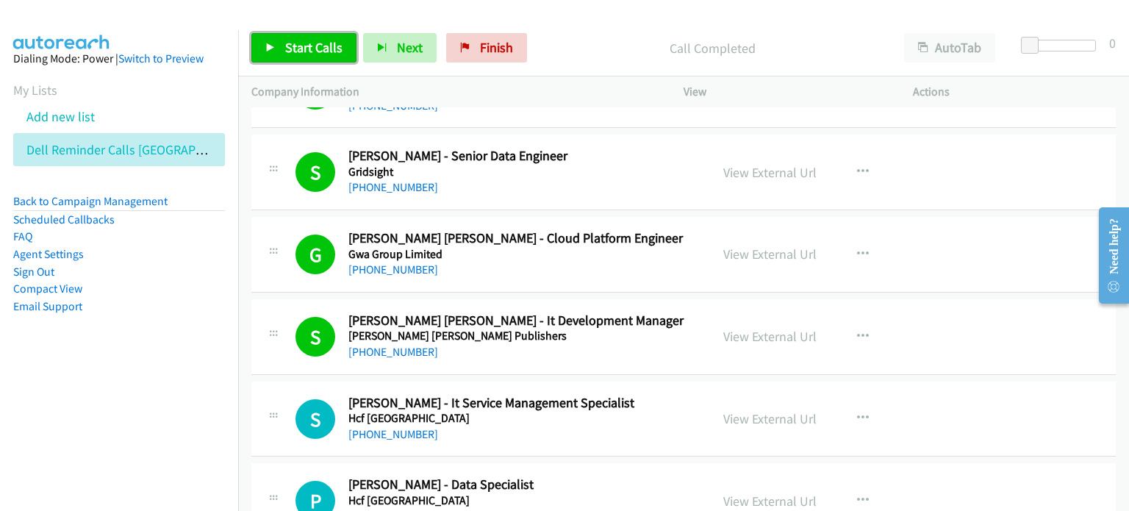
click at [289, 44] on span "Start Calls" at bounding box center [313, 47] width 57 height 17
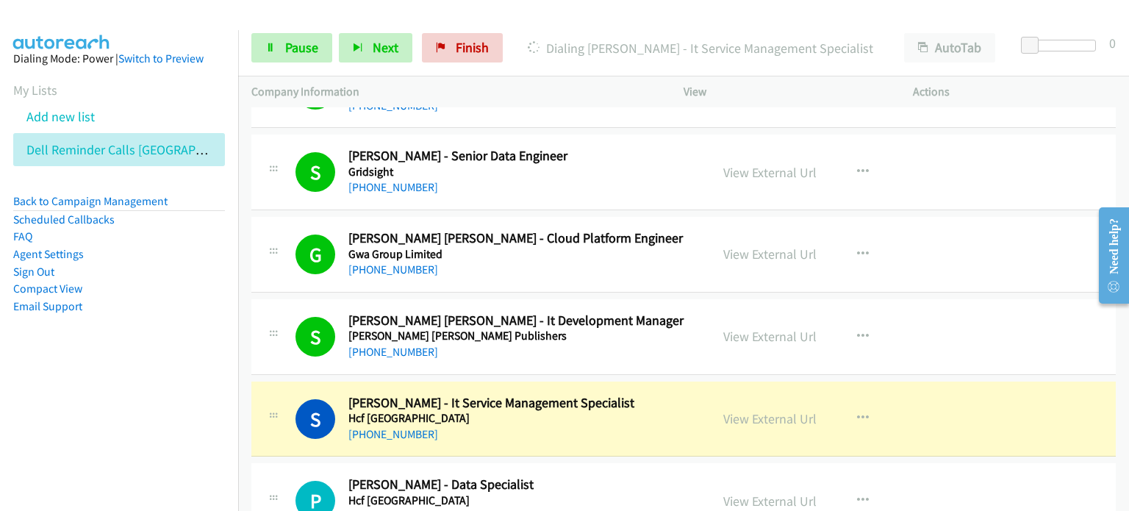
scroll to position [6836, 0]
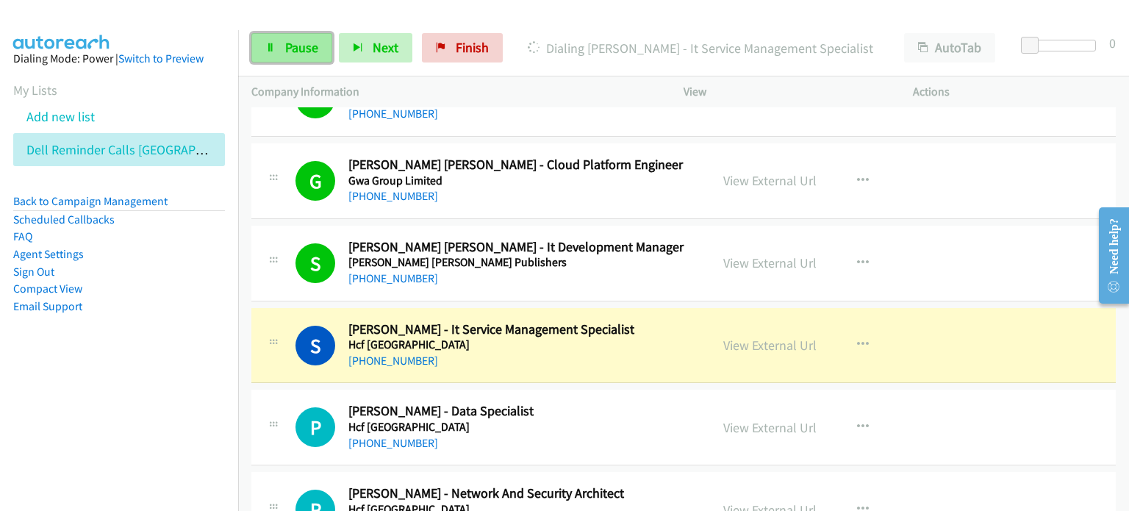
click at [285, 47] on span "Pause" at bounding box center [301, 47] width 33 height 17
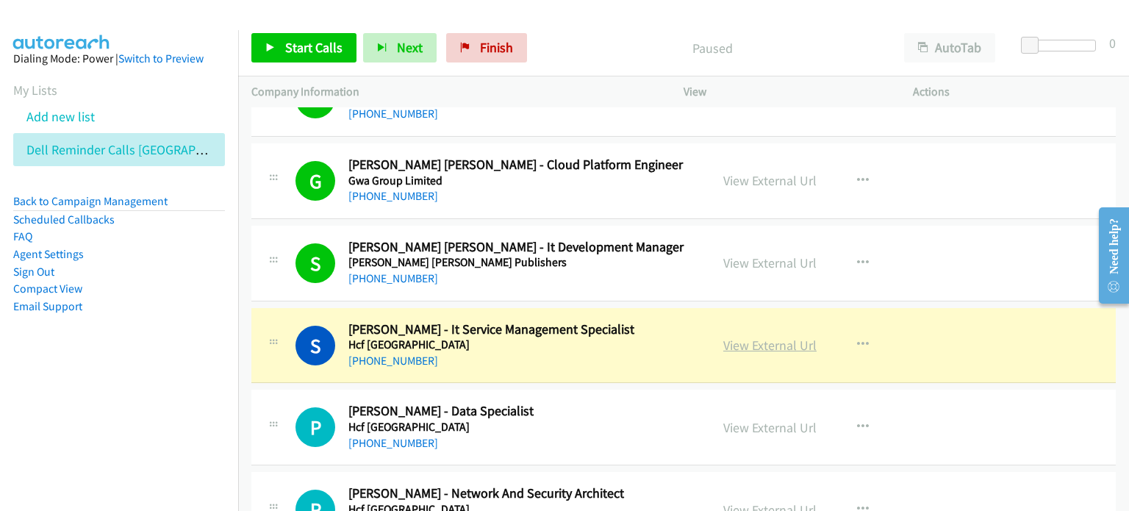
click at [595, 337] on link "View External Url" at bounding box center [769, 345] width 93 height 17
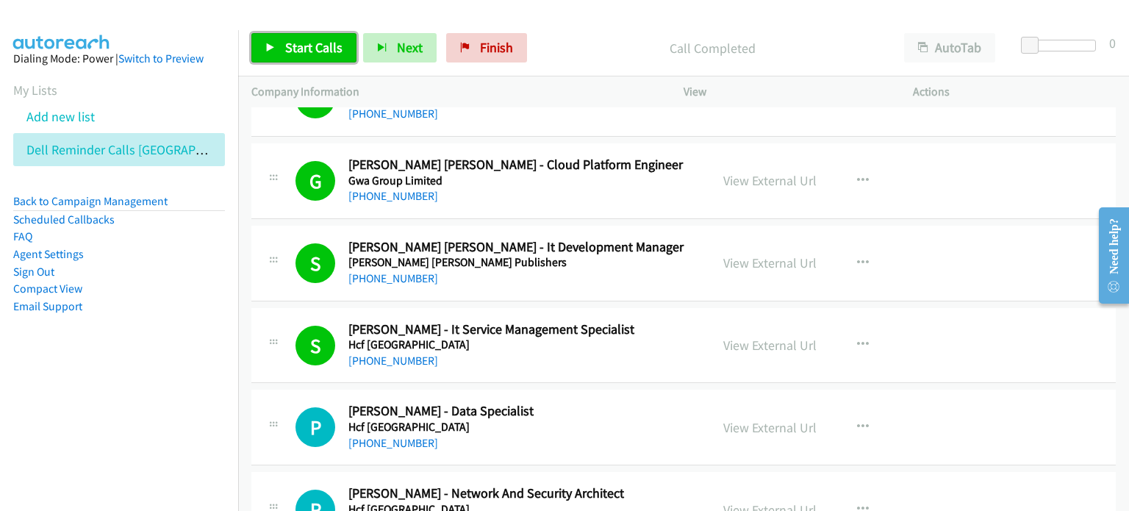
click at [298, 47] on span "Start Calls" at bounding box center [313, 47] width 57 height 17
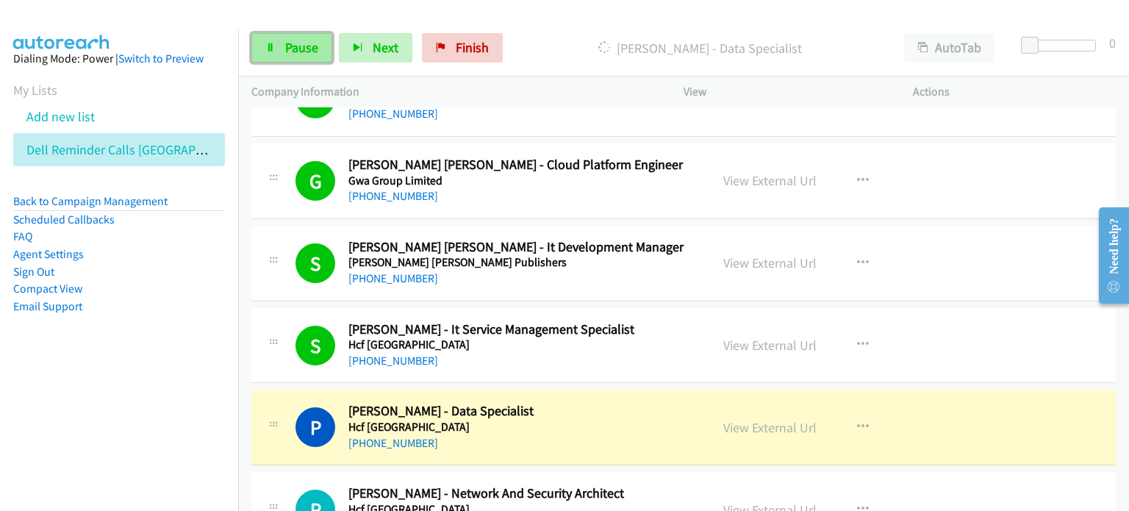
click at [291, 49] on span "Pause" at bounding box center [301, 47] width 33 height 17
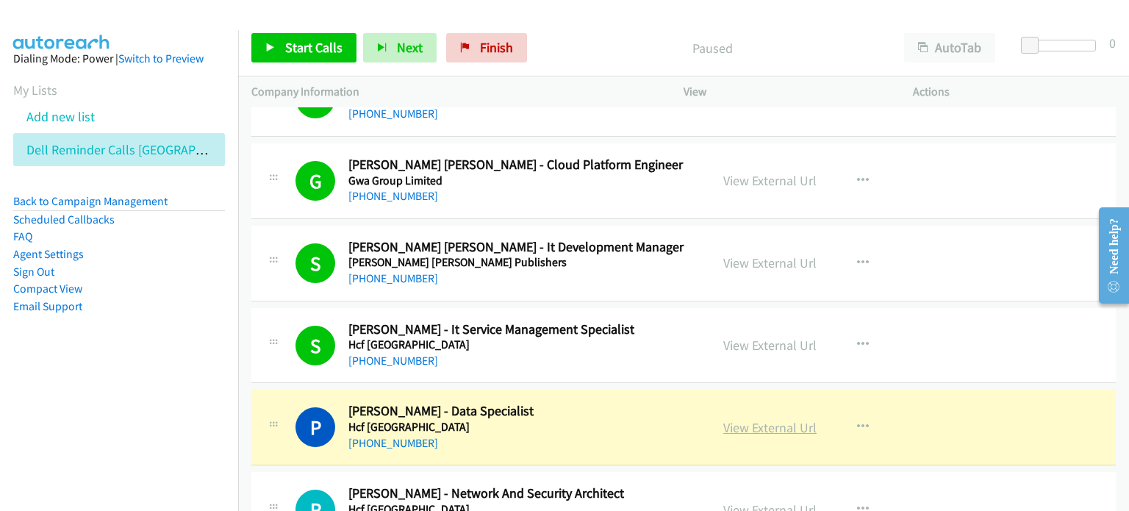
click at [595, 419] on link "View External Url" at bounding box center [769, 427] width 93 height 17
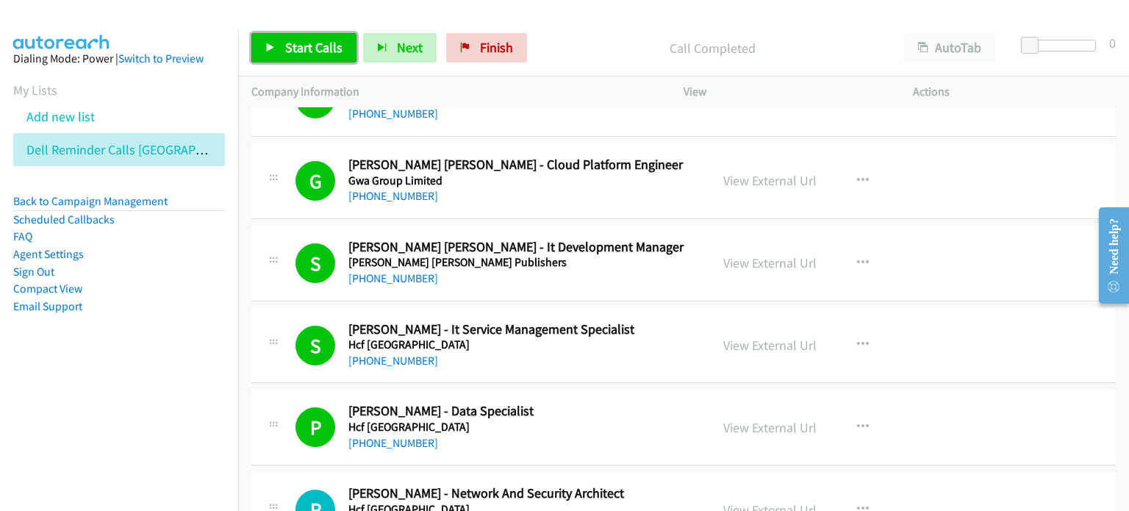
click at [297, 51] on span "Start Calls" at bounding box center [313, 47] width 57 height 17
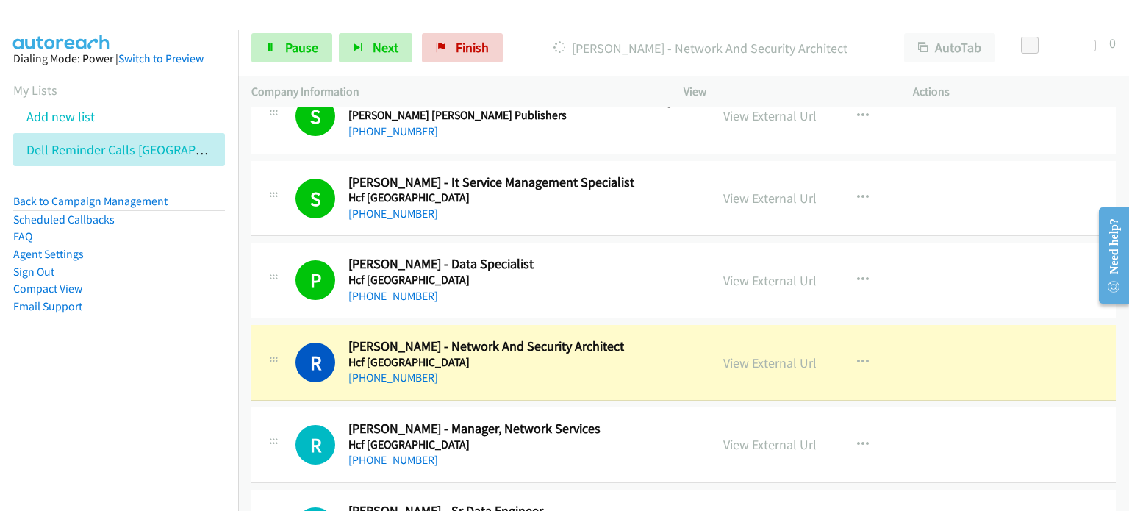
scroll to position [7130, 0]
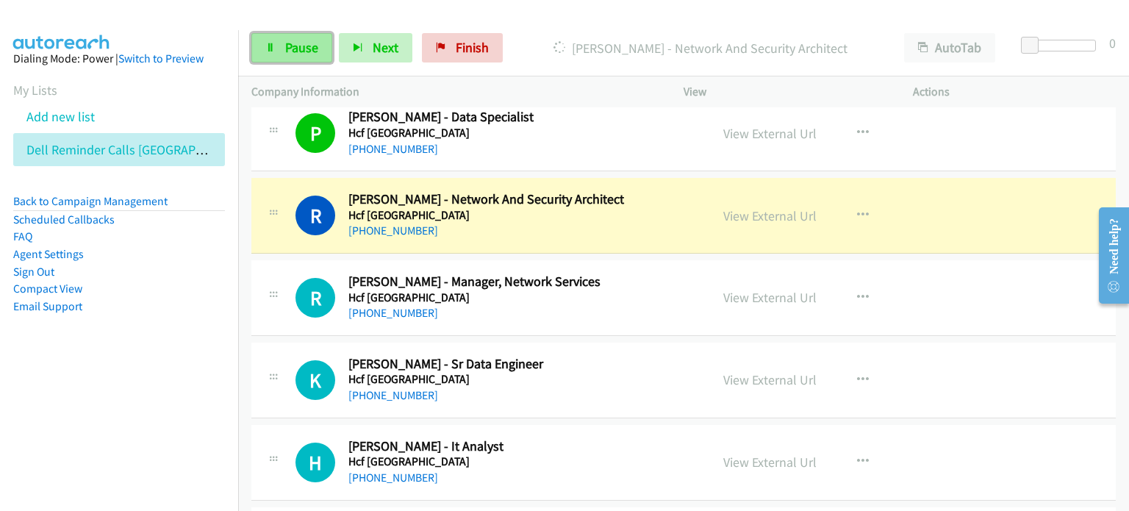
click at [286, 46] on span "Pause" at bounding box center [301, 47] width 33 height 17
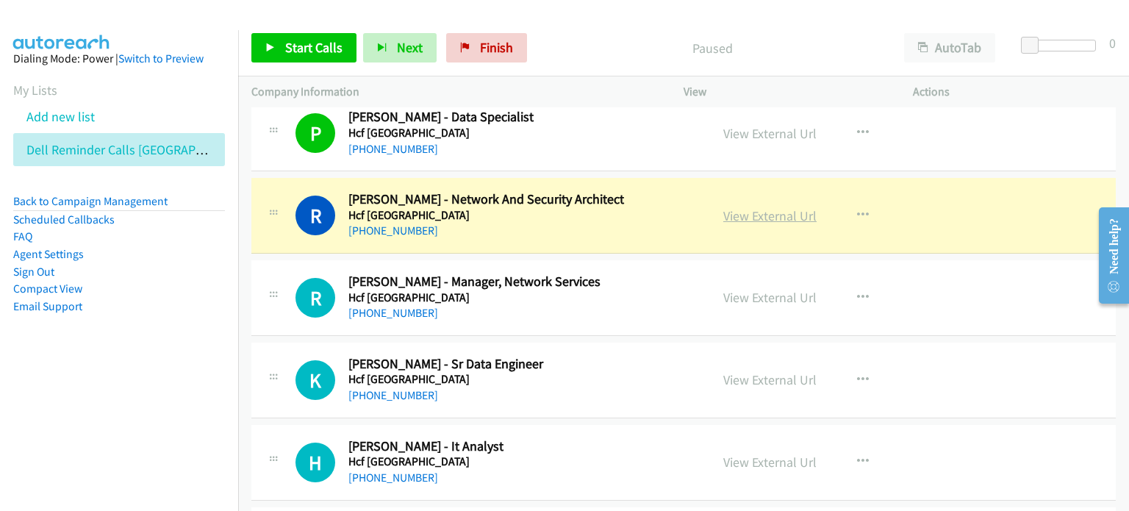
click at [595, 207] on link "View External Url" at bounding box center [769, 215] width 93 height 17
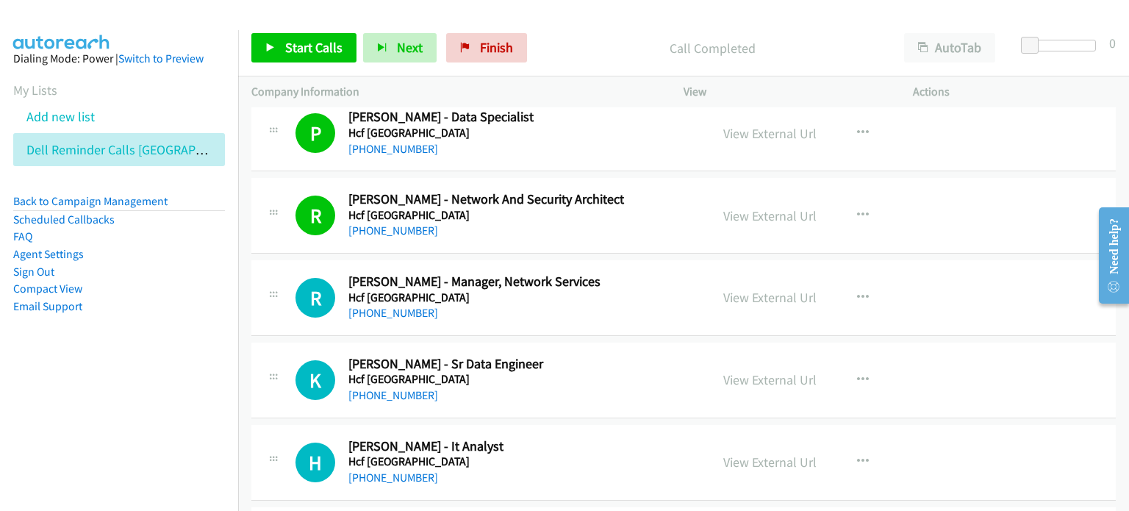
click at [292, 30] on div "Start Calls Pause Next Finish Call Completed AutoTab AutoTab 0" at bounding box center [683, 48] width 891 height 57
click at [295, 42] on span "Start Calls" at bounding box center [313, 47] width 57 height 17
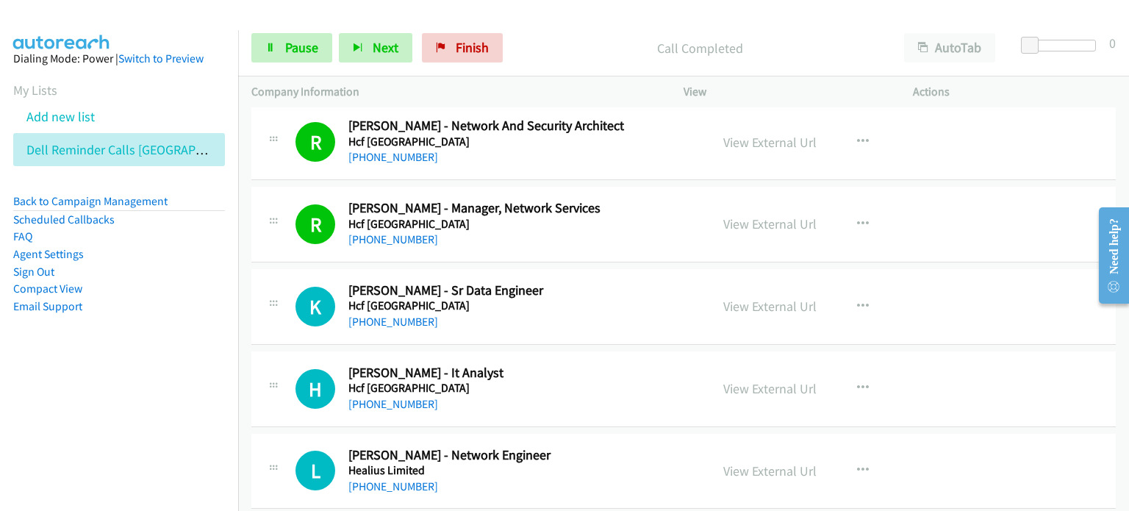
scroll to position [7277, 0]
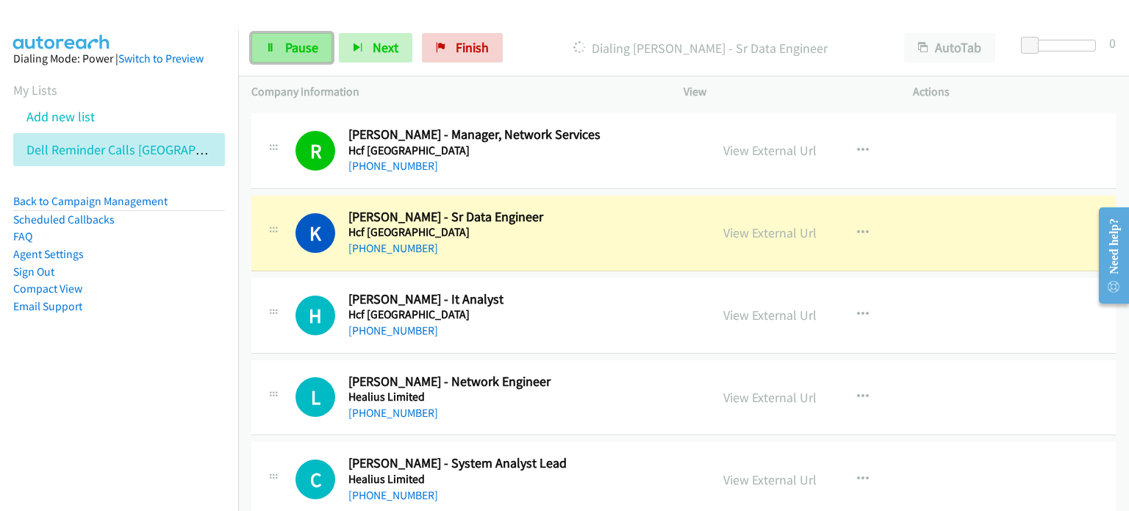
click at [307, 44] on span "Pause" at bounding box center [301, 47] width 33 height 17
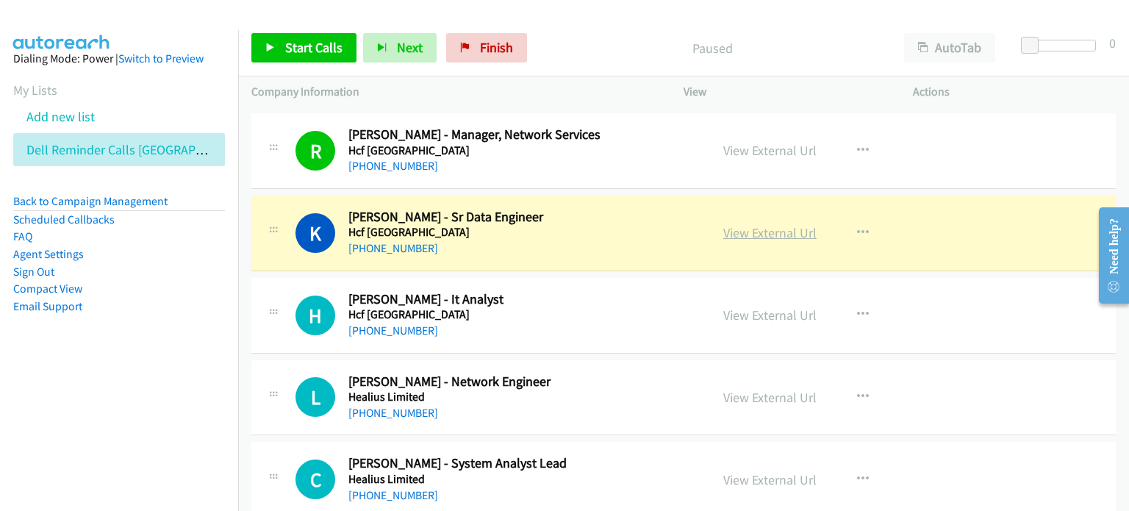
click at [595, 224] on link "View External Url" at bounding box center [769, 232] width 93 height 17
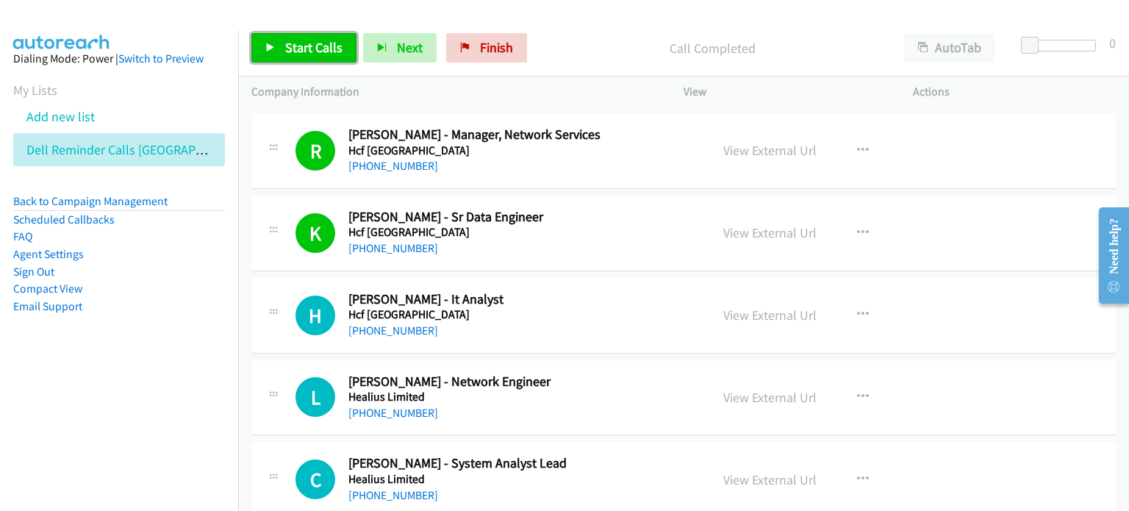
click at [279, 44] on link "Start Calls" at bounding box center [303, 47] width 105 height 29
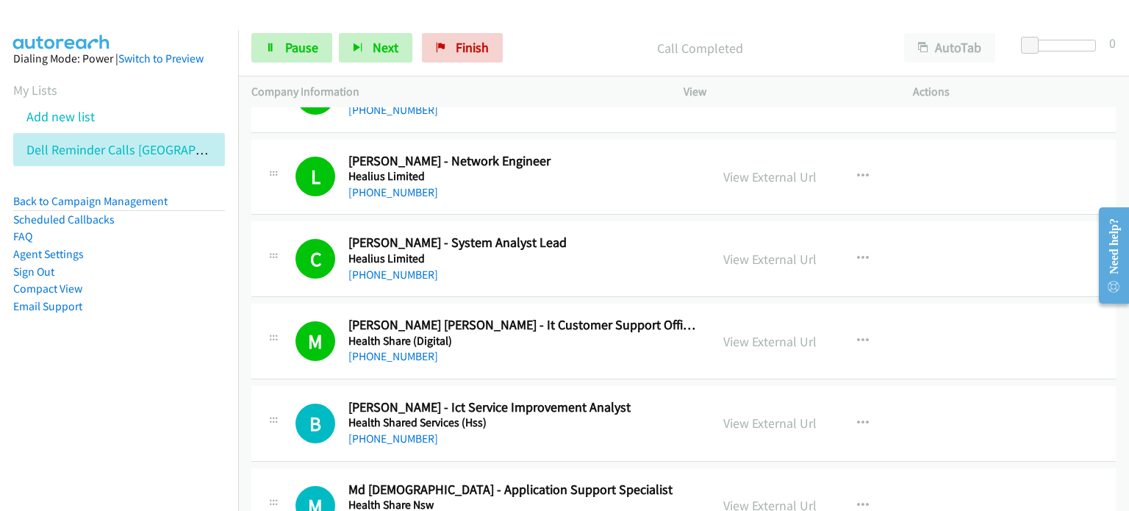
scroll to position [7644, 0]
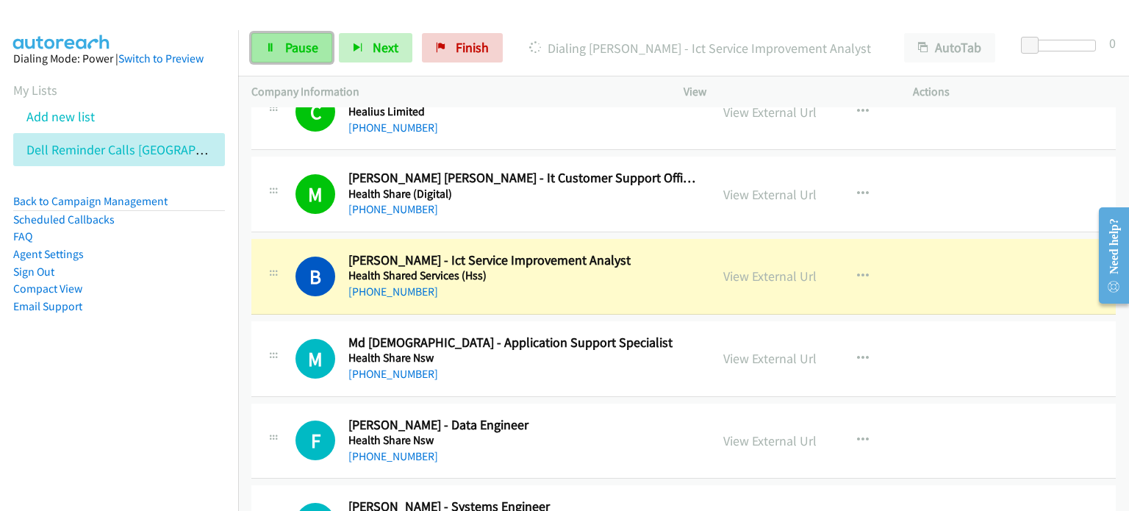
click at [298, 46] on span "Pause" at bounding box center [301, 47] width 33 height 17
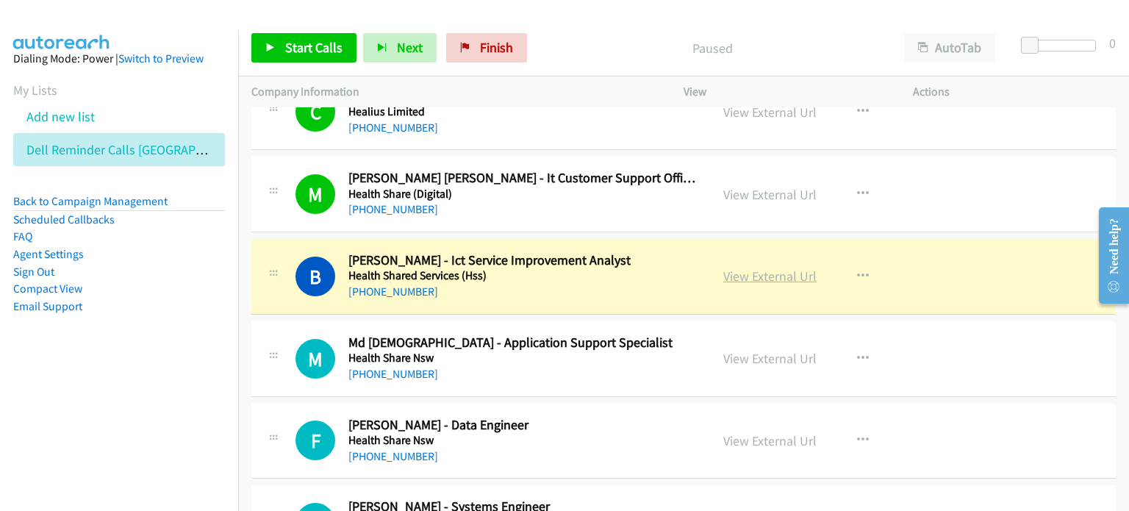
click at [595, 268] on link "View External Url" at bounding box center [769, 276] width 93 height 17
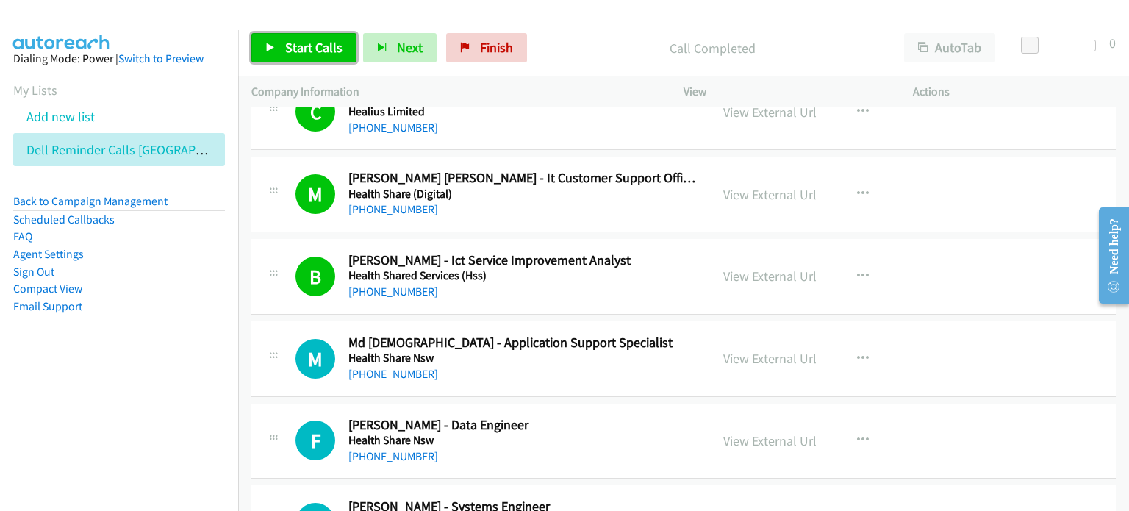
click at [309, 43] on span "Start Calls" at bounding box center [313, 47] width 57 height 17
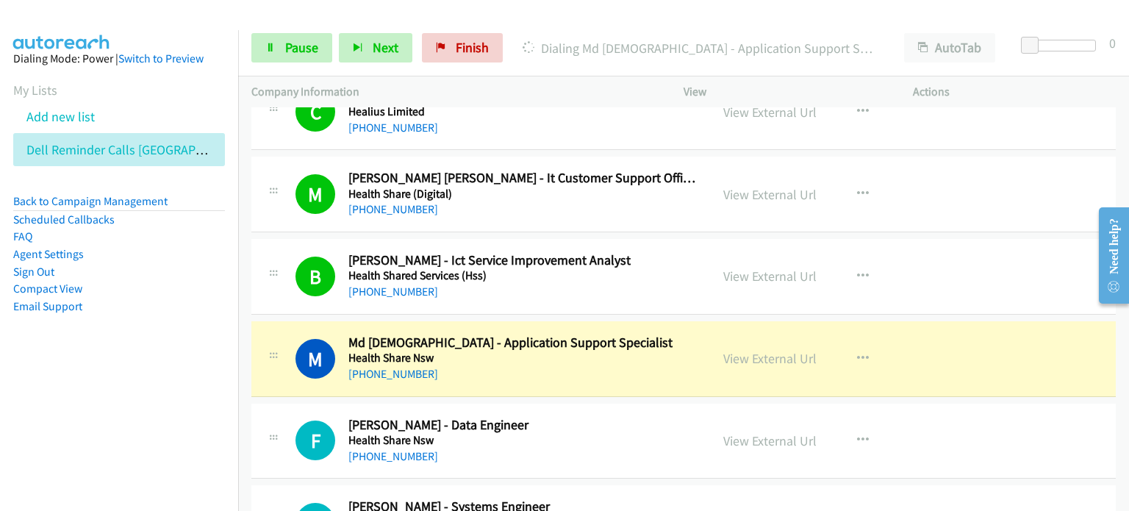
scroll to position [7718, 0]
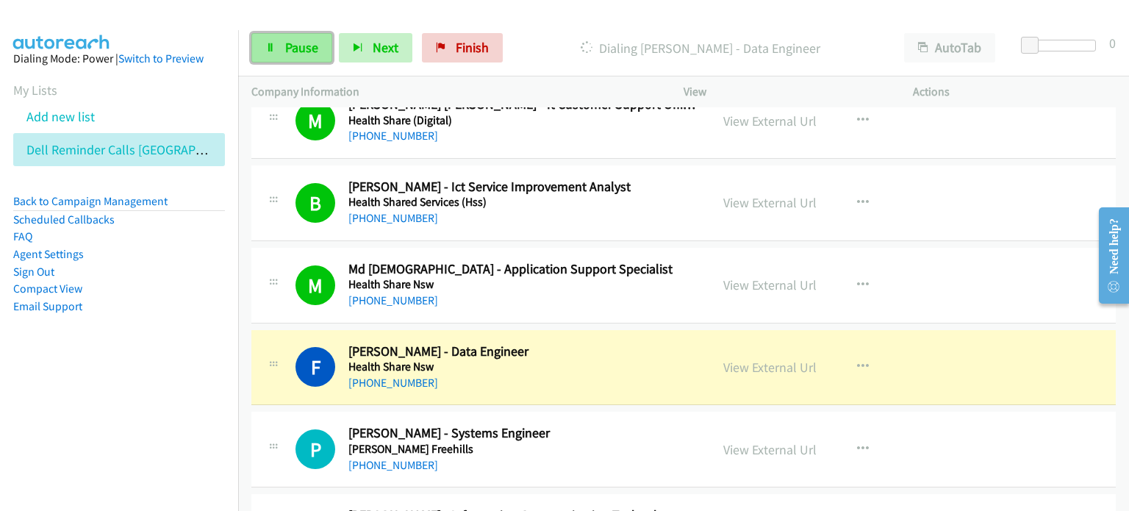
click at [300, 49] on span "Pause" at bounding box center [301, 47] width 33 height 17
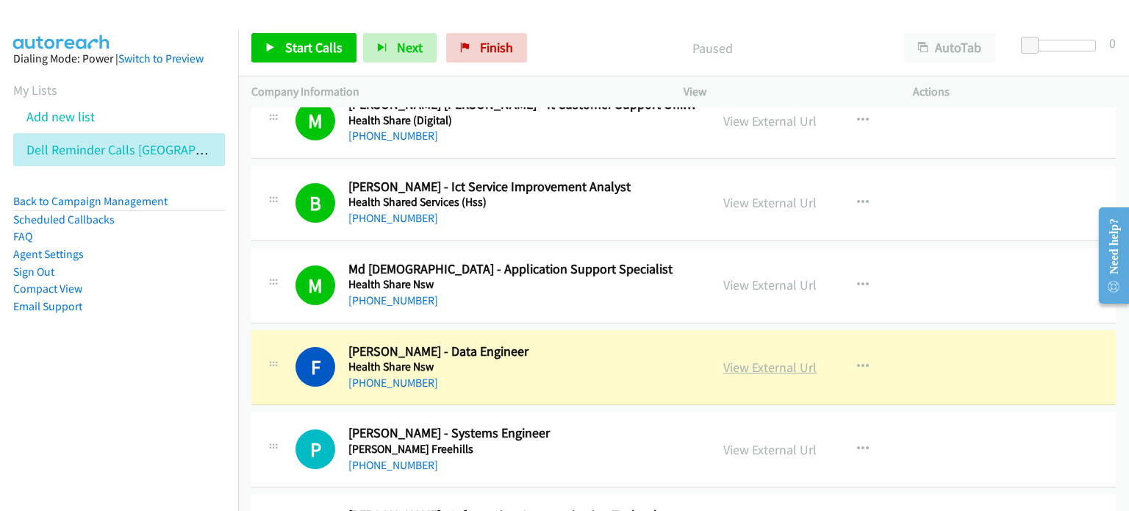
click at [595, 359] on link "View External Url" at bounding box center [769, 367] width 93 height 17
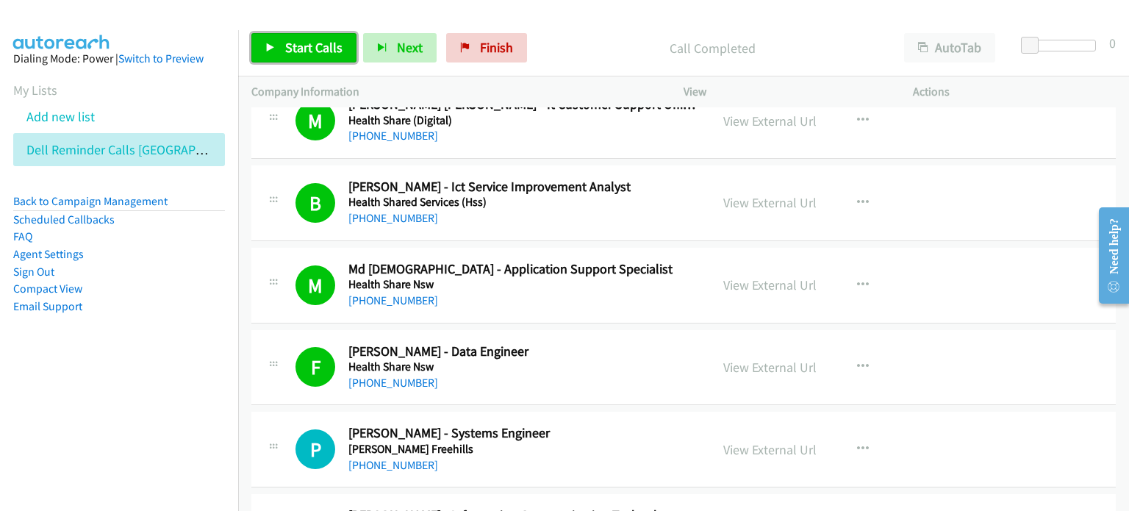
click at [310, 40] on span "Start Calls" at bounding box center [313, 47] width 57 height 17
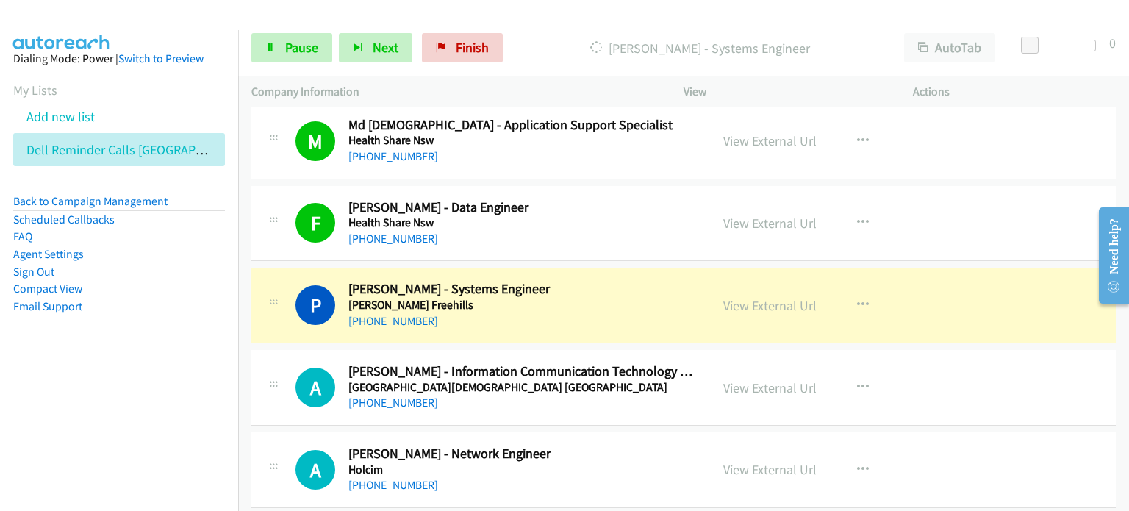
scroll to position [7865, 0]
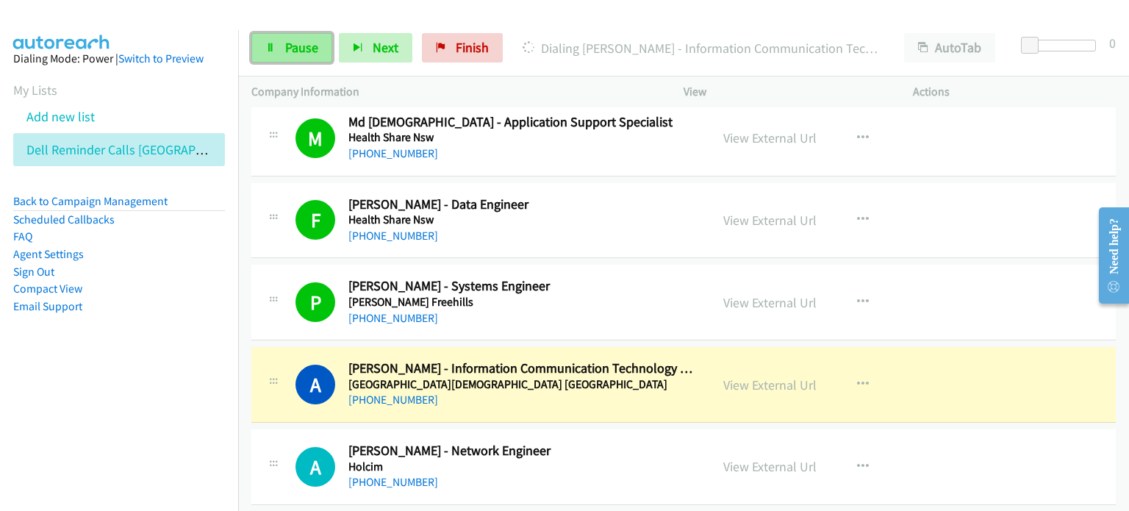
click at [299, 40] on span "Pause" at bounding box center [301, 47] width 33 height 17
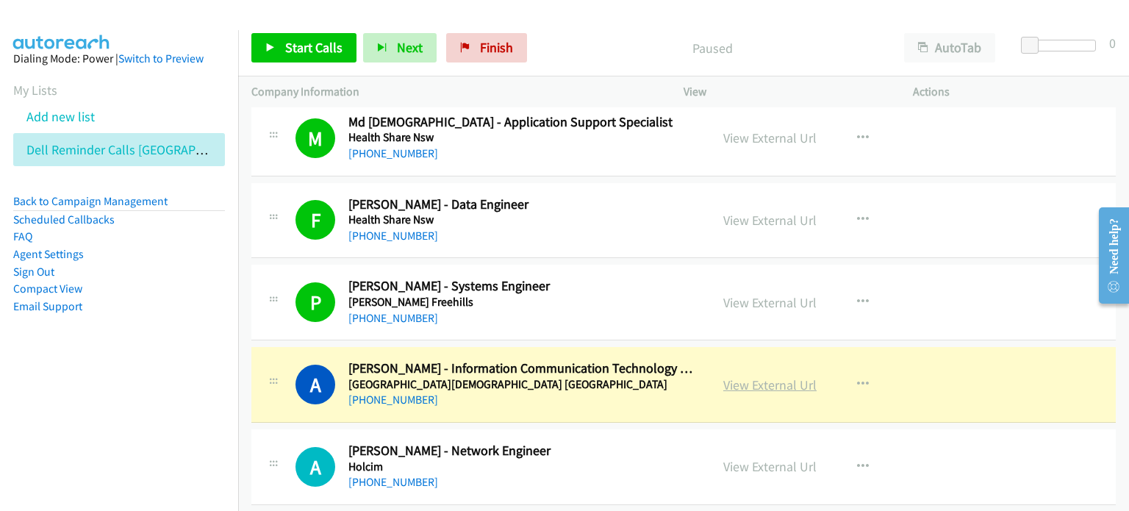
click at [595, 376] on link "View External Url" at bounding box center [769, 384] width 93 height 17
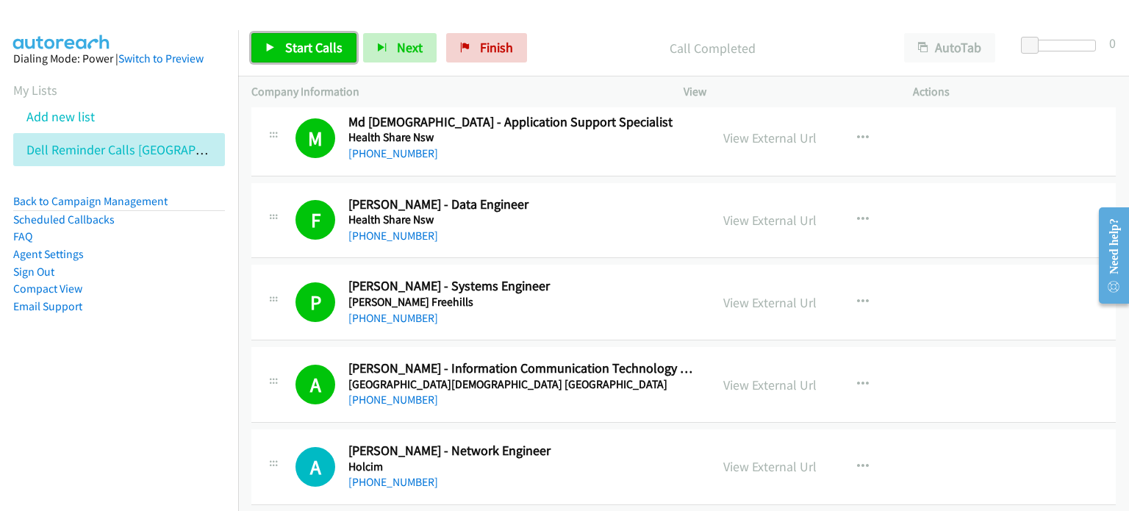
click at [290, 43] on span "Start Calls" at bounding box center [313, 47] width 57 height 17
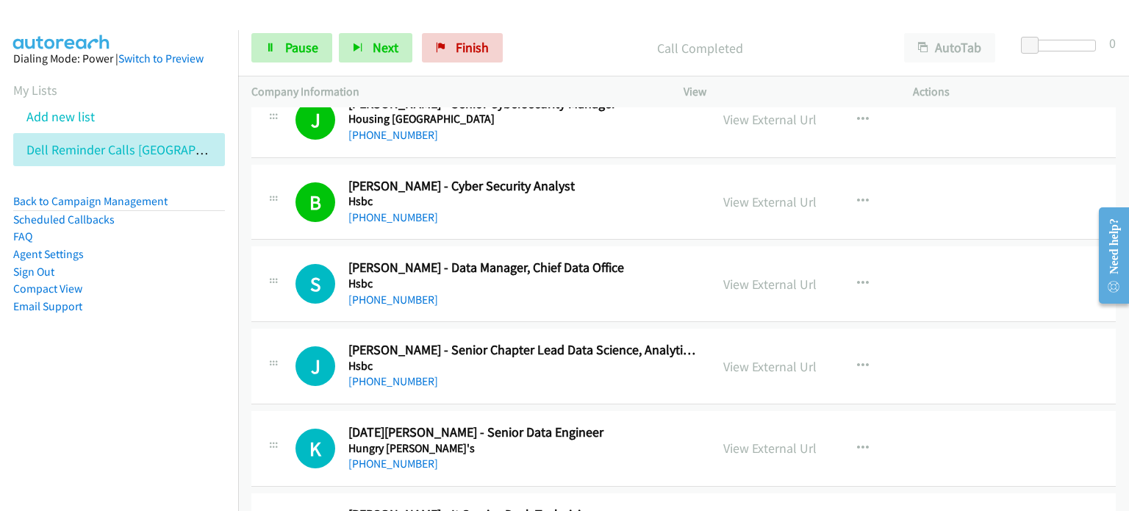
scroll to position [8379, 0]
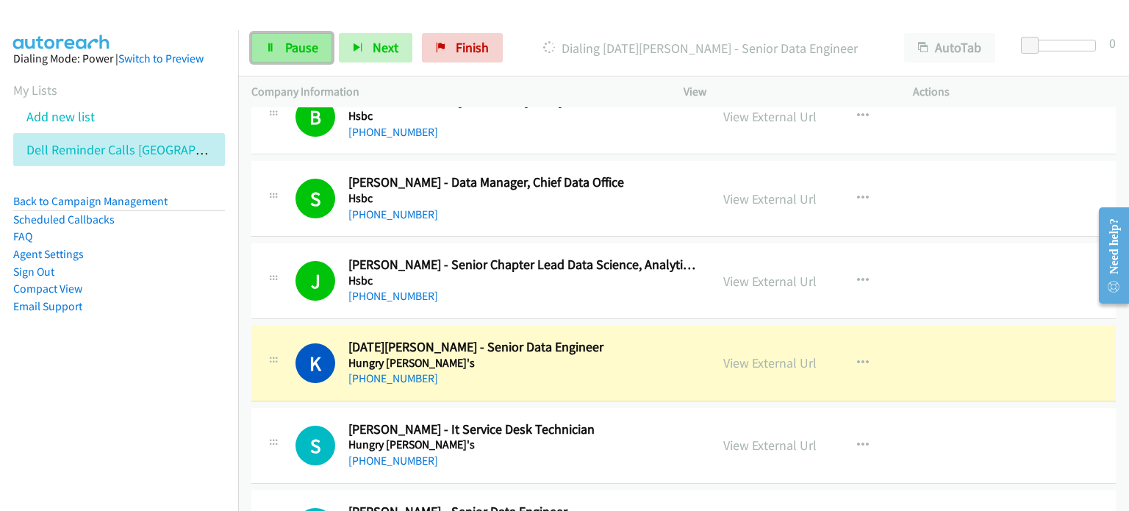
click at [281, 41] on link "Pause" at bounding box center [291, 47] width 81 height 29
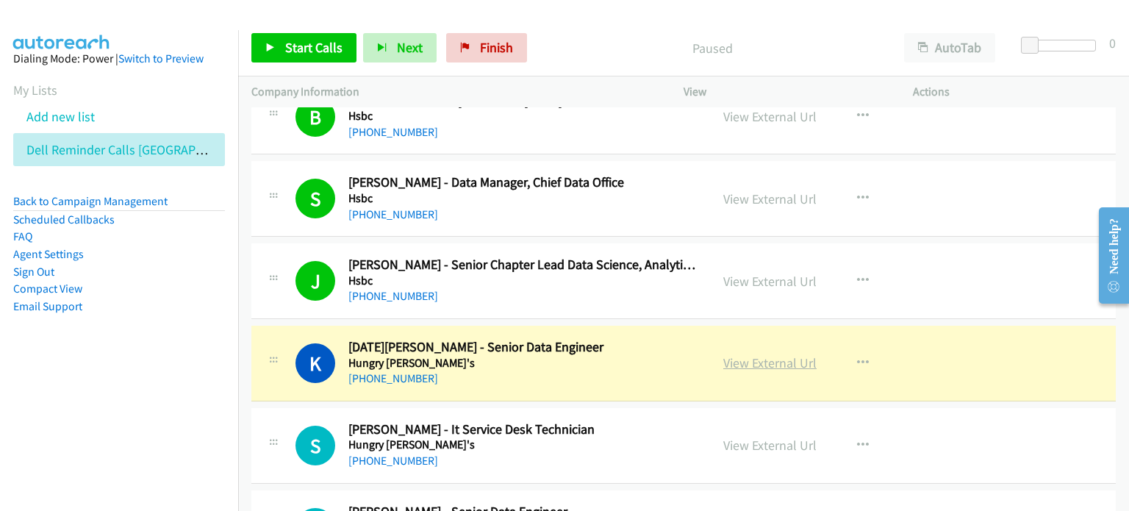
click at [595, 354] on link "View External Url" at bounding box center [769, 362] width 93 height 17
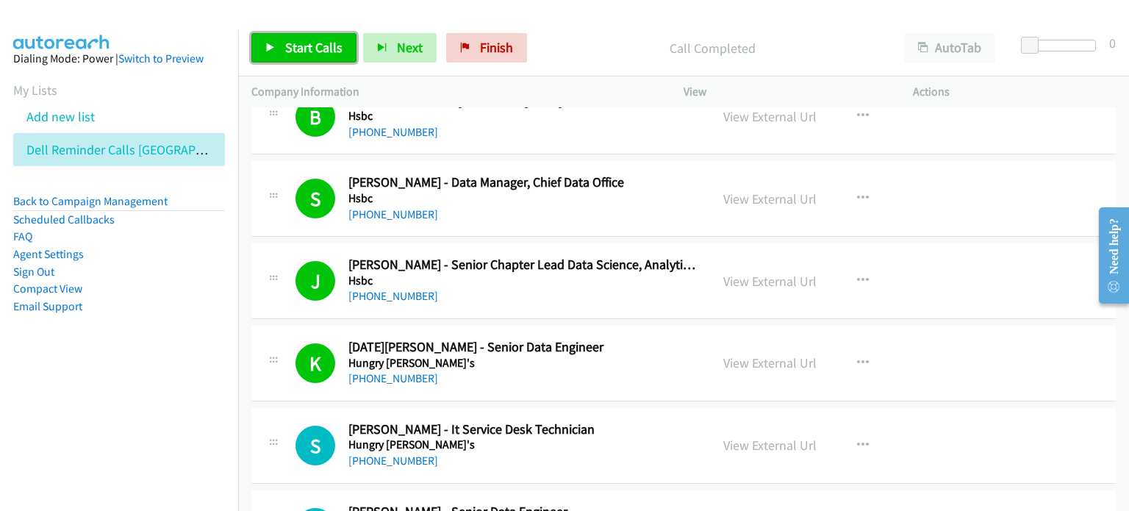
click at [288, 37] on link "Start Calls" at bounding box center [303, 47] width 105 height 29
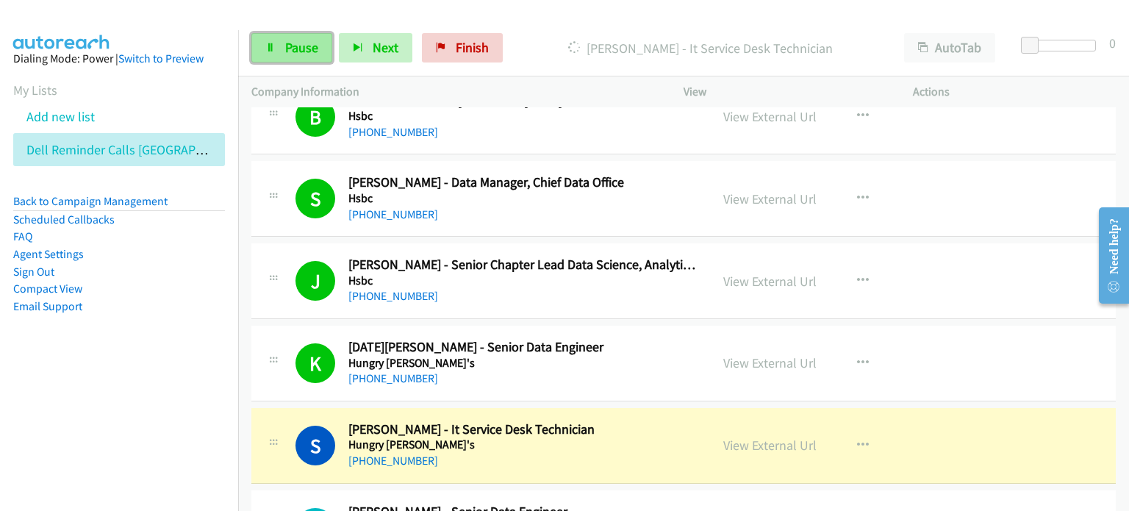
click at [295, 48] on span "Pause" at bounding box center [301, 47] width 33 height 17
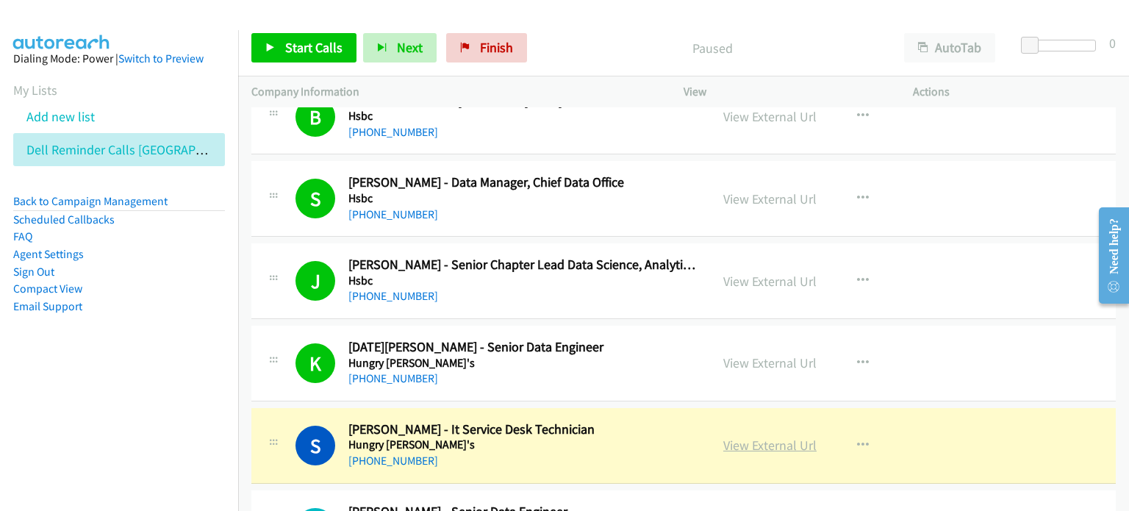
click at [595, 437] on link "View External Url" at bounding box center [769, 445] width 93 height 17
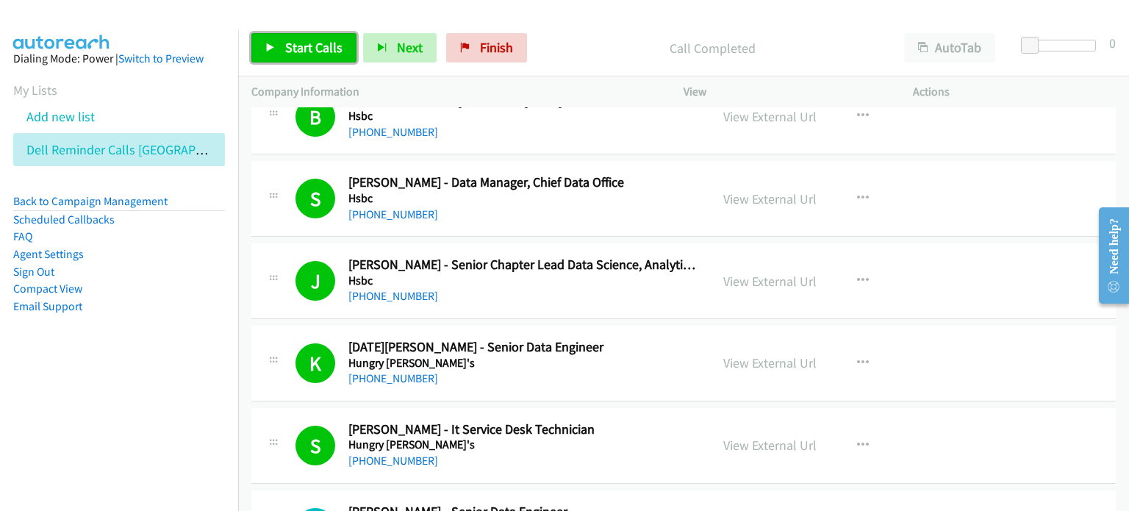
click at [275, 40] on link "Start Calls" at bounding box center [303, 47] width 105 height 29
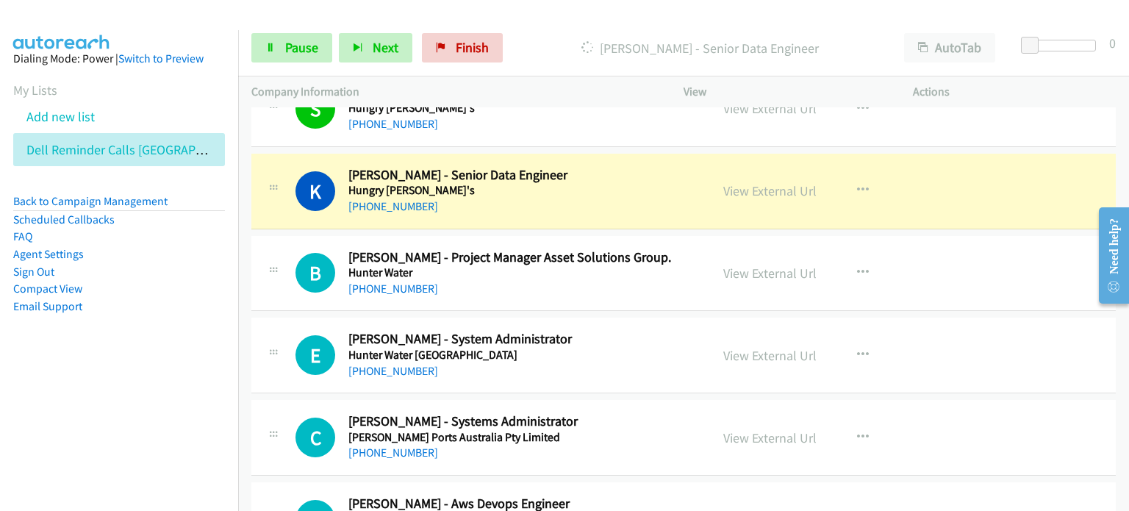
scroll to position [8747, 0]
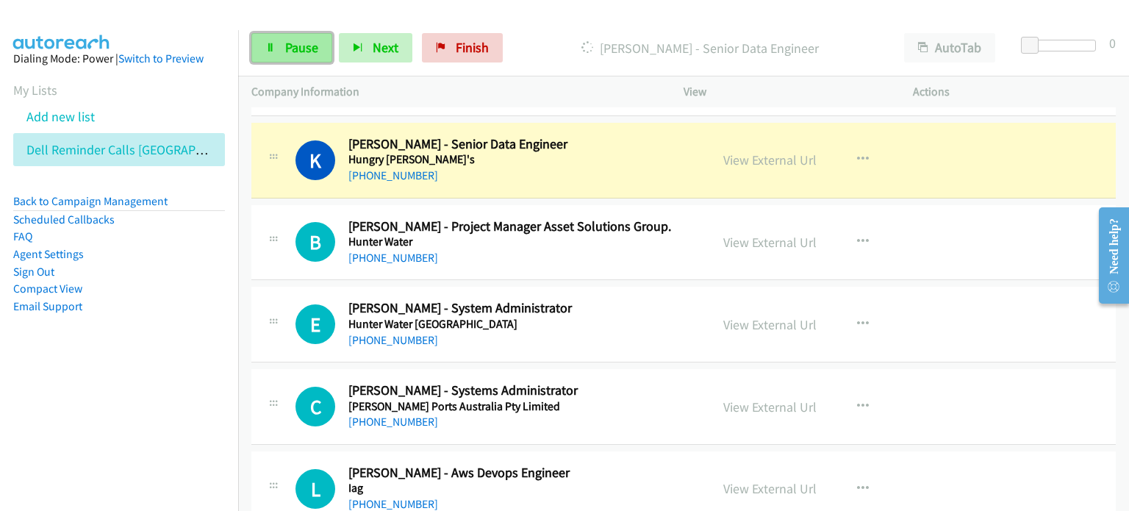
click at [304, 40] on span "Pause" at bounding box center [301, 47] width 33 height 17
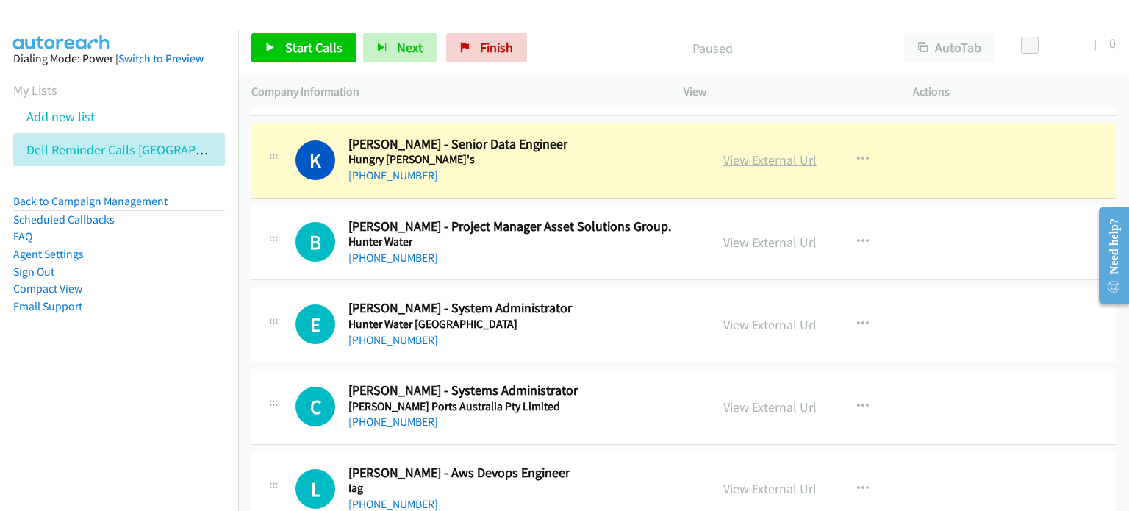
click at [595, 151] on link "View External Url" at bounding box center [769, 159] width 93 height 17
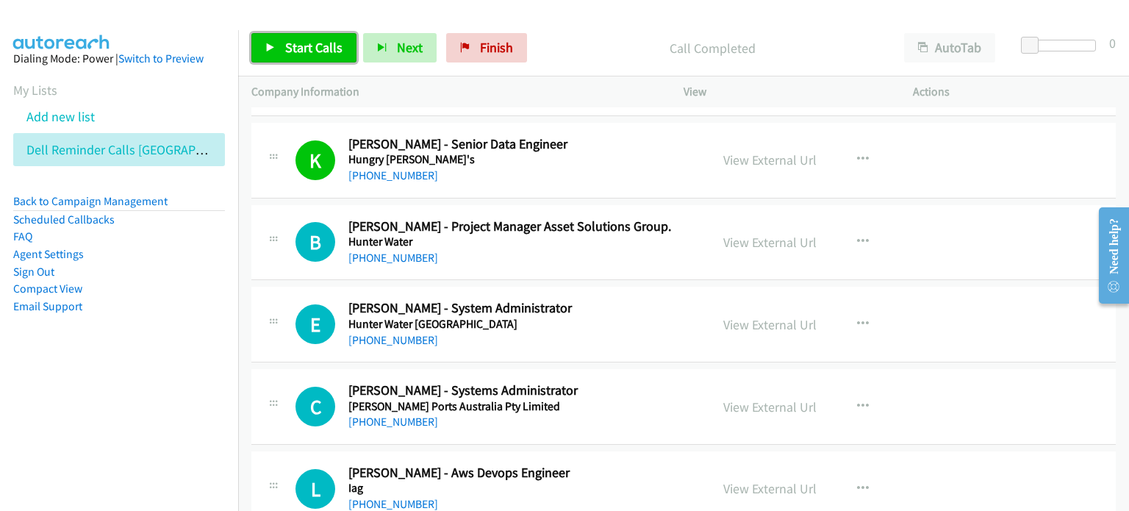
click at [305, 48] on span "Start Calls" at bounding box center [313, 47] width 57 height 17
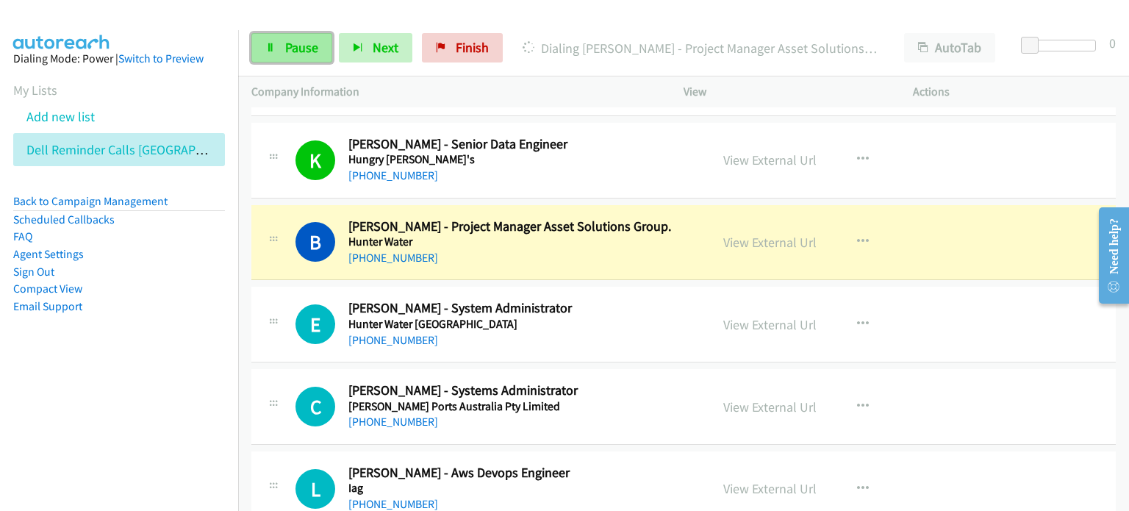
click at [301, 41] on span "Pause" at bounding box center [301, 47] width 33 height 17
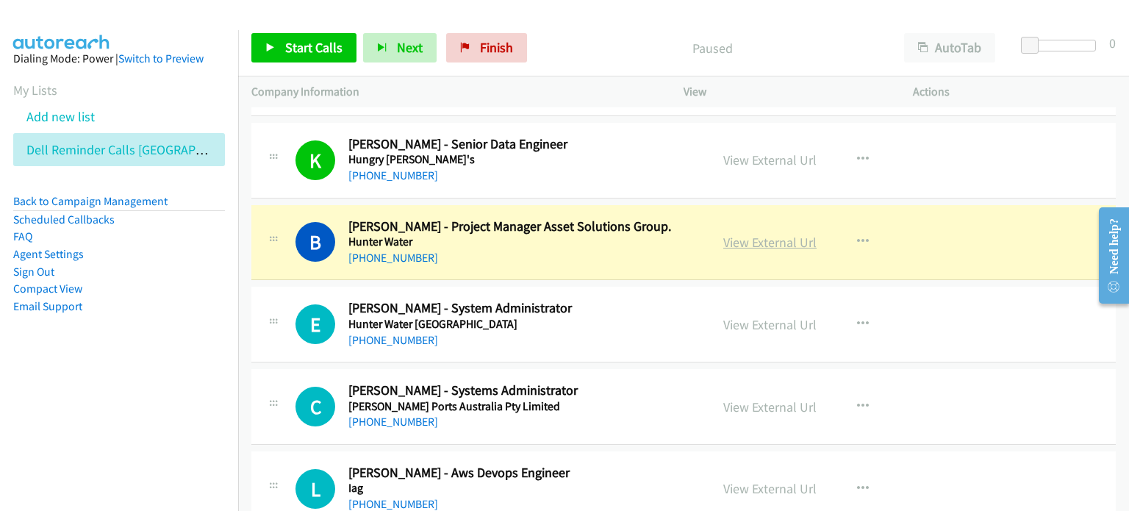
click at [595, 234] on link "View External Url" at bounding box center [769, 242] width 93 height 17
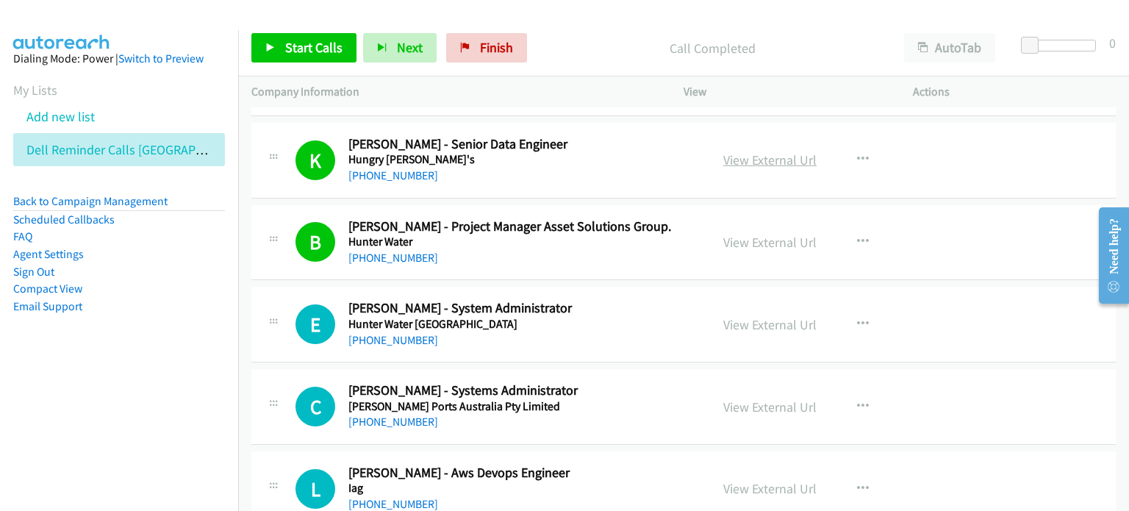
click at [595, 151] on link "View External Url" at bounding box center [769, 159] width 93 height 17
click at [312, 45] on span "Start Calls" at bounding box center [313, 47] width 57 height 17
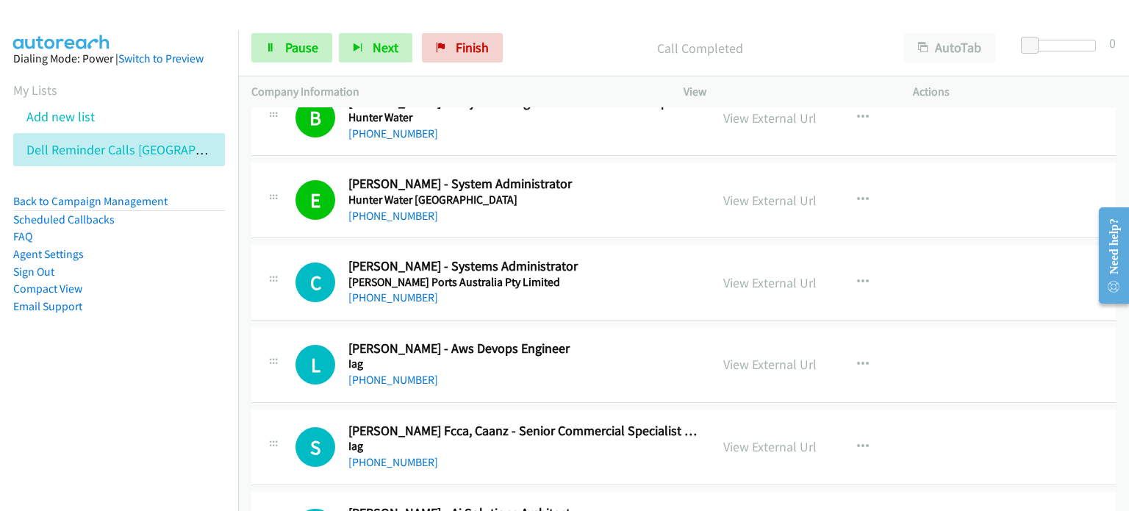
scroll to position [8894, 0]
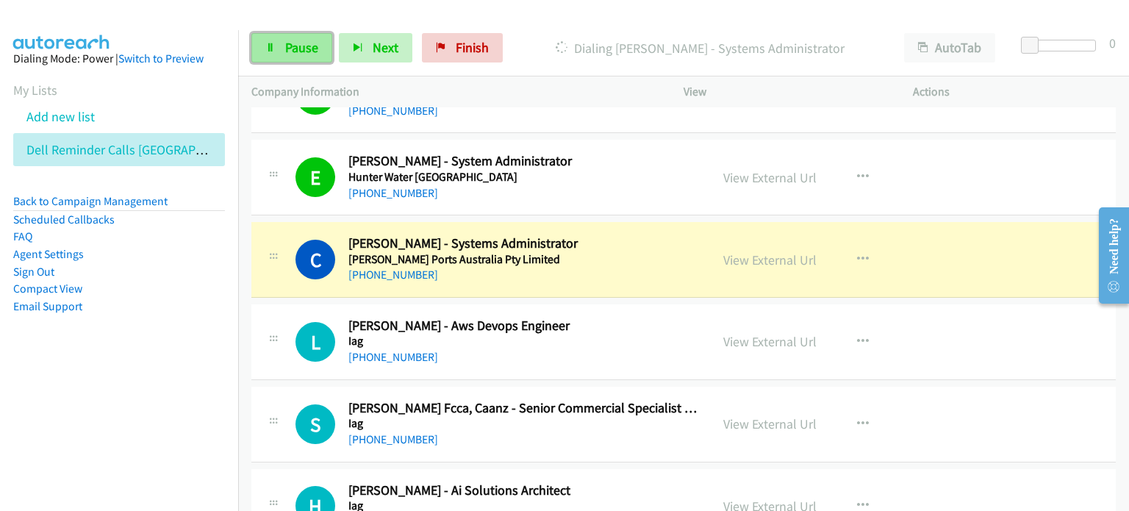
click at [294, 46] on span "Pause" at bounding box center [301, 47] width 33 height 17
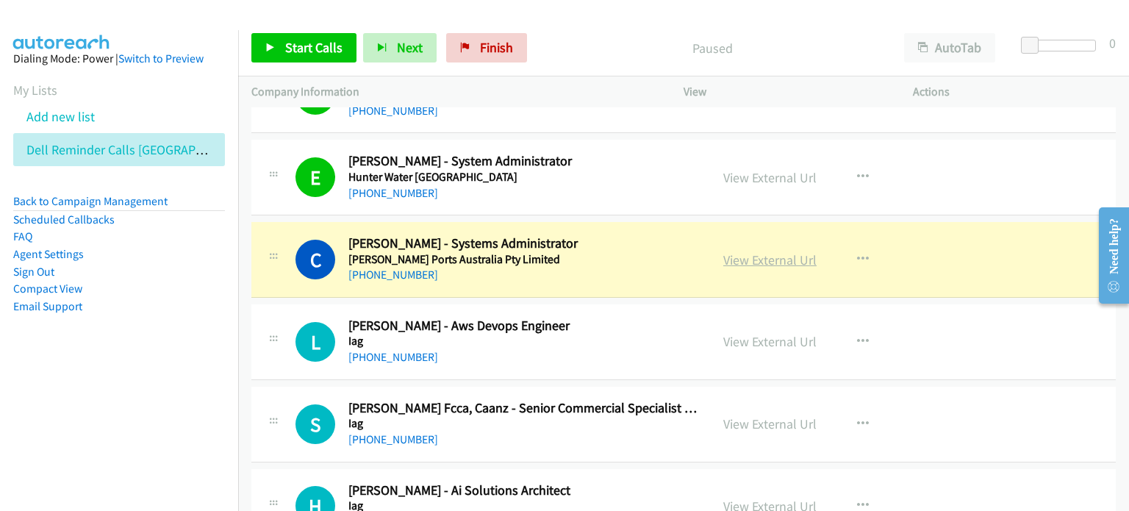
click at [595, 251] on link "View External Url" at bounding box center [769, 259] width 93 height 17
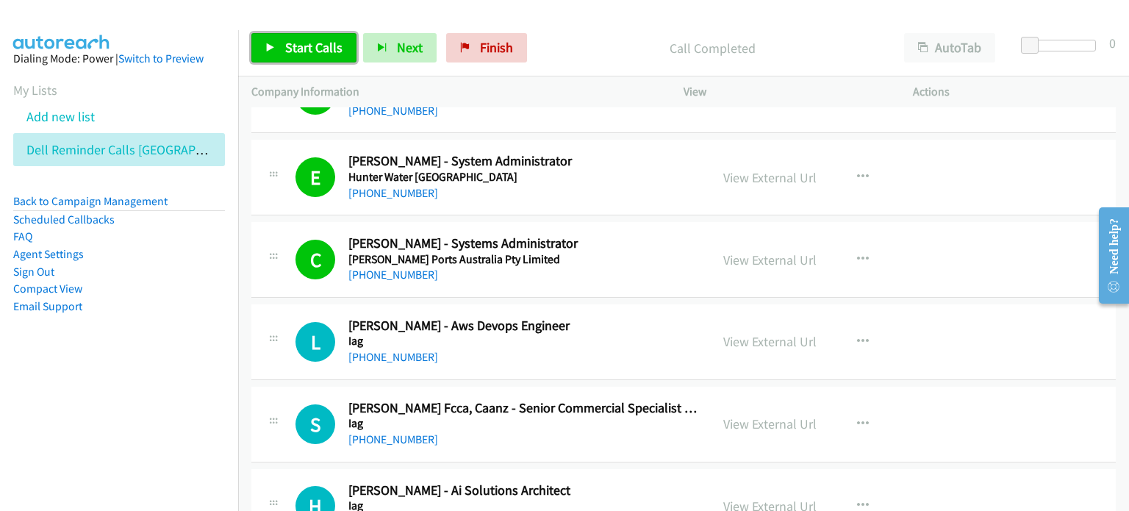
click at [304, 48] on span "Start Calls" at bounding box center [313, 47] width 57 height 17
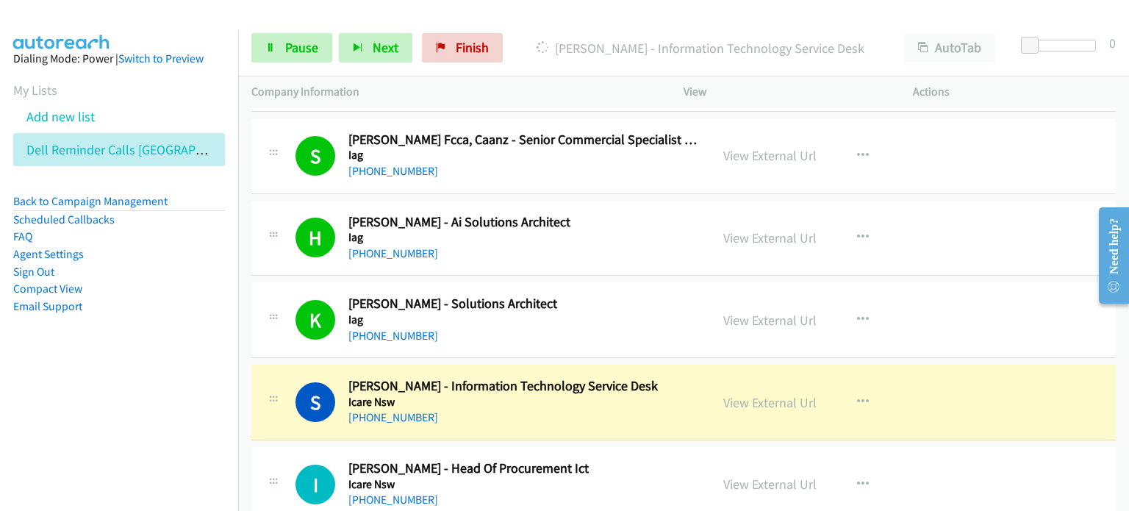
scroll to position [9188, 0]
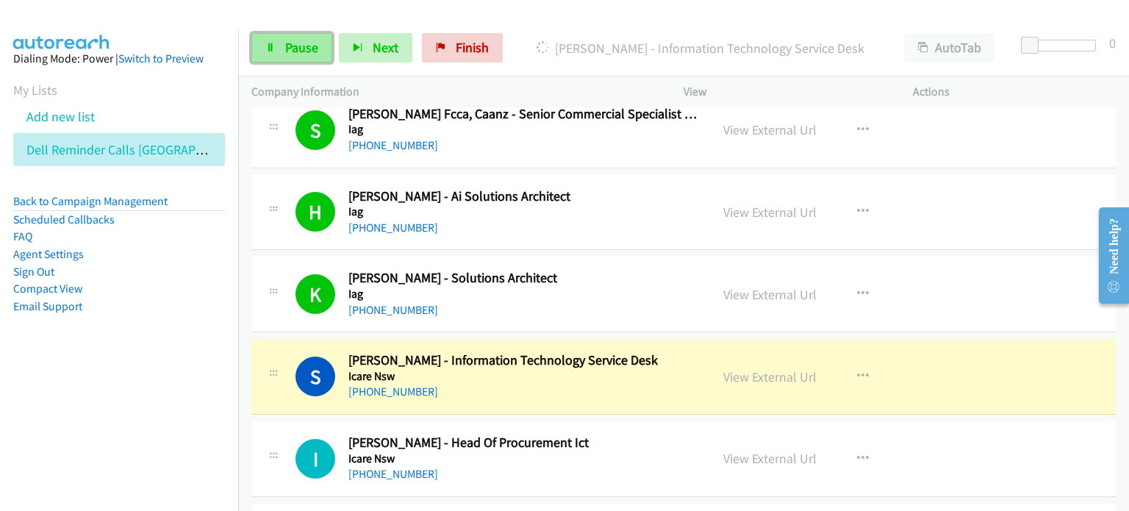
click at [287, 46] on span "Pause" at bounding box center [301, 47] width 33 height 17
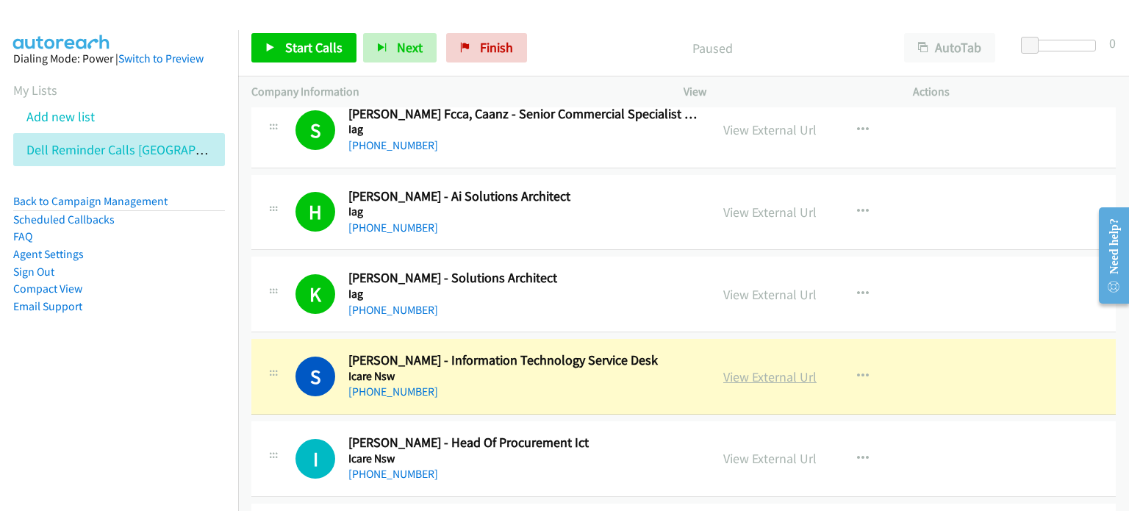
click at [595, 368] on link "View External Url" at bounding box center [769, 376] width 93 height 17
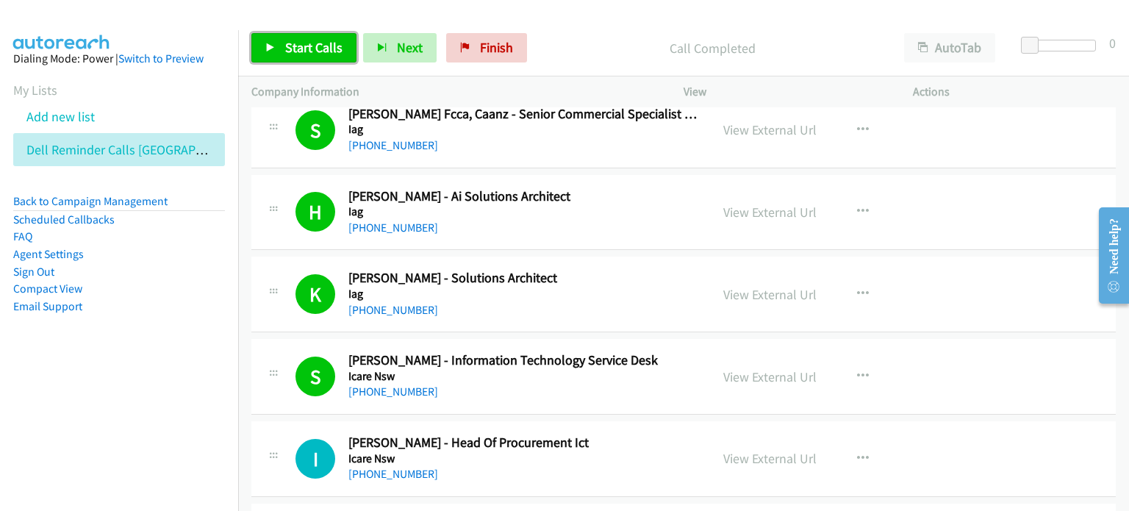
click at [304, 44] on span "Start Calls" at bounding box center [313, 47] width 57 height 17
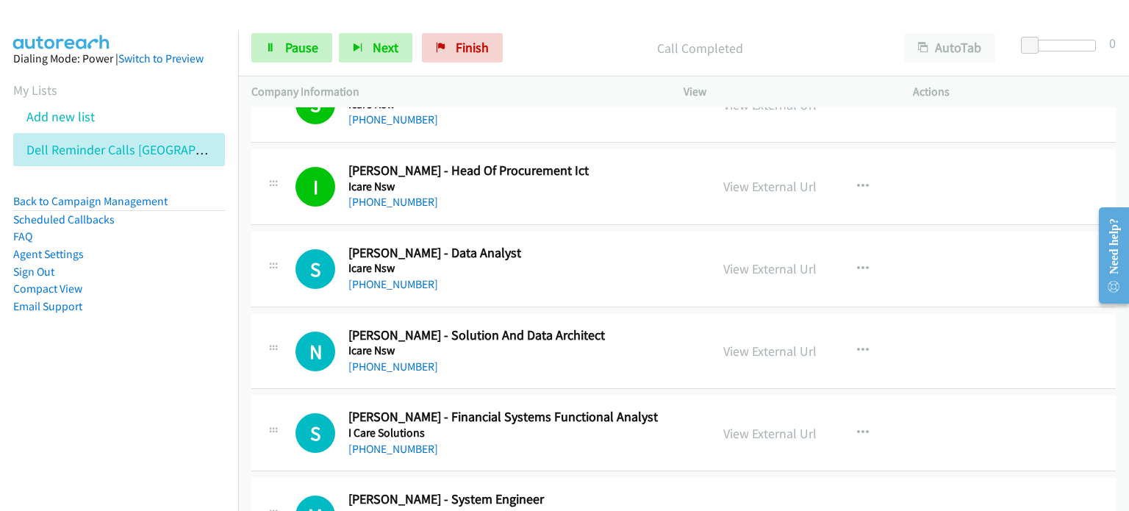
scroll to position [9482, 0]
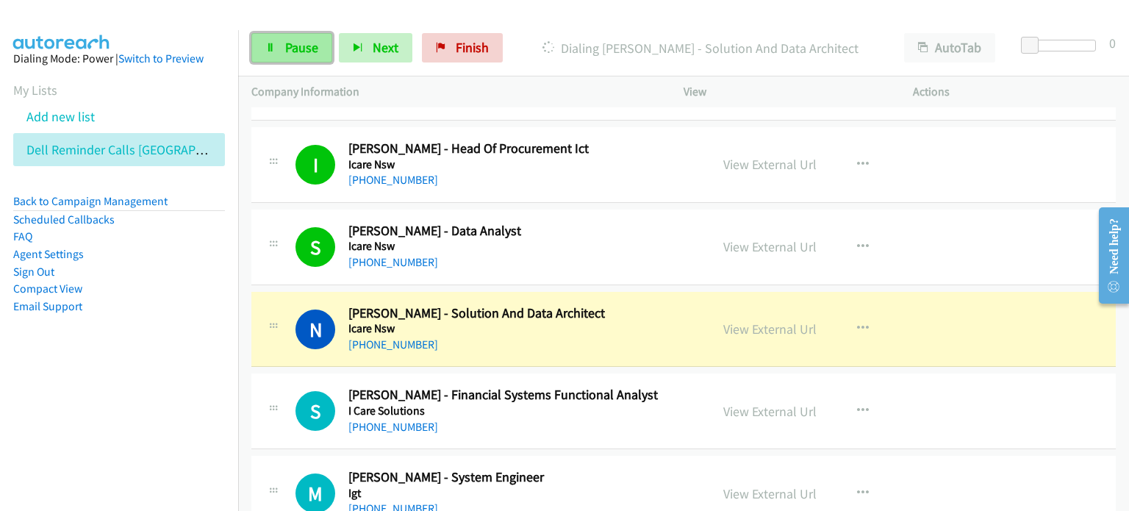
drag, startPoint x: 304, startPoint y: 40, endPoint x: 312, endPoint y: 46, distance: 10.2
click at [304, 41] on span "Pause" at bounding box center [301, 47] width 33 height 17
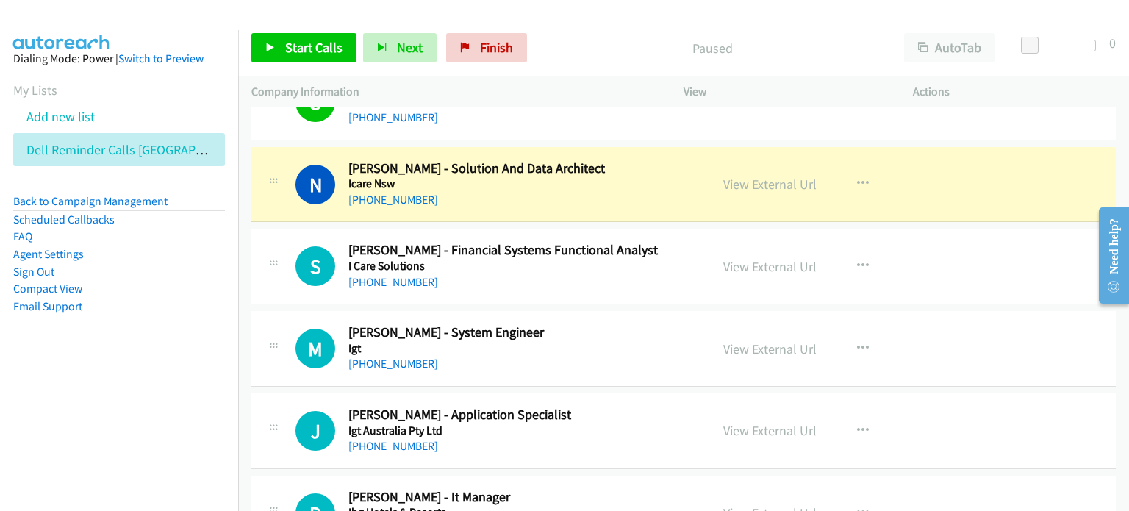
scroll to position [9629, 0]
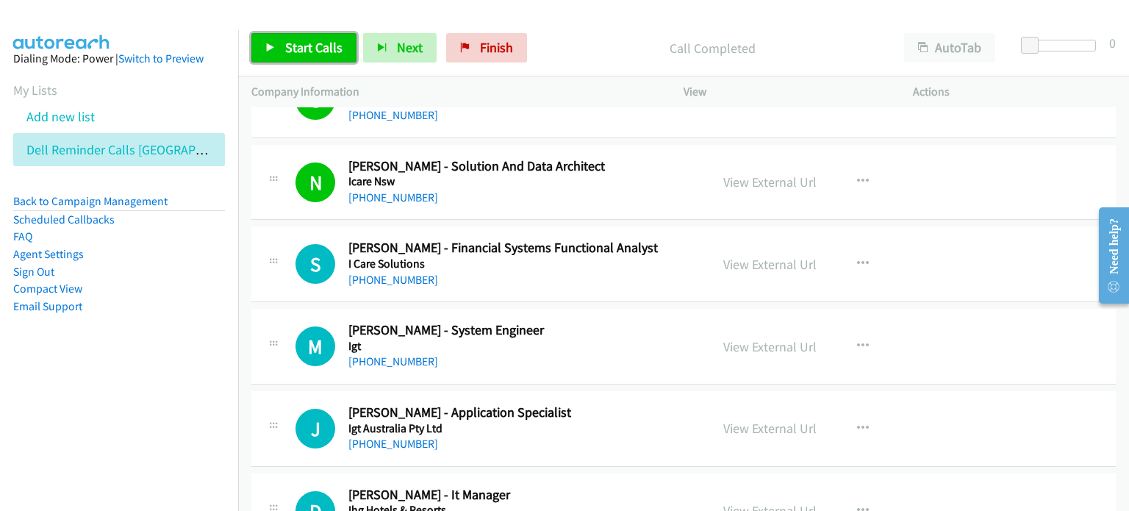
click at [301, 42] on span "Start Calls" at bounding box center [313, 47] width 57 height 17
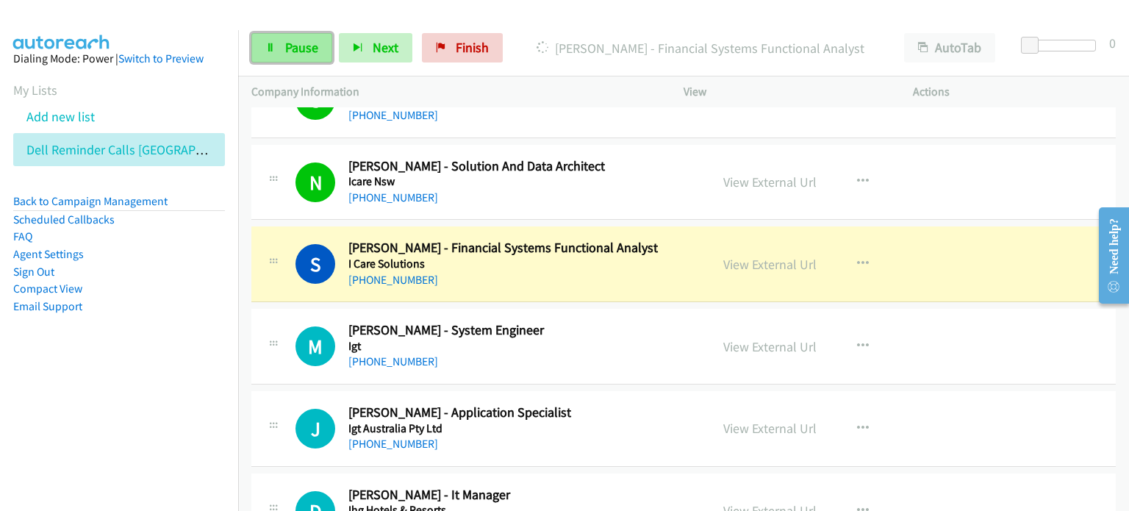
click at [299, 40] on span "Pause" at bounding box center [301, 47] width 33 height 17
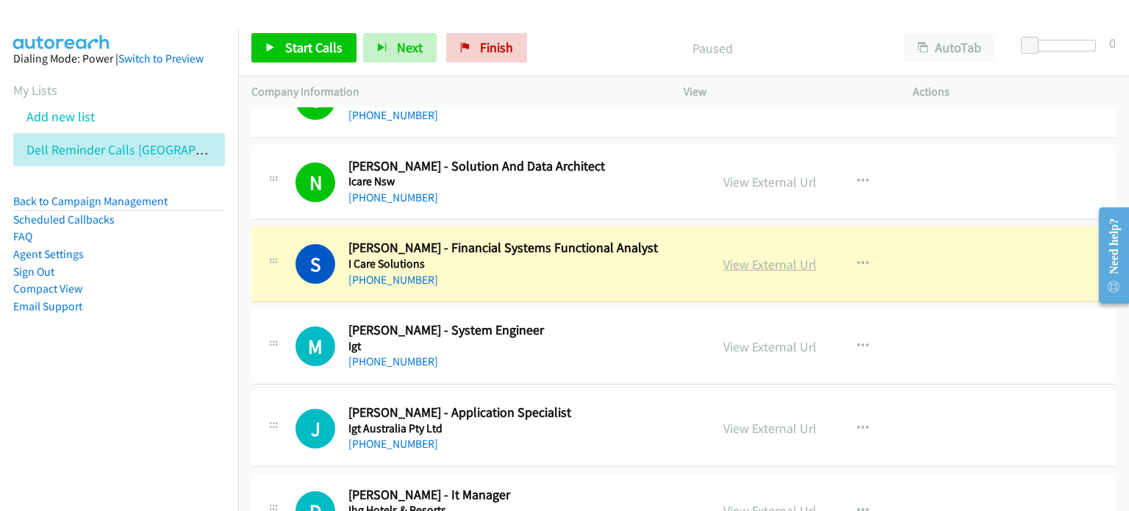
click at [595, 256] on link "View External Url" at bounding box center [769, 264] width 93 height 17
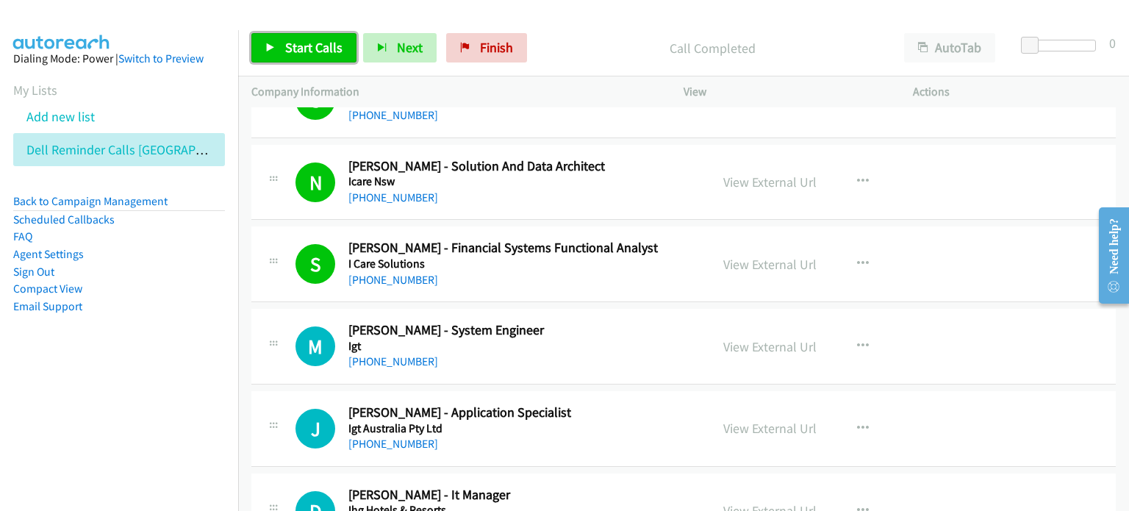
click at [303, 45] on span "Start Calls" at bounding box center [313, 47] width 57 height 17
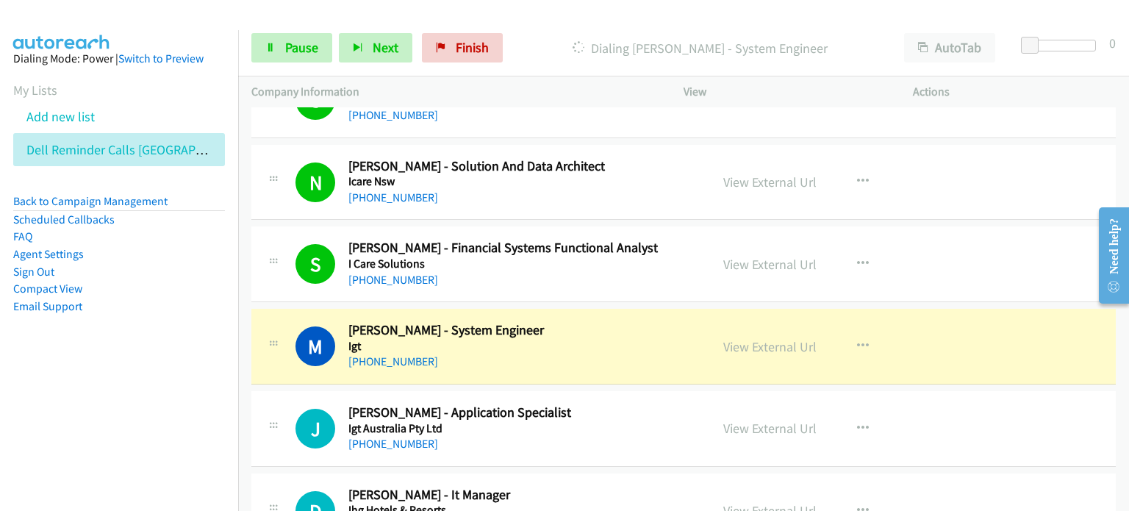
scroll to position [9776, 0]
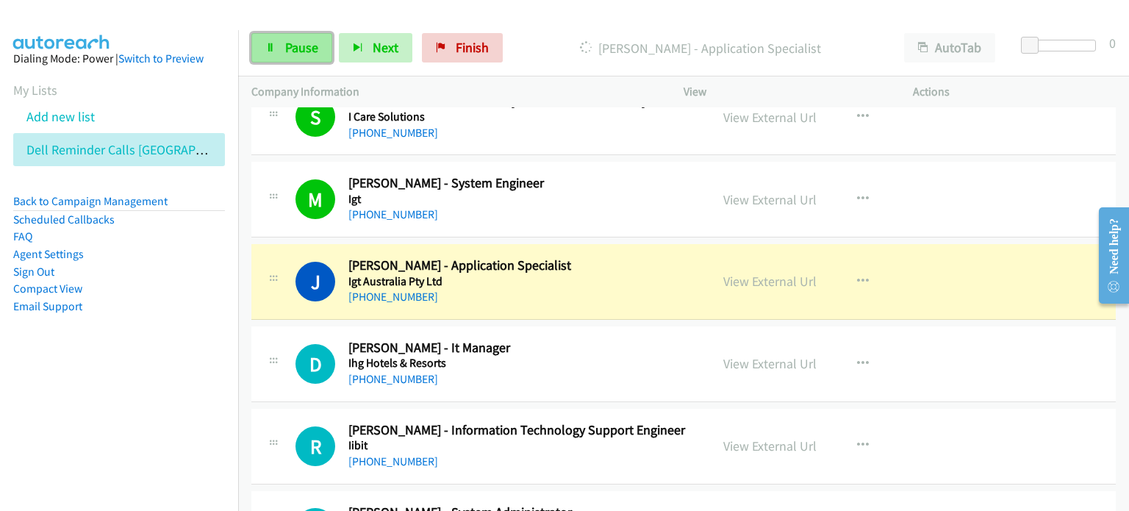
click at [287, 50] on span "Pause" at bounding box center [301, 47] width 33 height 17
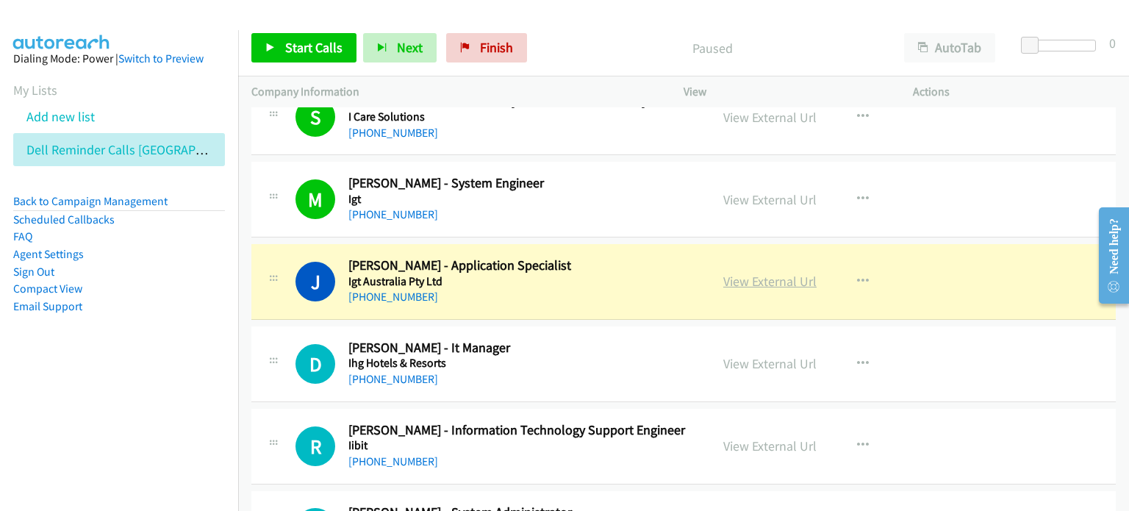
click at [595, 273] on link "View External Url" at bounding box center [769, 281] width 93 height 17
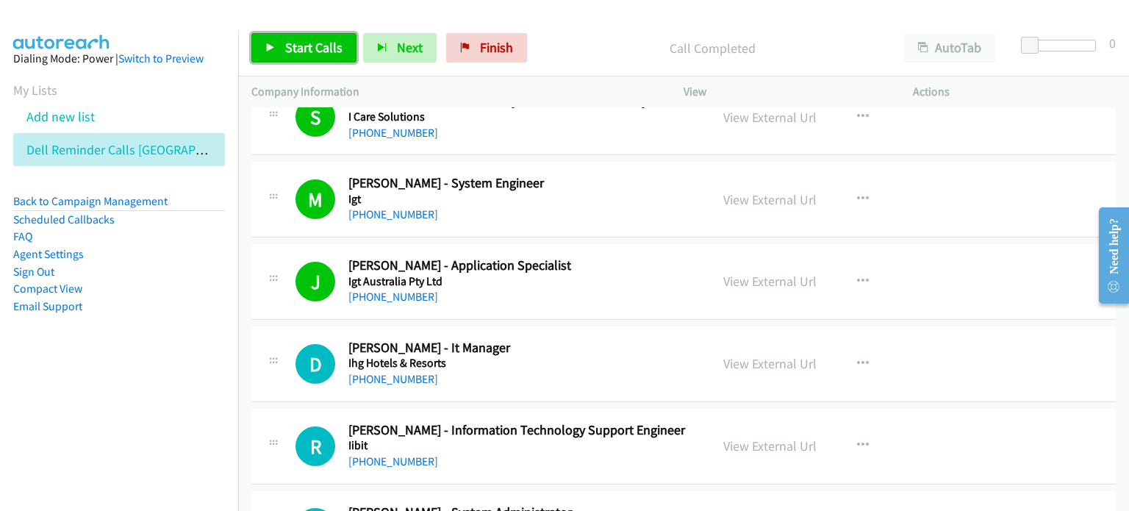
click at [283, 46] on link "Start Calls" at bounding box center [303, 47] width 105 height 29
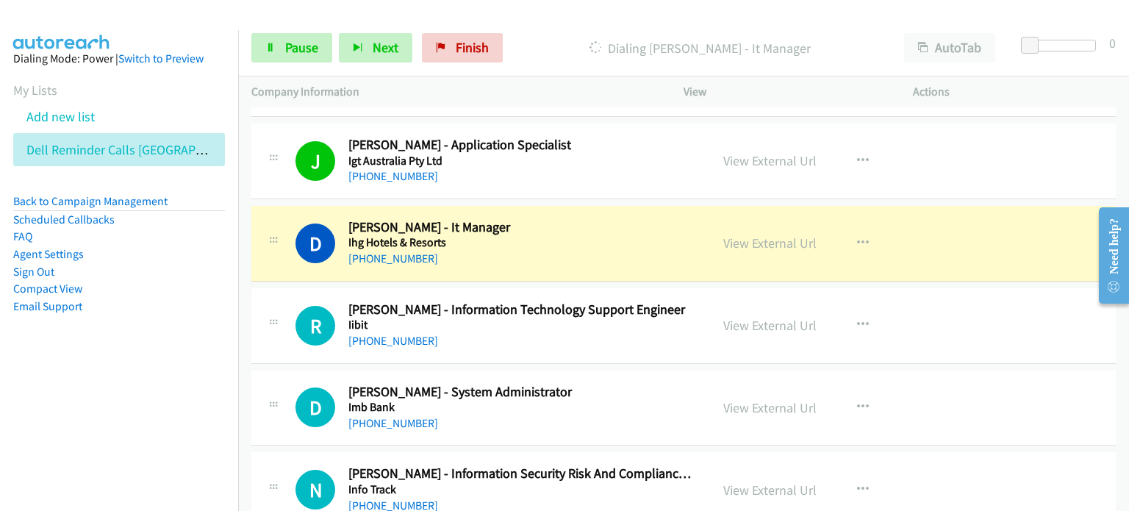
scroll to position [9923, 0]
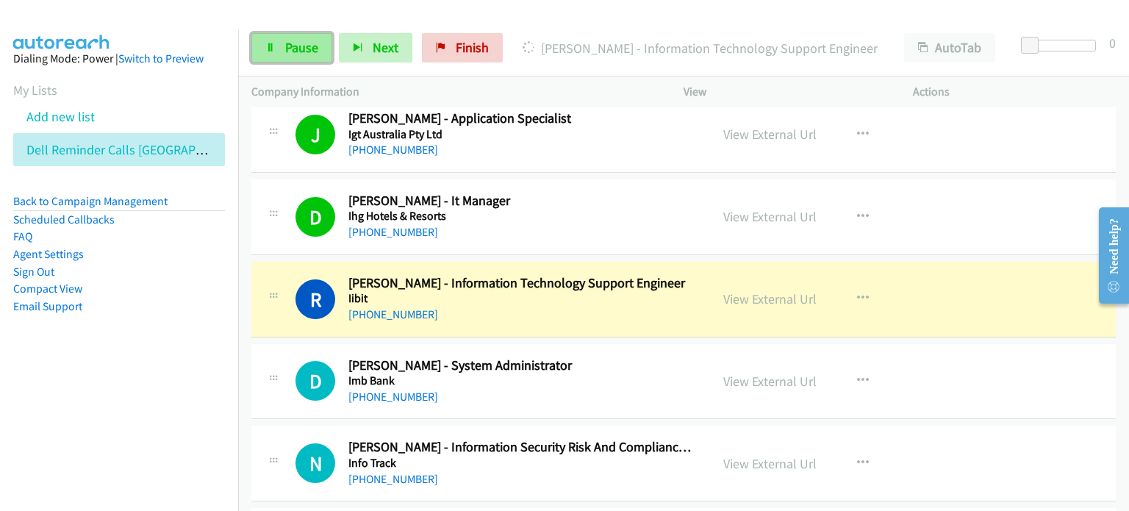
click at [288, 41] on span "Pause" at bounding box center [301, 47] width 33 height 17
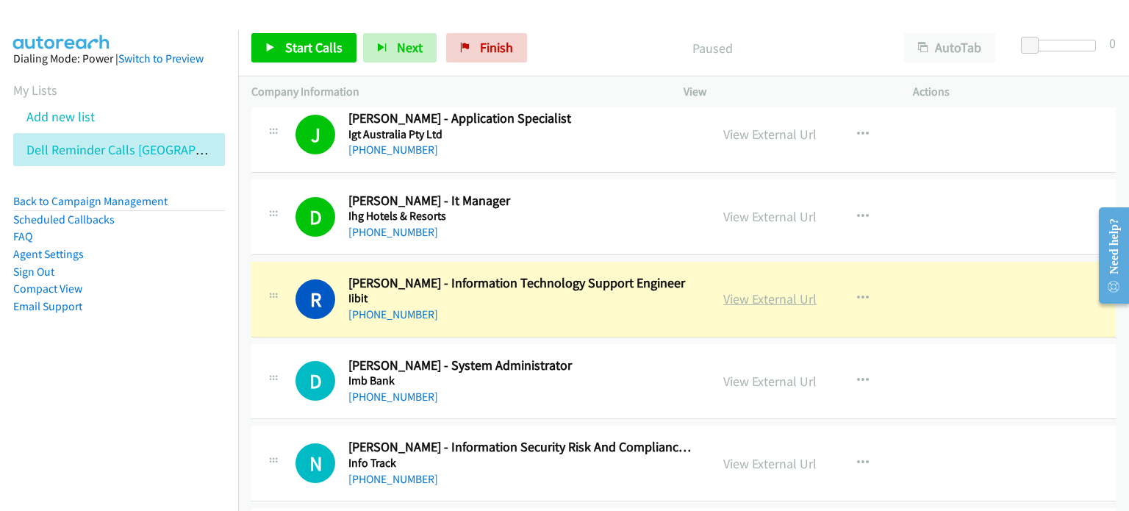
click at [595, 290] on link "View External Url" at bounding box center [769, 298] width 93 height 17
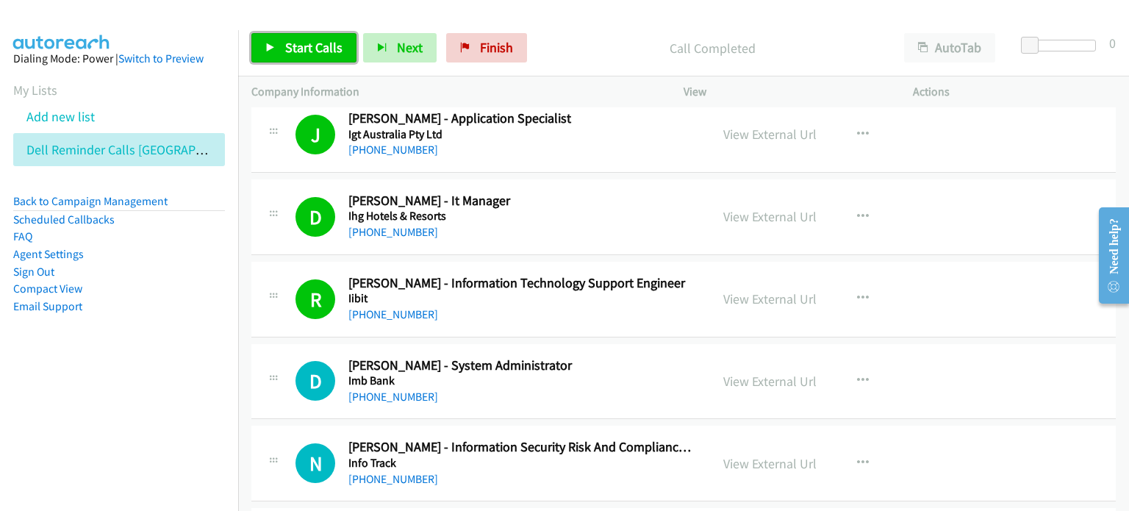
click at [316, 51] on span "Start Calls" at bounding box center [313, 47] width 57 height 17
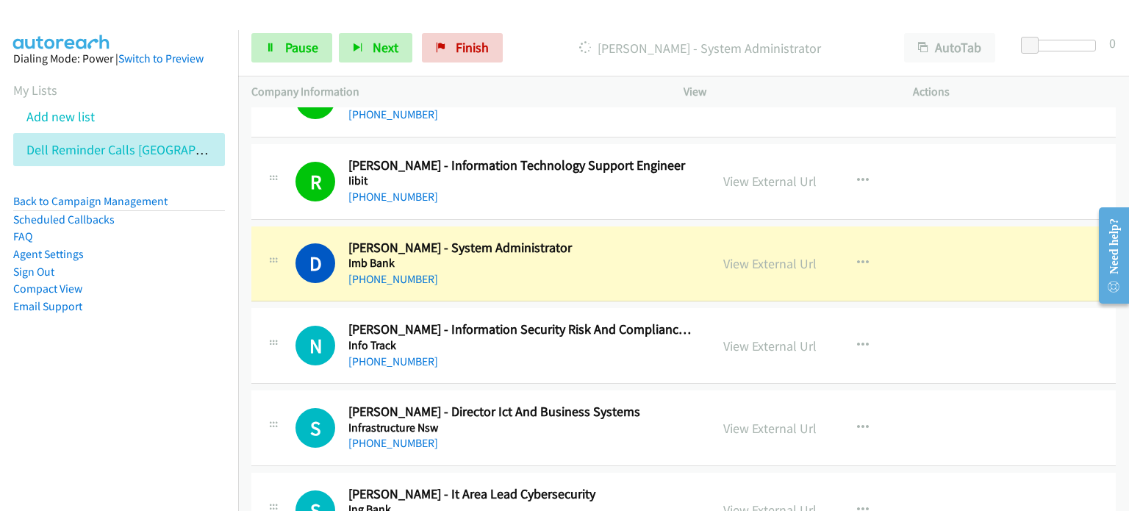
scroll to position [10070, 0]
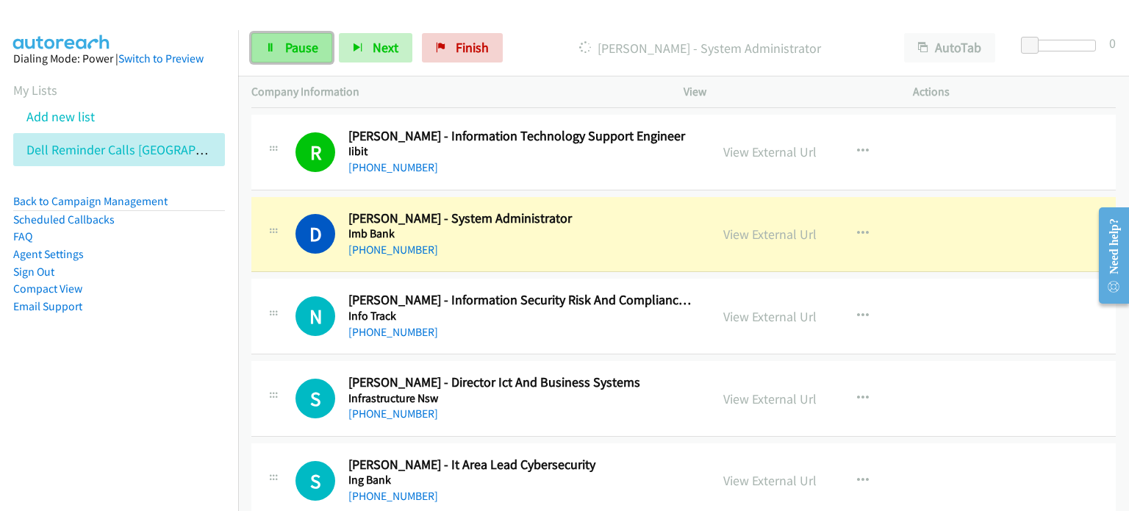
click at [303, 43] on span "Pause" at bounding box center [301, 47] width 33 height 17
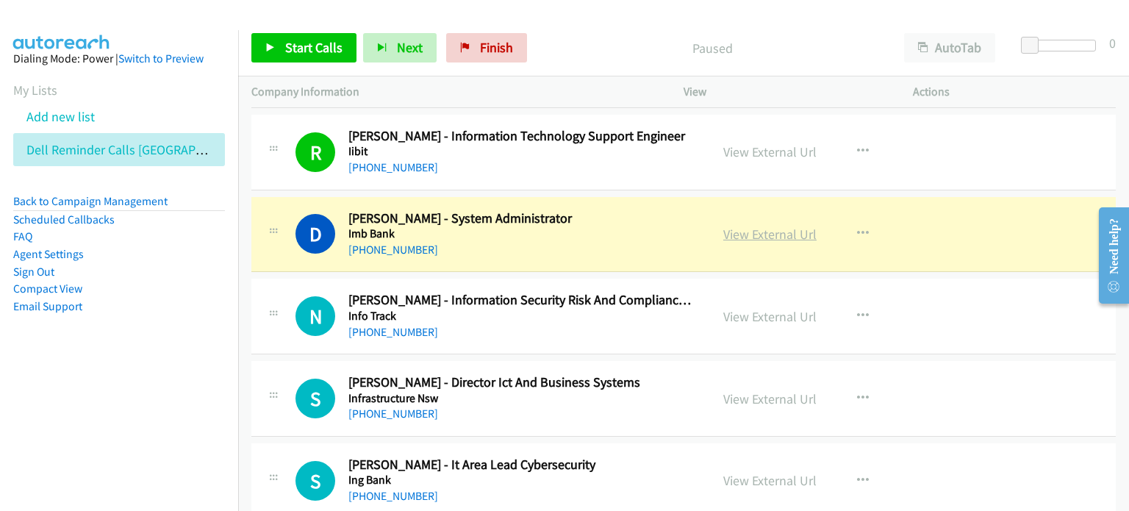
click at [595, 226] on link "View External Url" at bounding box center [769, 234] width 93 height 17
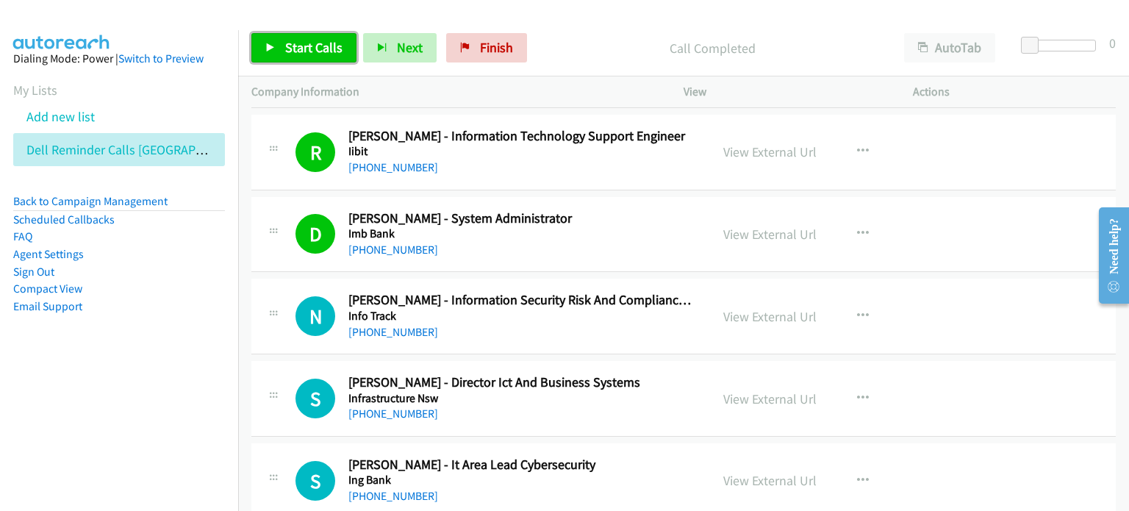
click at [305, 43] on span "Start Calls" at bounding box center [313, 47] width 57 height 17
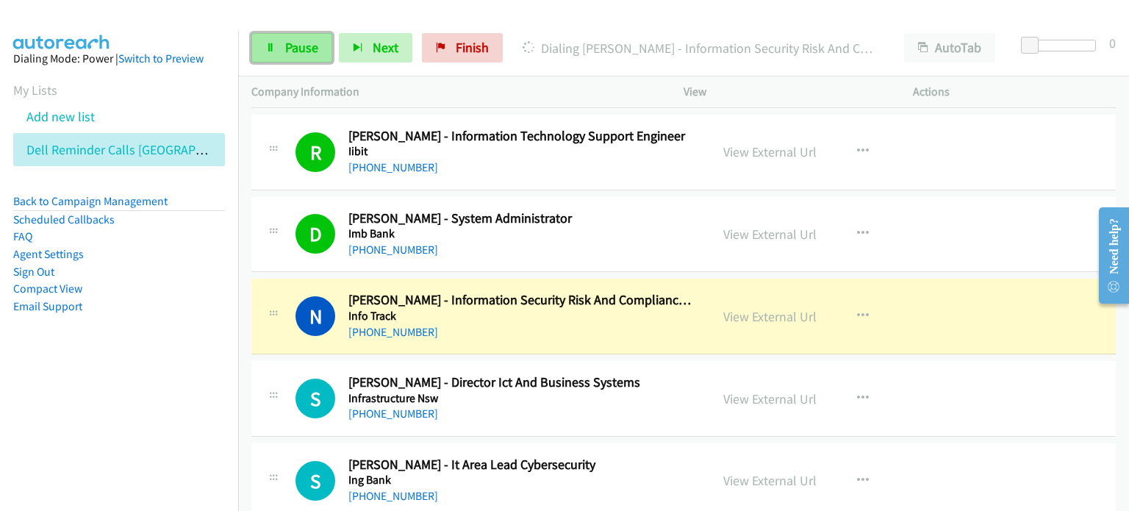
click at [302, 46] on span "Pause" at bounding box center [301, 47] width 33 height 17
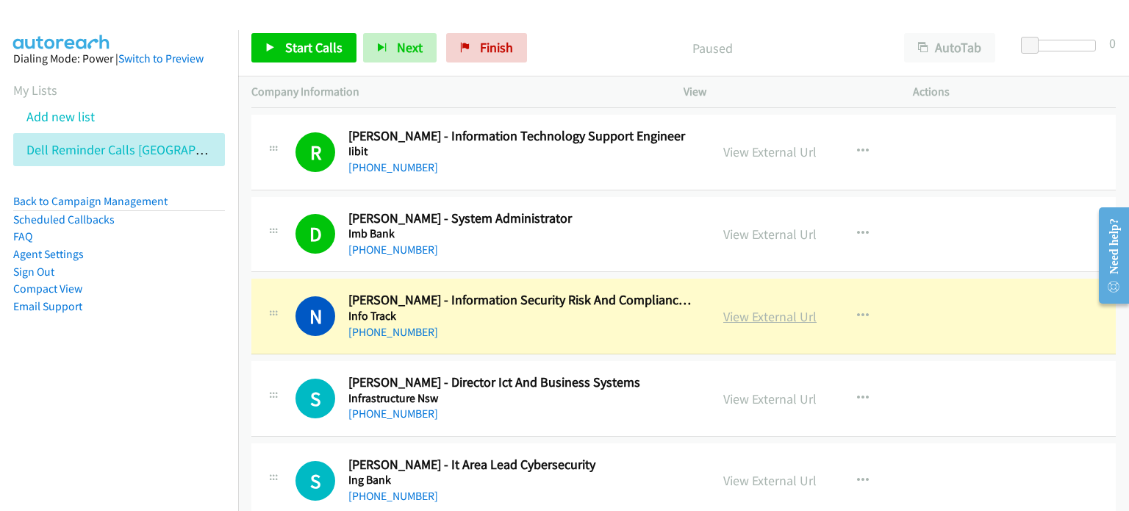
click at [595, 308] on link "View External Url" at bounding box center [769, 316] width 93 height 17
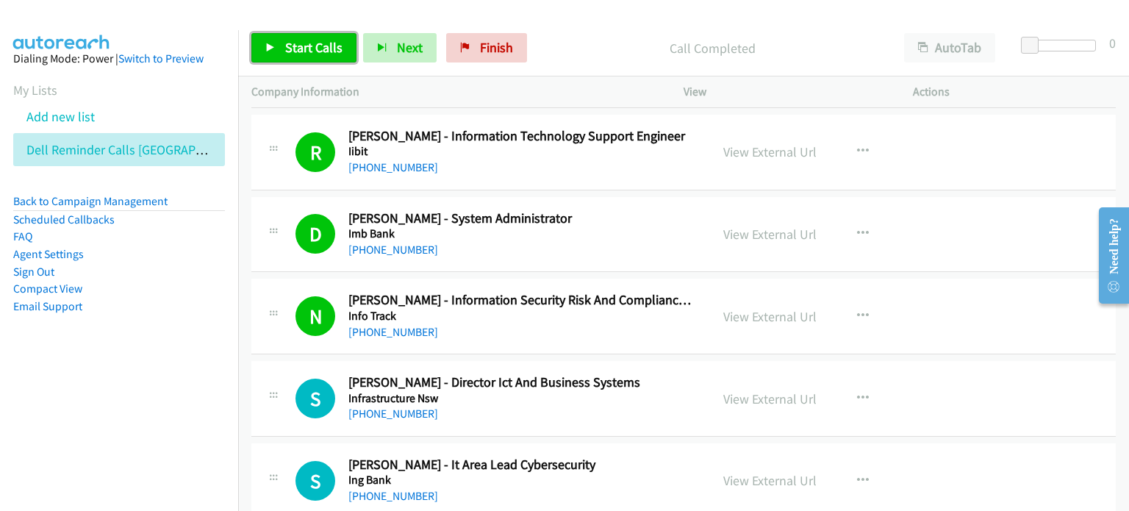
click at [319, 37] on link "Start Calls" at bounding box center [303, 47] width 105 height 29
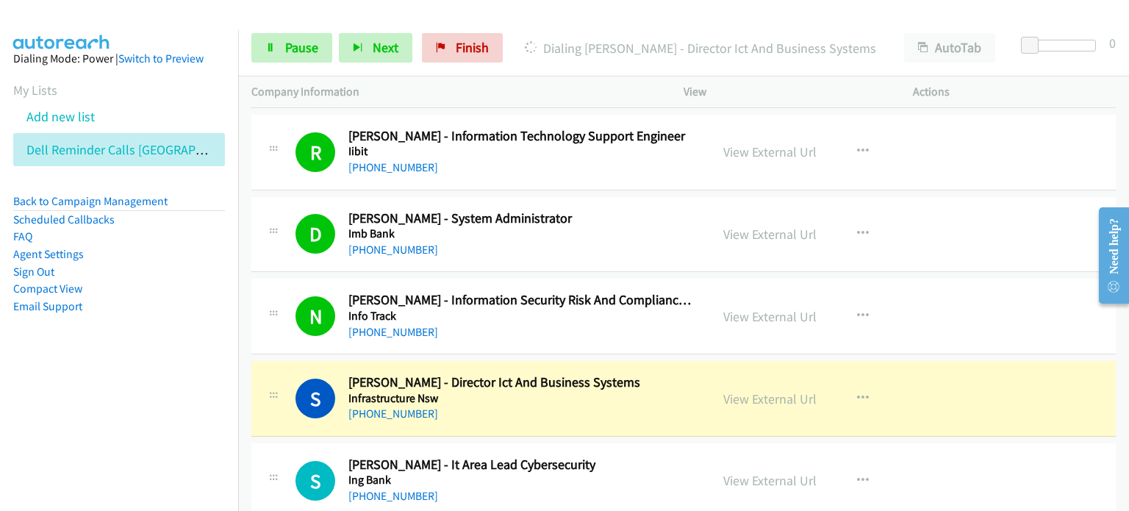
scroll to position [10143, 0]
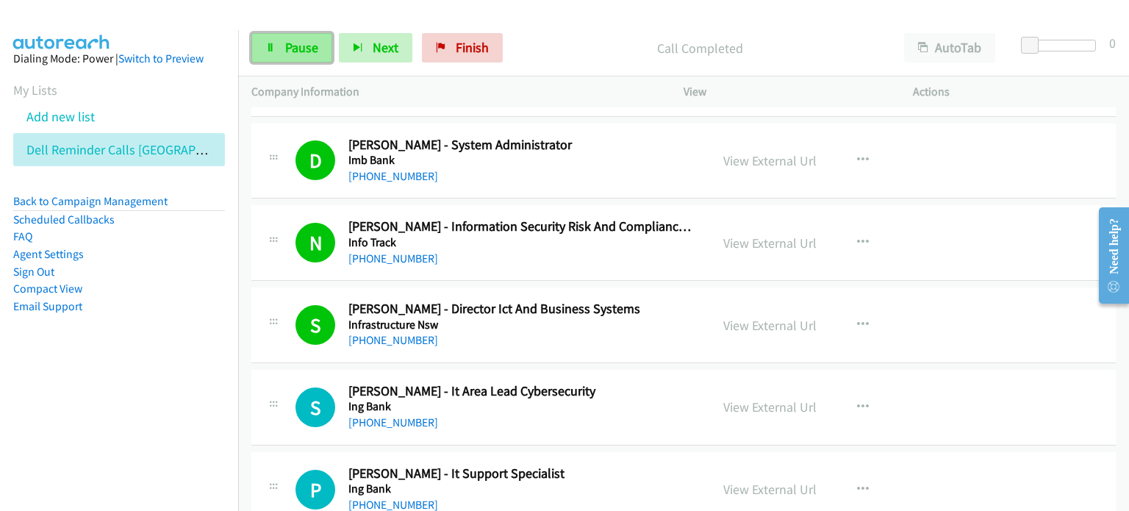
click at [290, 47] on span "Pause" at bounding box center [301, 47] width 33 height 17
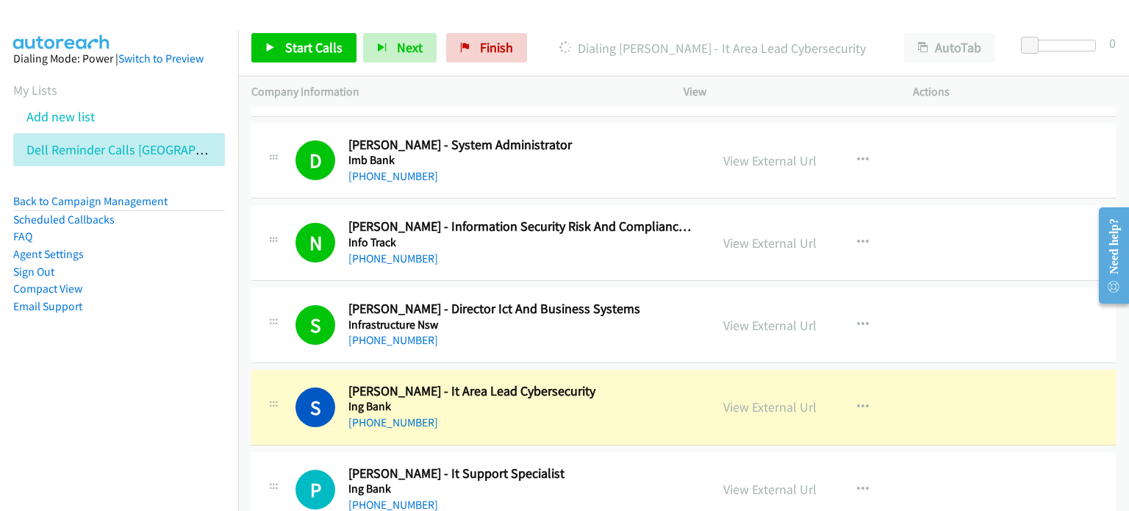
scroll to position [10290, 0]
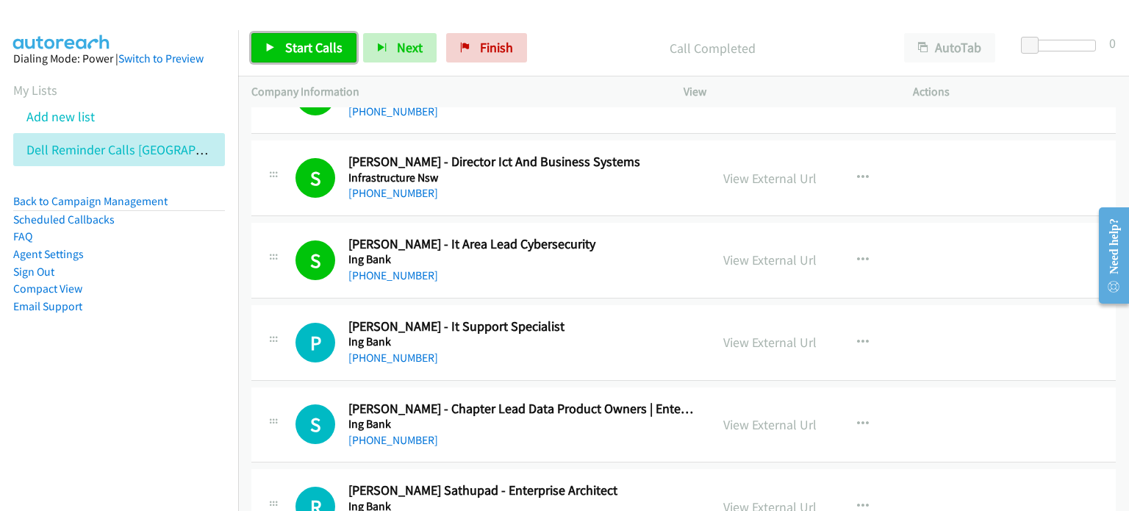
click at [297, 46] on span "Start Calls" at bounding box center [313, 47] width 57 height 17
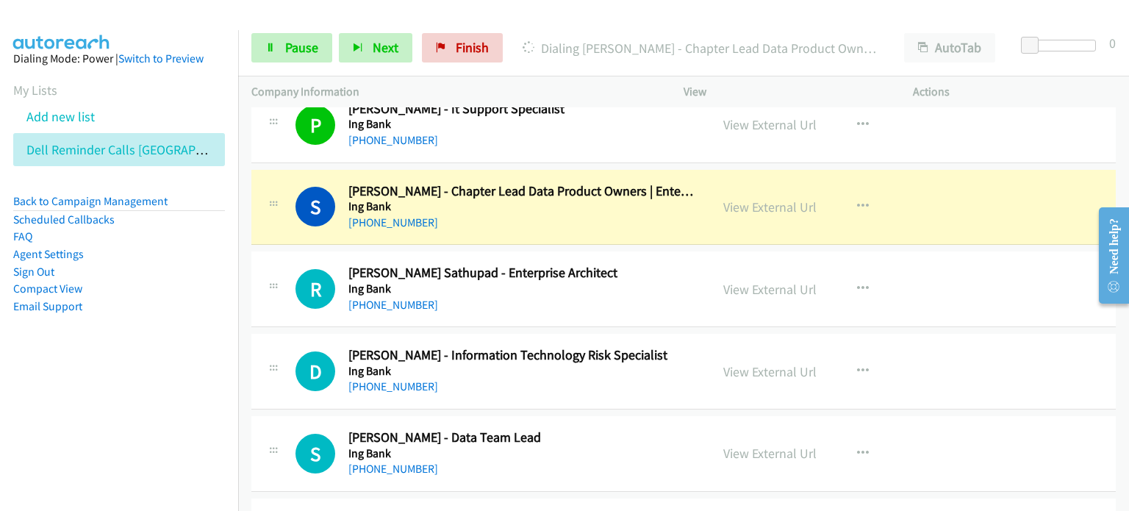
scroll to position [10511, 0]
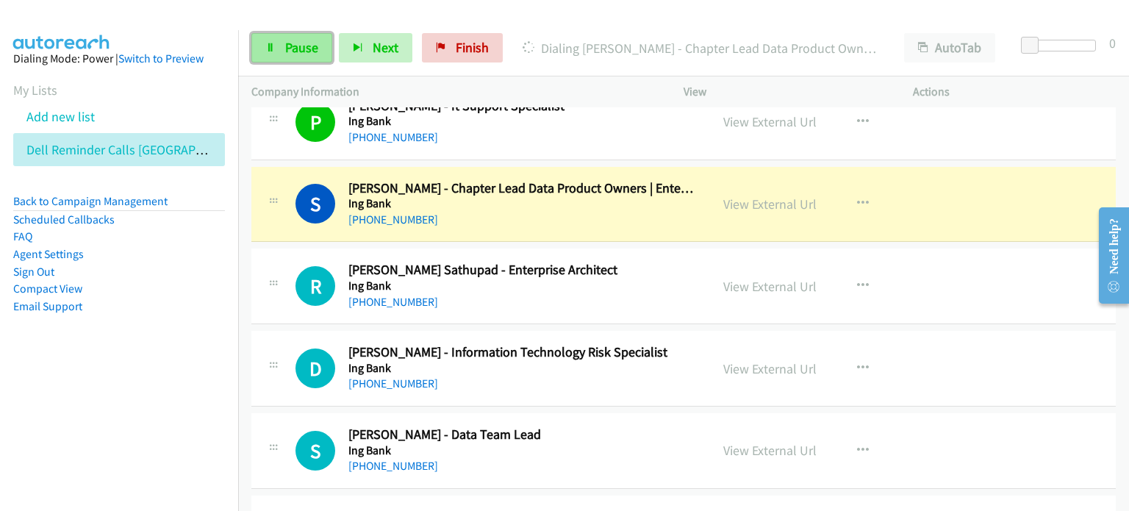
click at [287, 41] on span "Pause" at bounding box center [301, 47] width 33 height 17
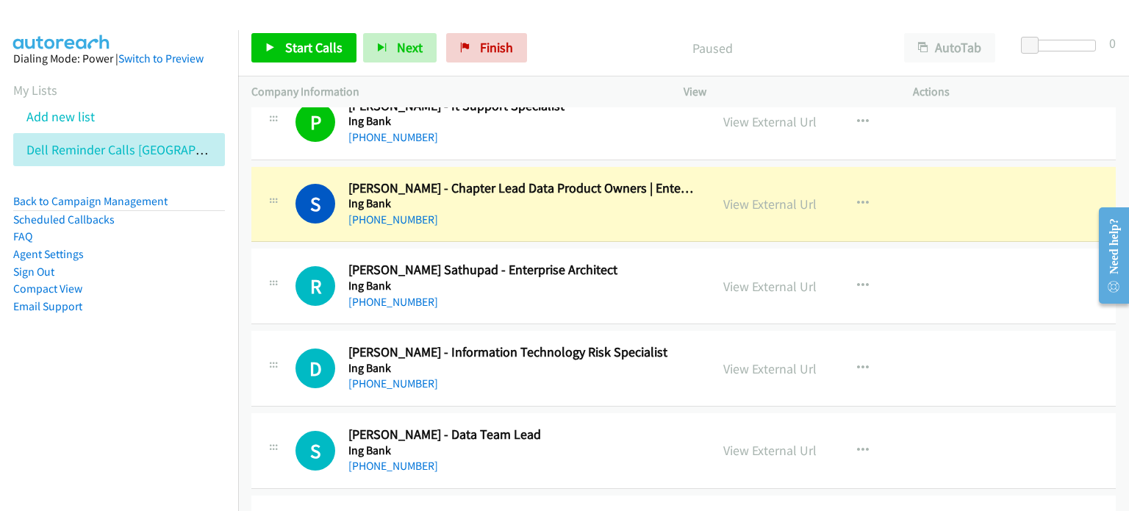
drag, startPoint x: 774, startPoint y: 188, endPoint x: 709, endPoint y: 199, distance: 65.6
click at [595, 196] on link "View External Url" at bounding box center [769, 204] width 93 height 17
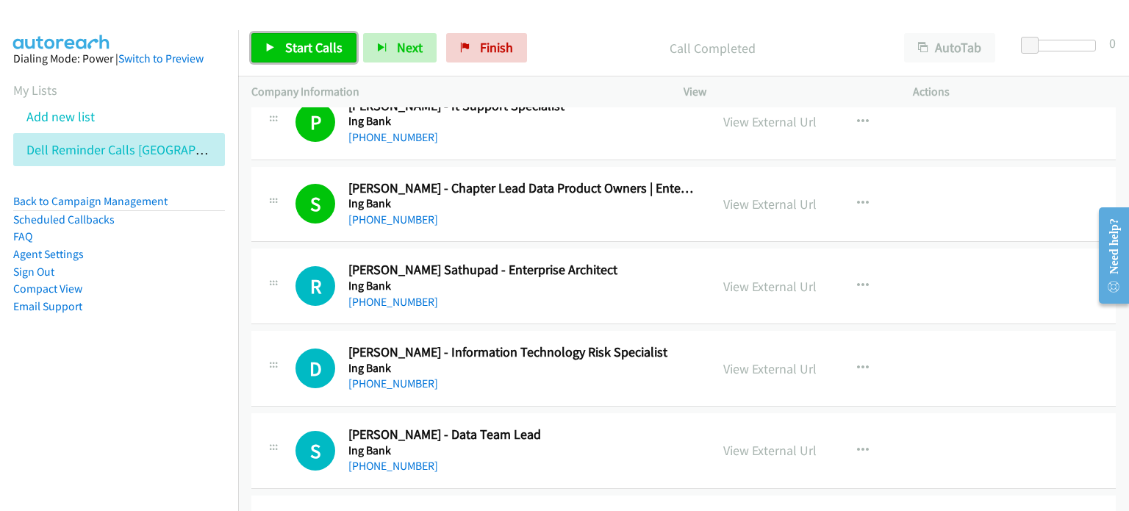
click at [303, 41] on span "Start Calls" at bounding box center [313, 47] width 57 height 17
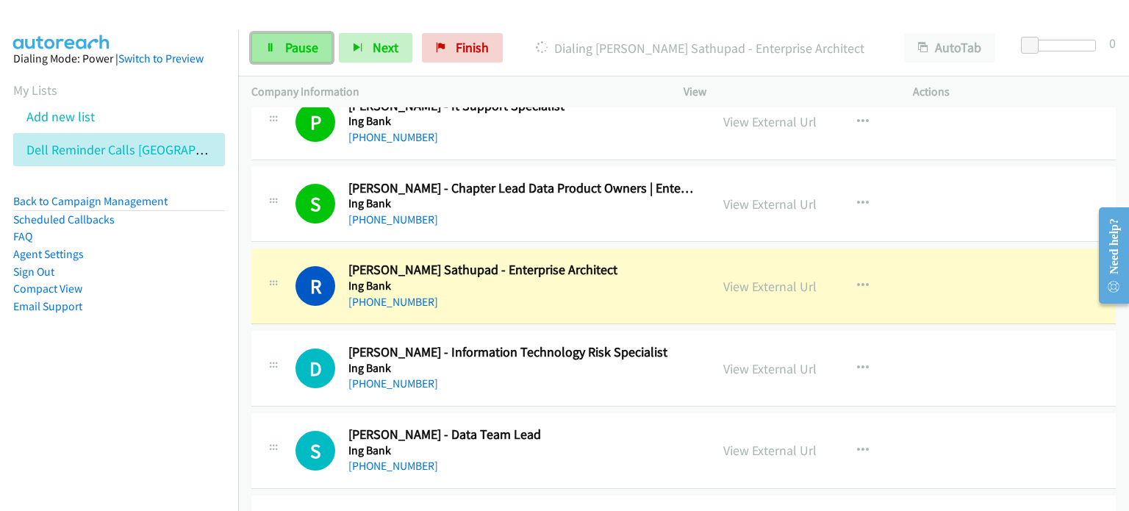
click at [292, 40] on span "Pause" at bounding box center [301, 47] width 33 height 17
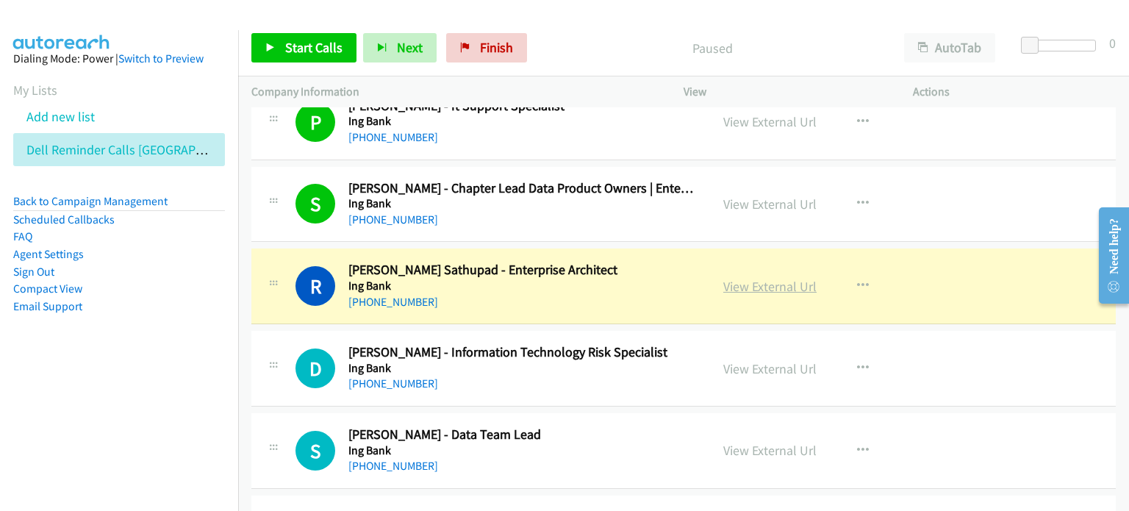
click at [595, 278] on link "View External Url" at bounding box center [769, 286] width 93 height 17
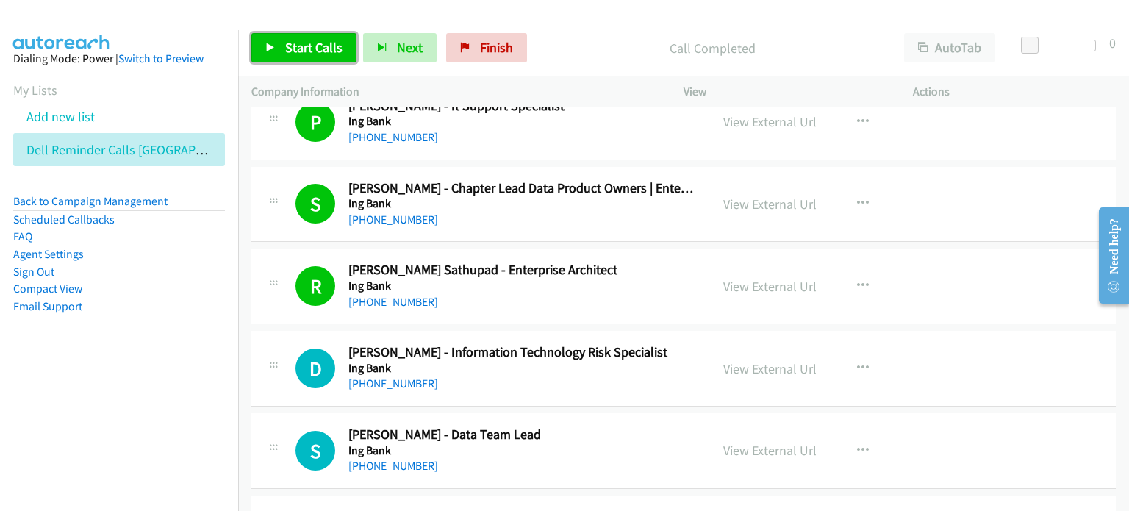
click at [314, 44] on span "Start Calls" at bounding box center [313, 47] width 57 height 17
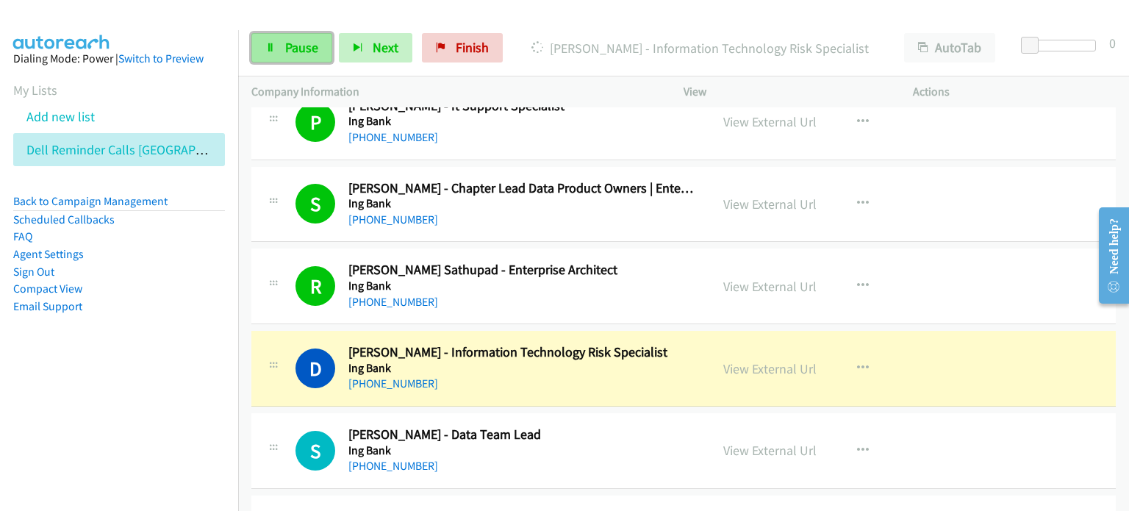
click at [294, 36] on link "Pause" at bounding box center [291, 47] width 81 height 29
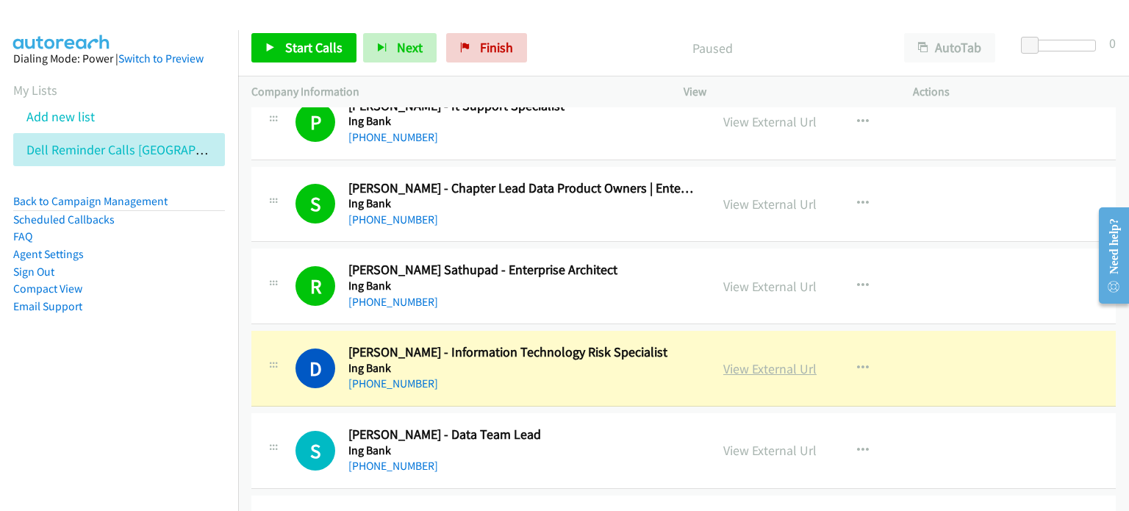
click at [595, 360] on link "View External Url" at bounding box center [769, 368] width 93 height 17
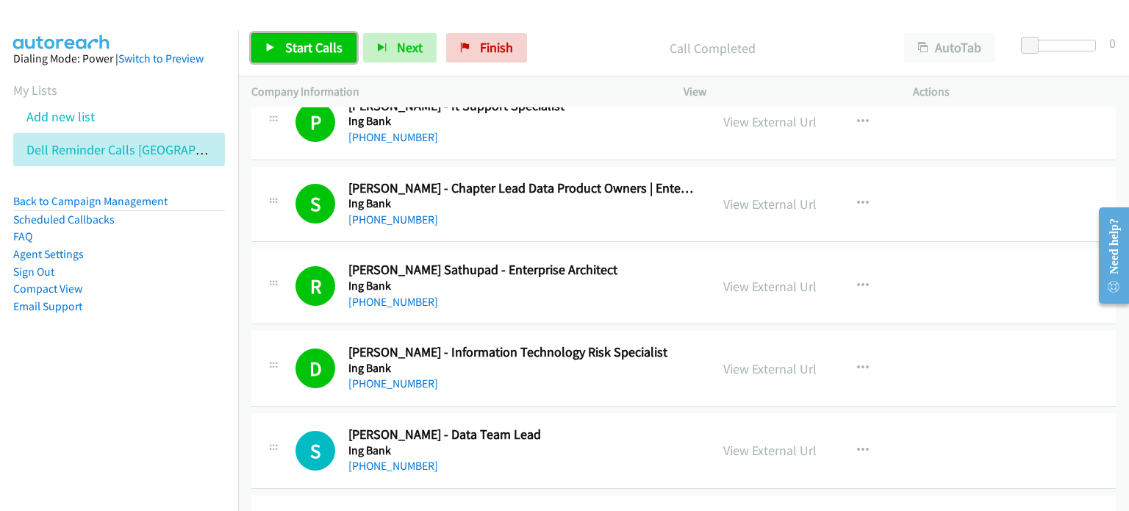
click at [298, 39] on span "Start Calls" at bounding box center [313, 47] width 57 height 17
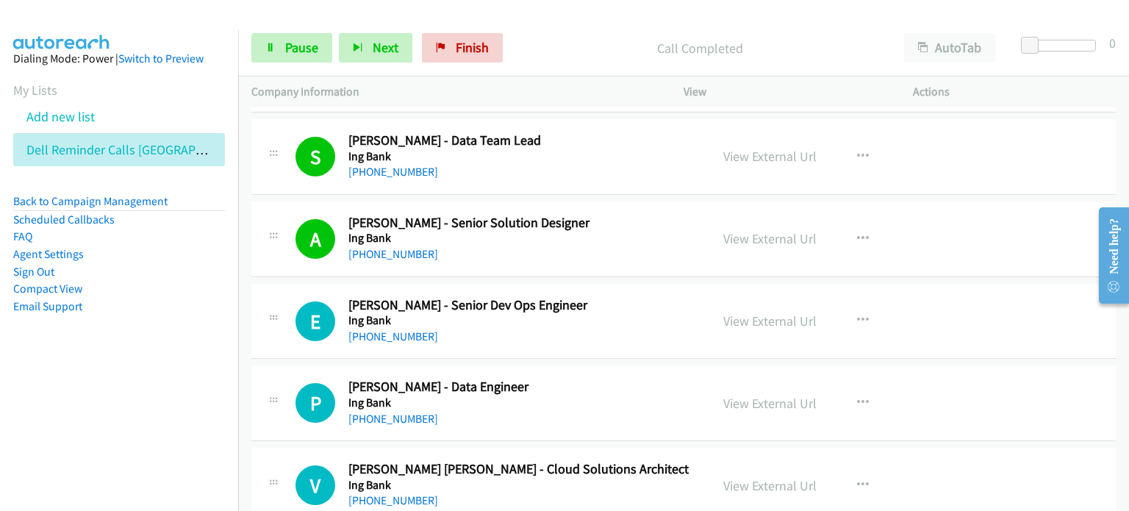
scroll to position [10878, 0]
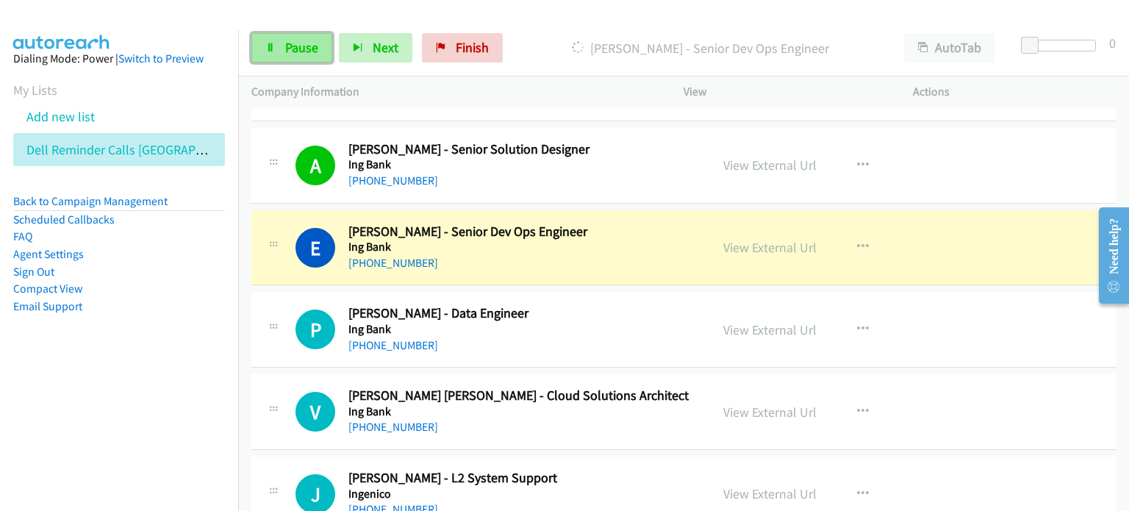
click at [296, 46] on span "Pause" at bounding box center [301, 47] width 33 height 17
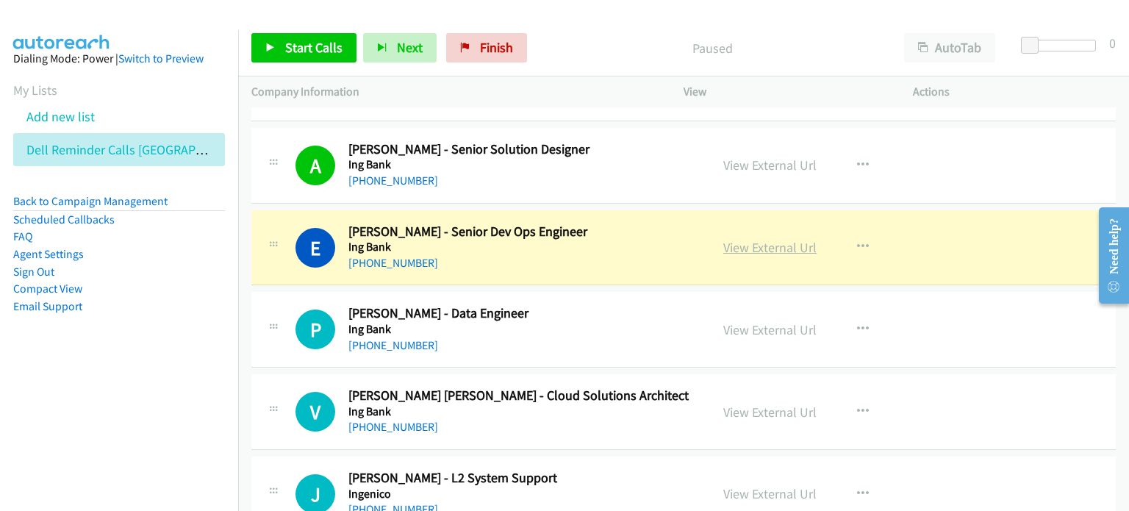
click at [595, 239] on link "View External Url" at bounding box center [769, 247] width 93 height 17
